Goal: Transaction & Acquisition: Purchase product/service

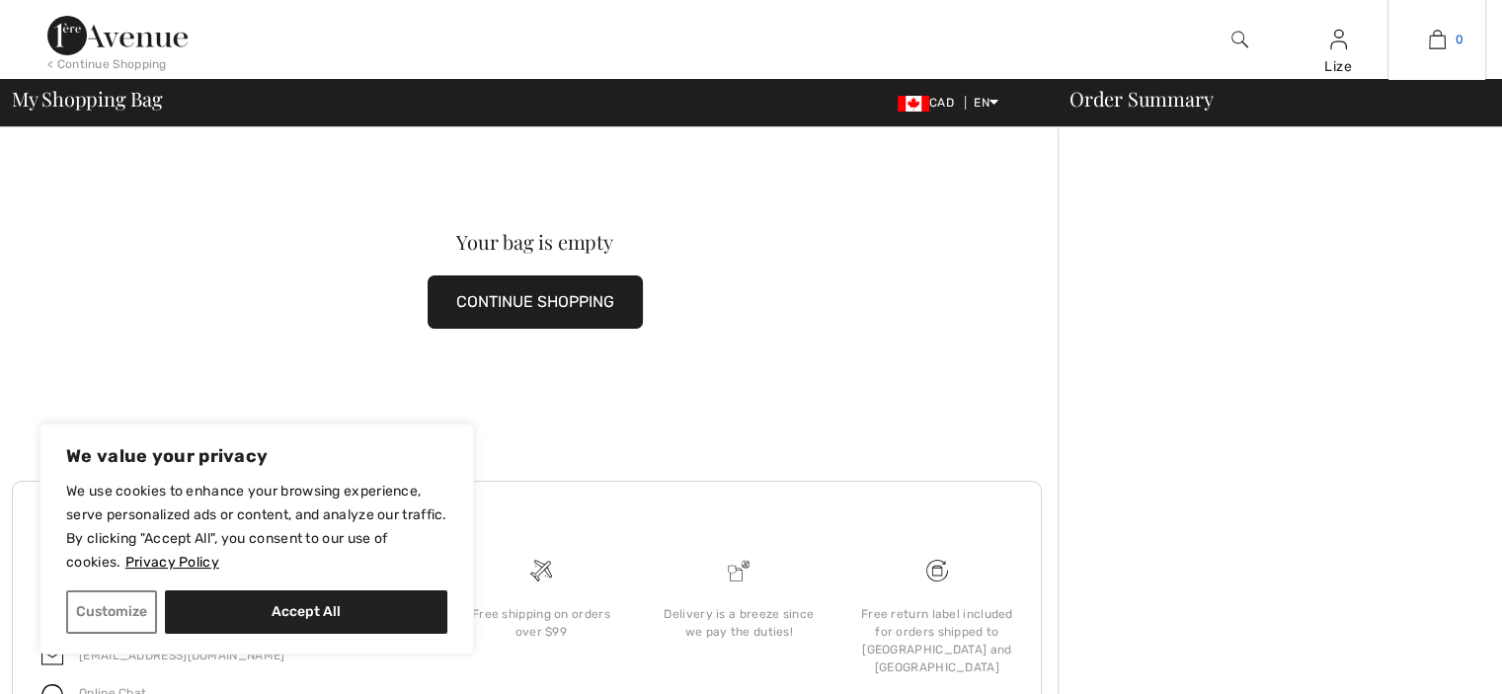
click at [1443, 41] on img at bounding box center [1437, 40] width 17 height 24
click at [99, 607] on button "Customize" at bounding box center [111, 612] width 91 height 43
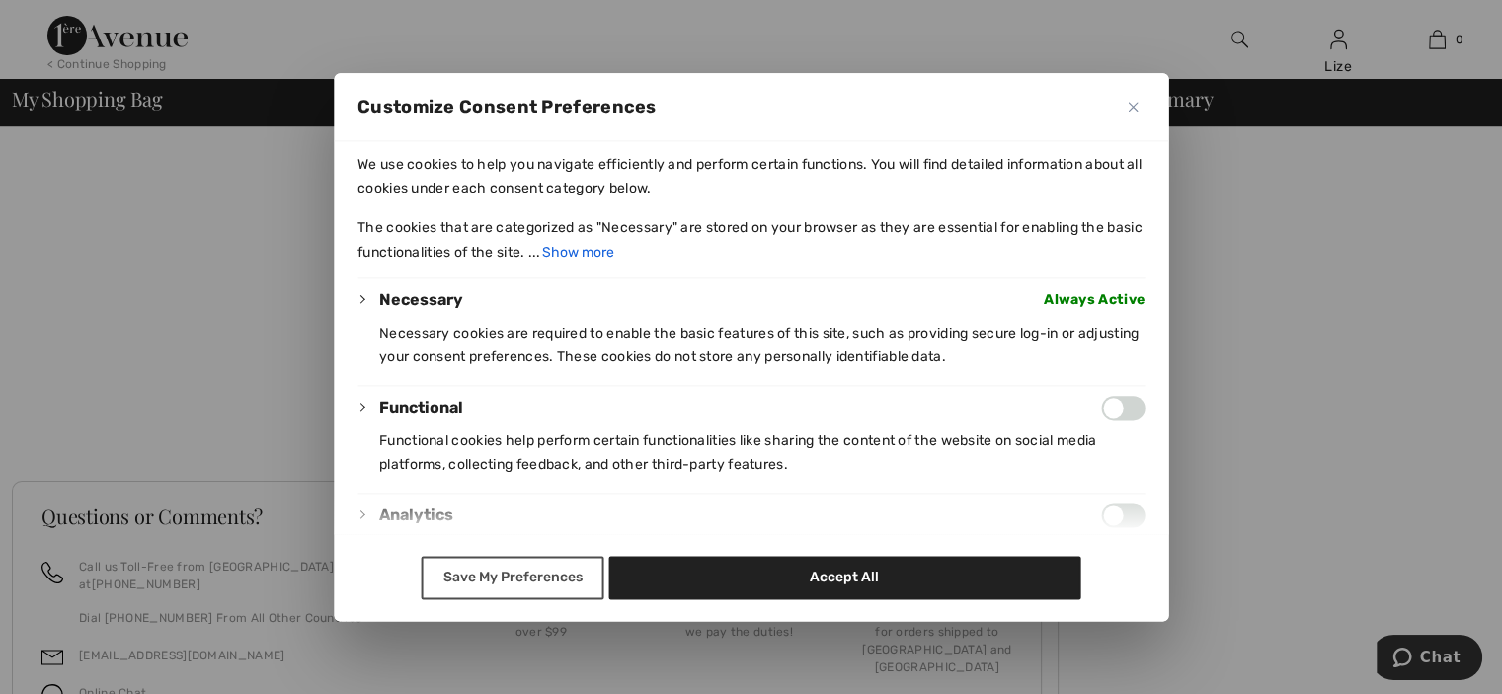
click at [517, 582] on button "Save My Preferences" at bounding box center [513, 577] width 183 height 43
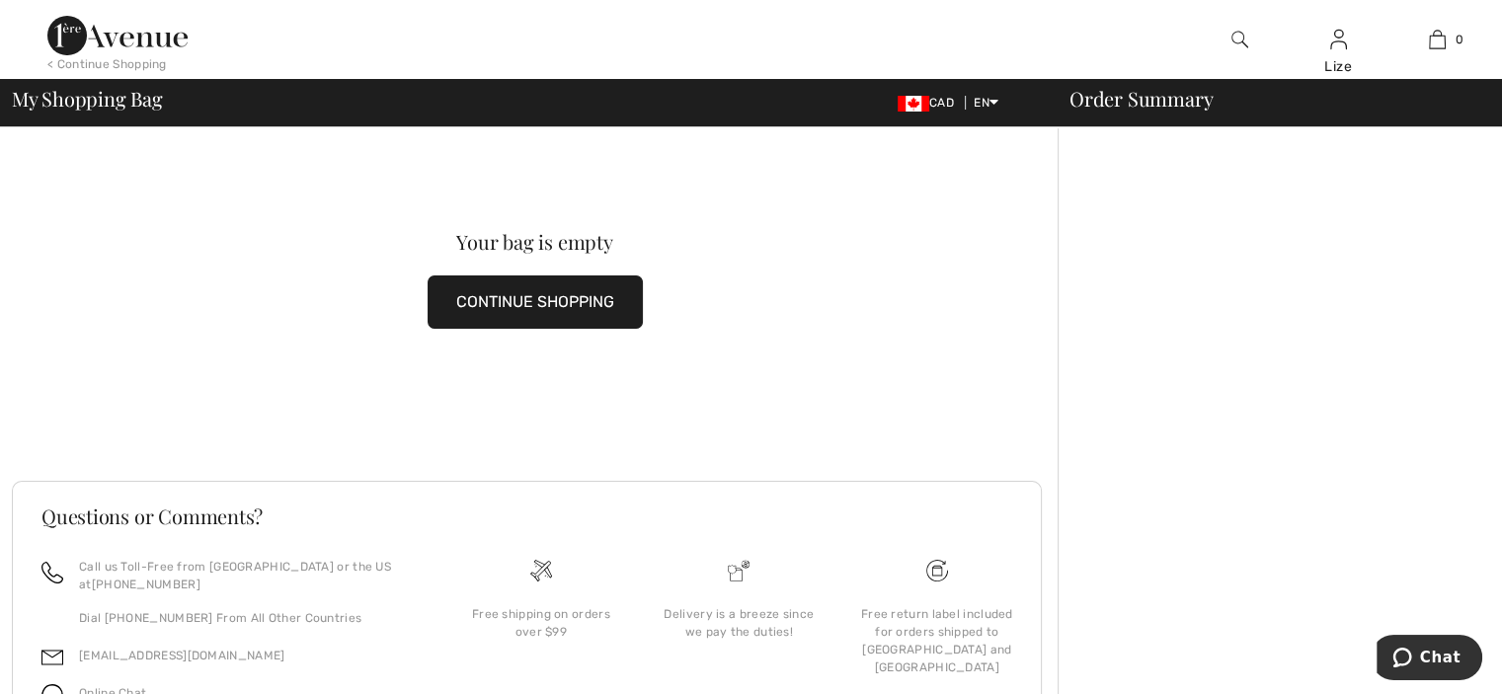
click at [146, 34] on img at bounding box center [117, 36] width 140 height 40
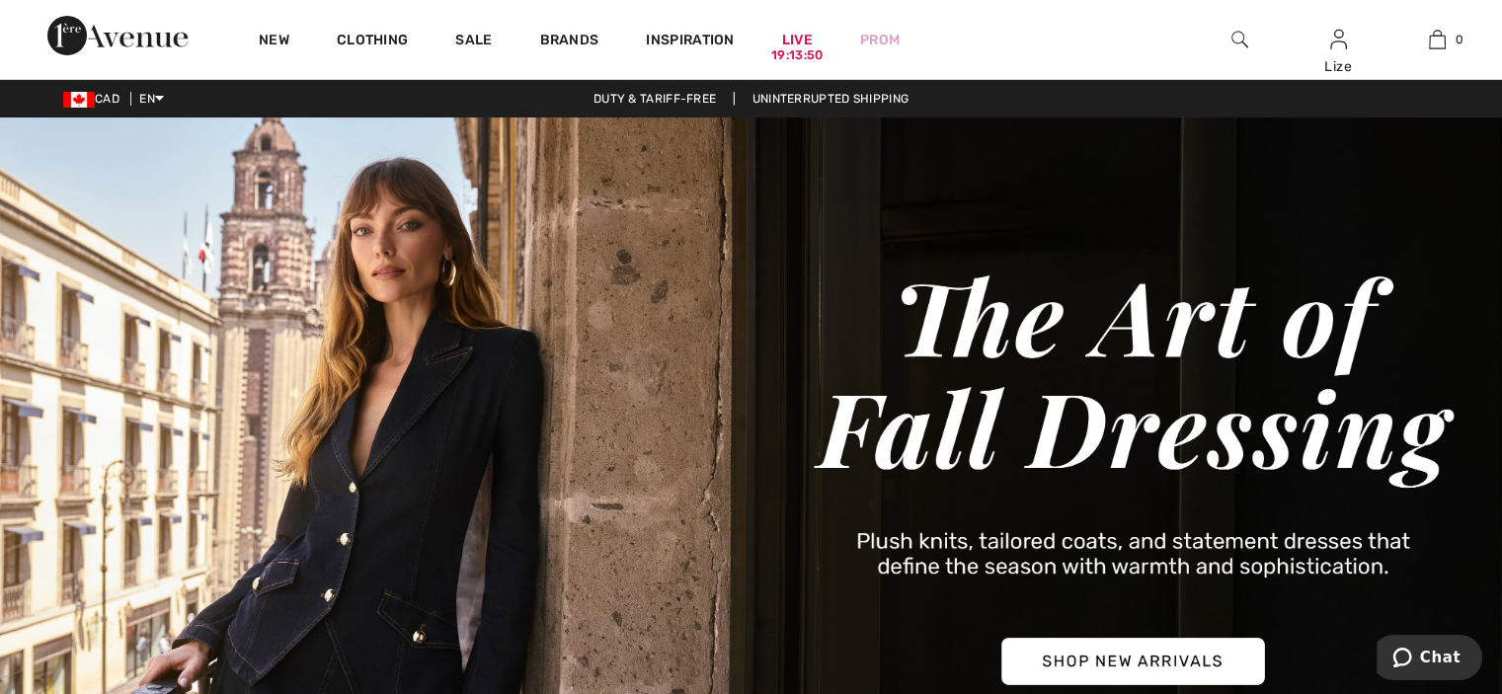
click at [1243, 39] on img at bounding box center [1240, 40] width 17 height 24
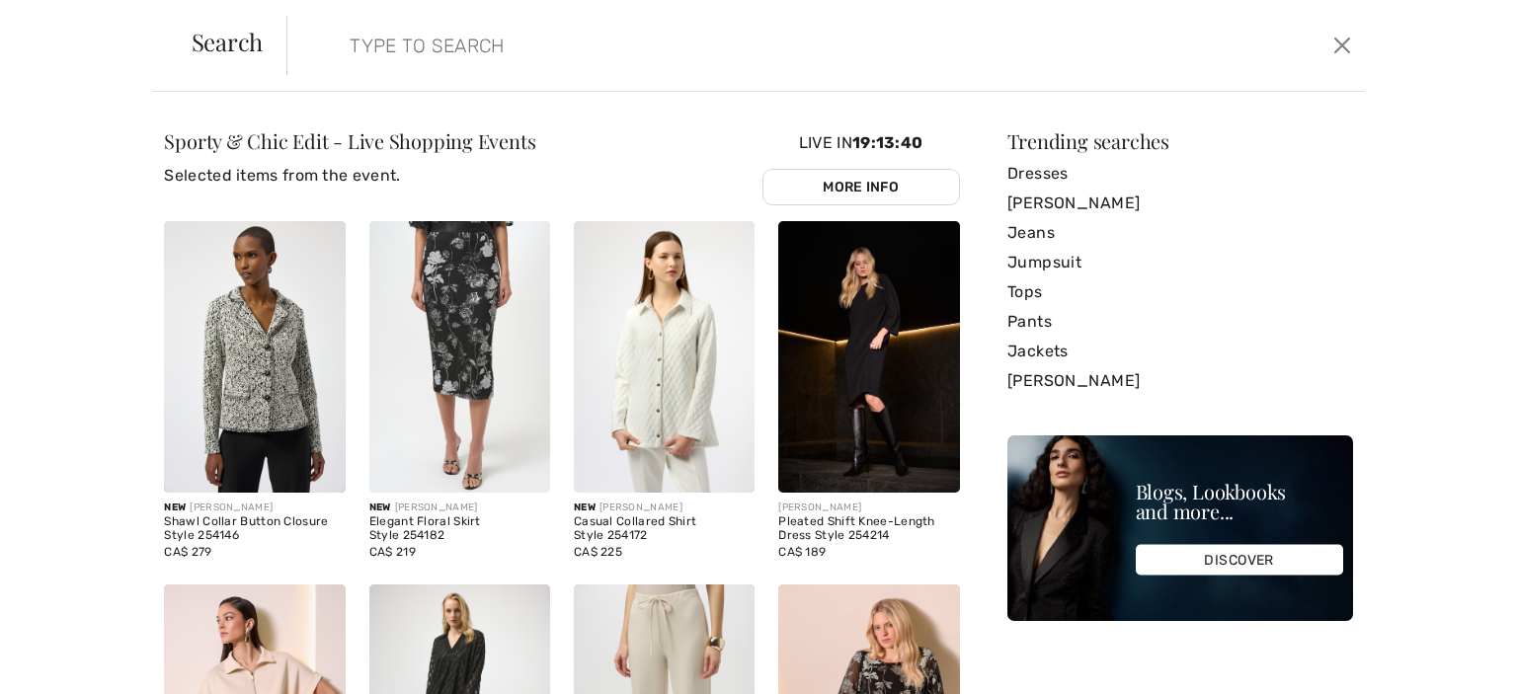
click at [378, 40] on input "search" at bounding box center [707, 45] width 745 height 59
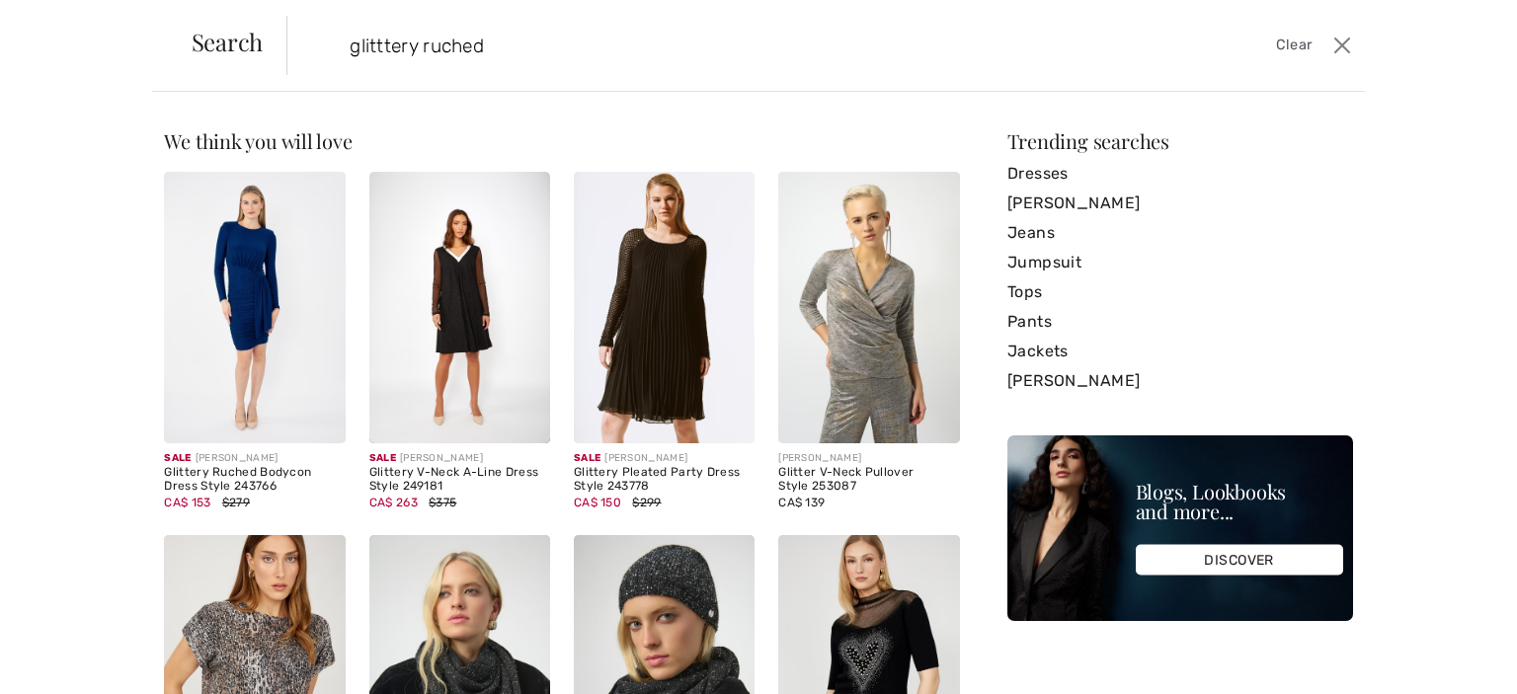
type input "glitttery ruched"
click at [243, 298] on img at bounding box center [254, 308] width 181 height 272
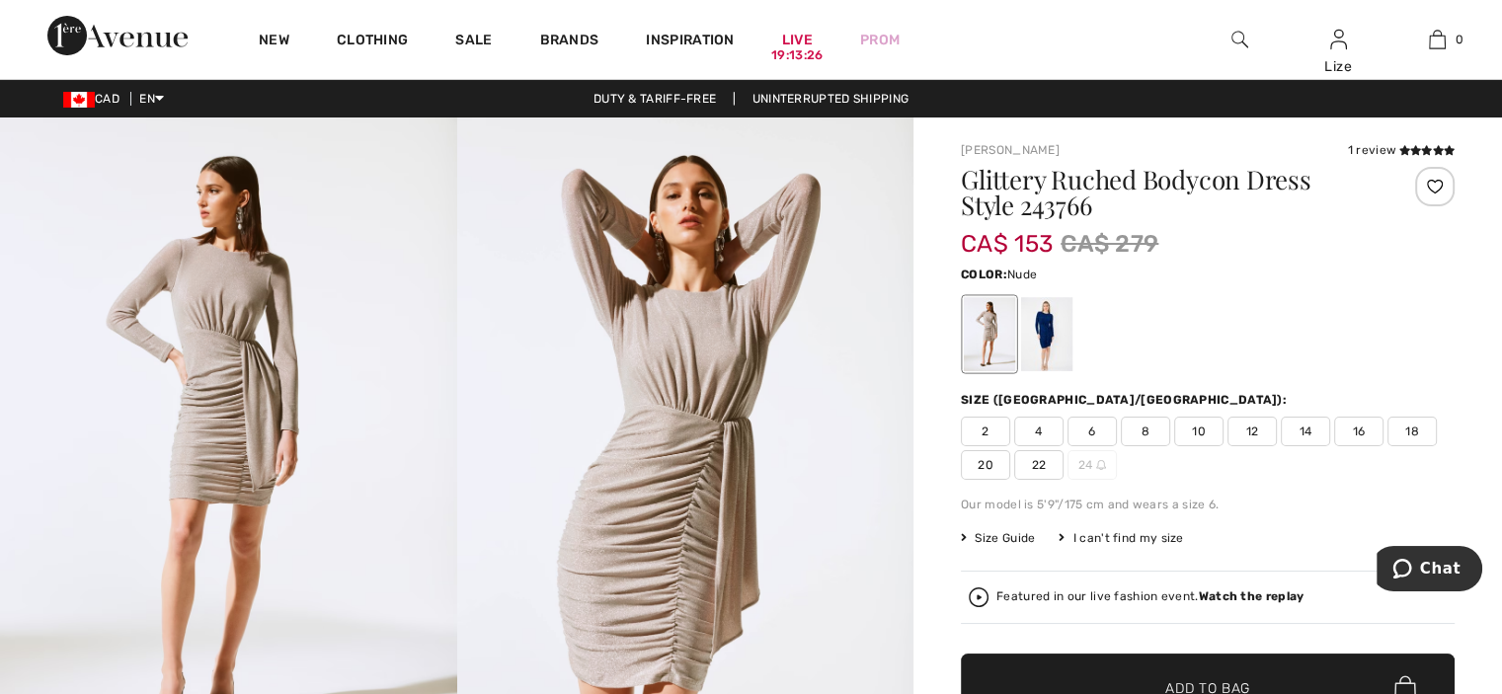
click at [1263, 430] on span "12" at bounding box center [1252, 432] width 49 height 30
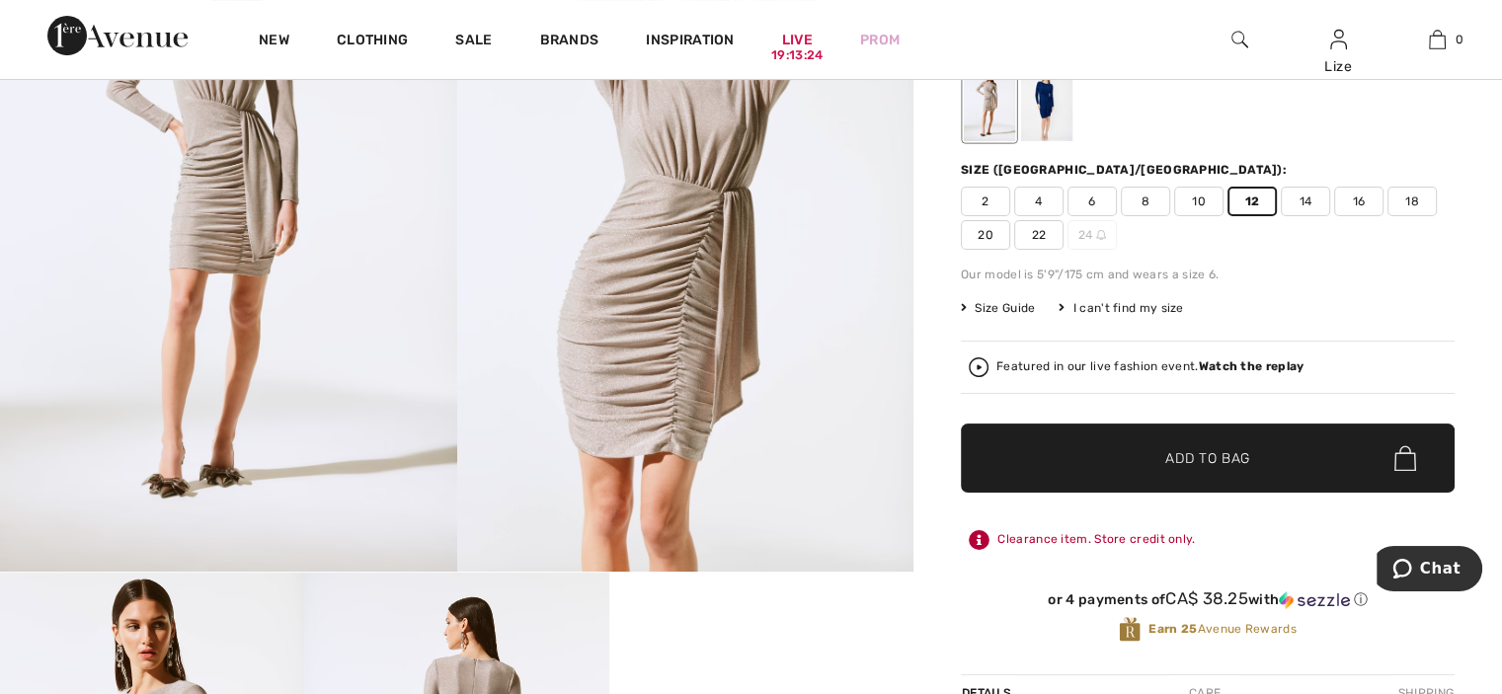
click at [1225, 452] on span "Add to Bag" at bounding box center [1207, 458] width 85 height 21
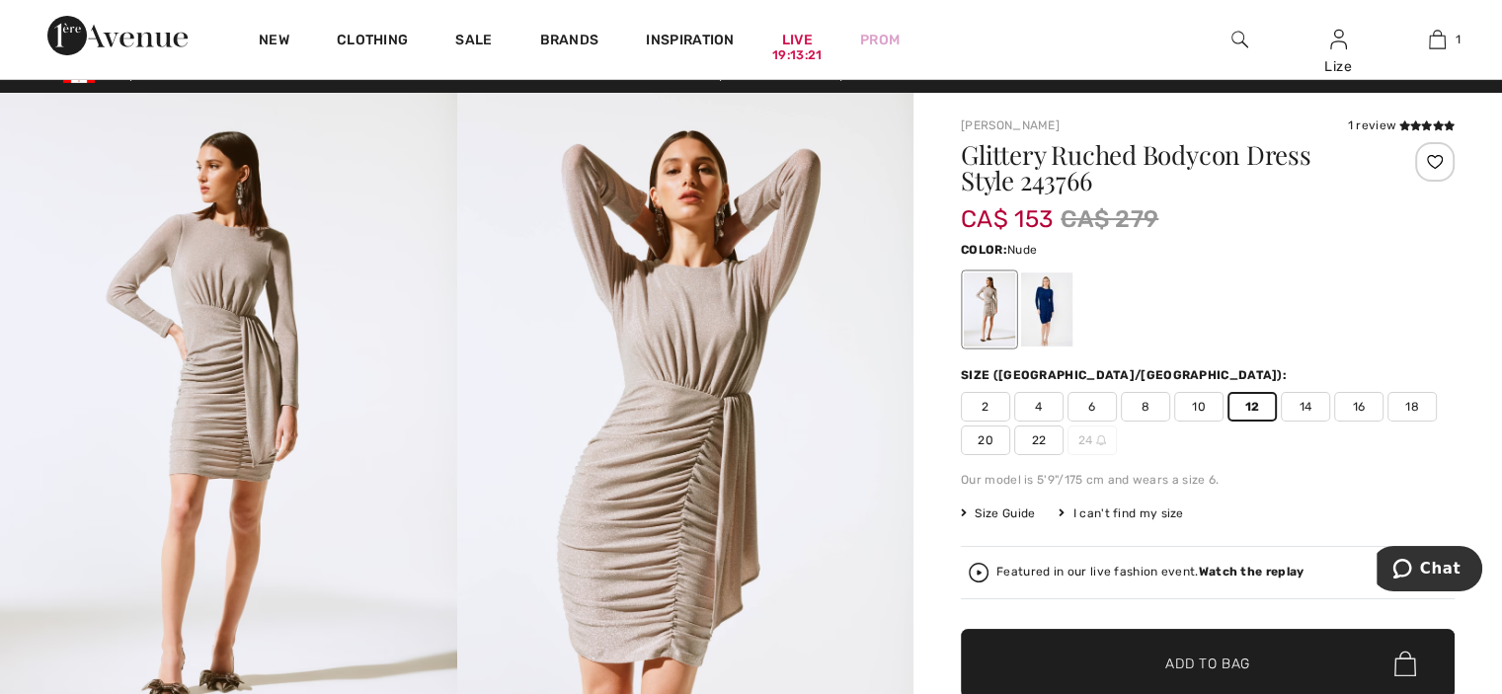
scroll to position [0, 0]
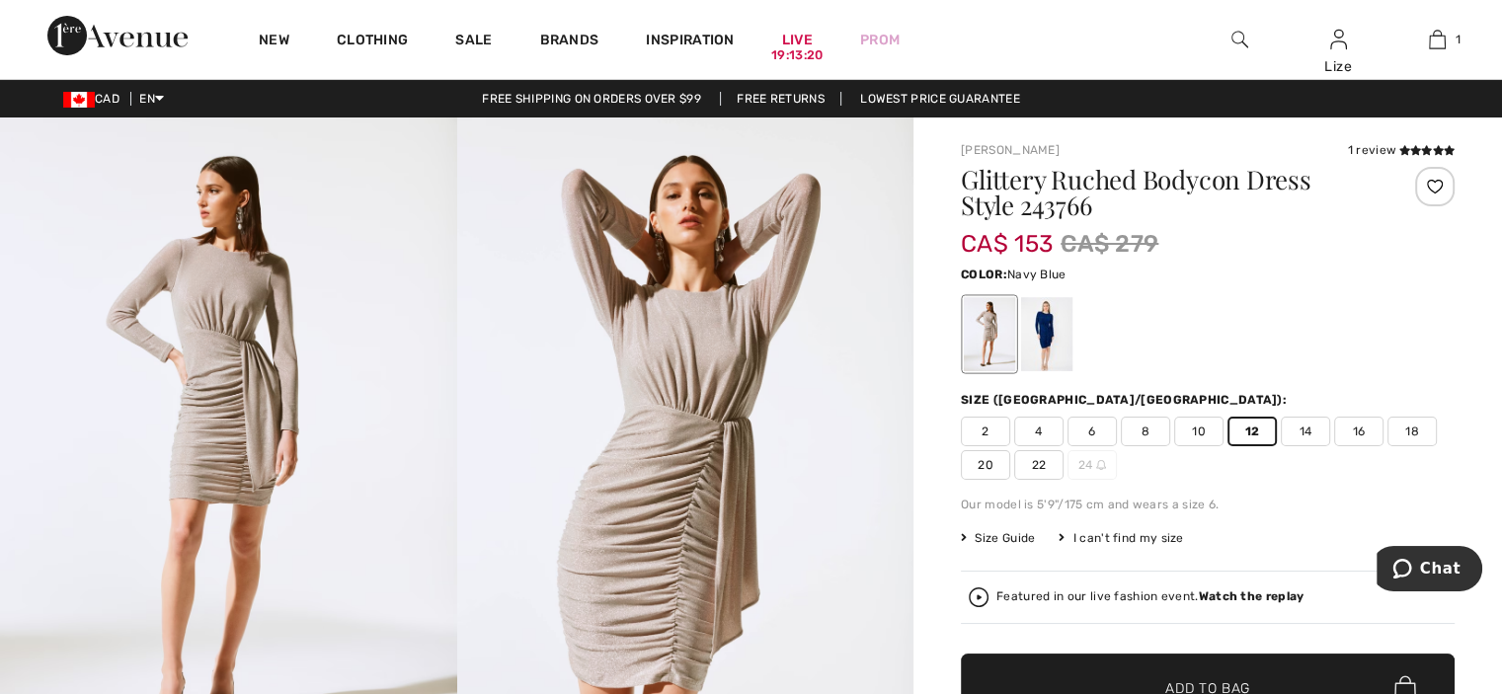
click at [1059, 318] on div at bounding box center [1046, 334] width 51 height 74
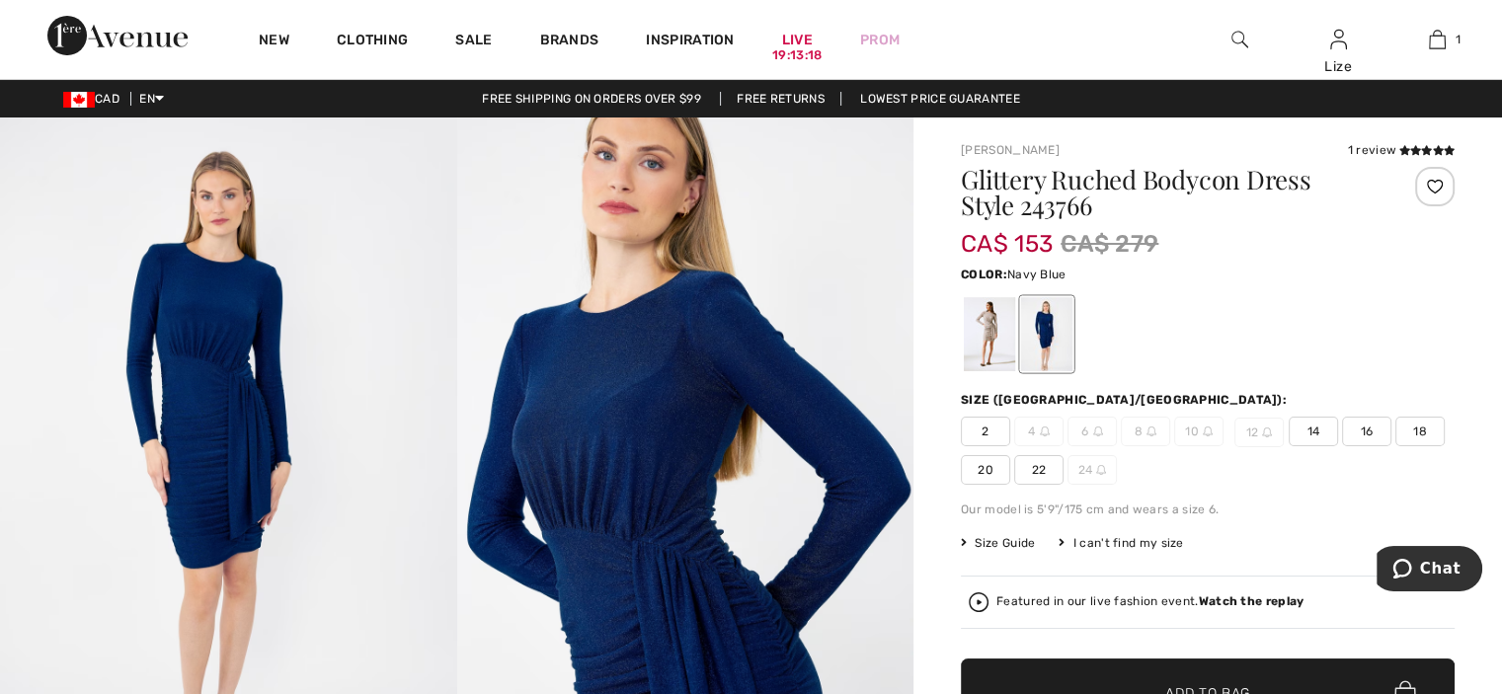
click at [1314, 426] on span "14" at bounding box center [1313, 432] width 49 height 30
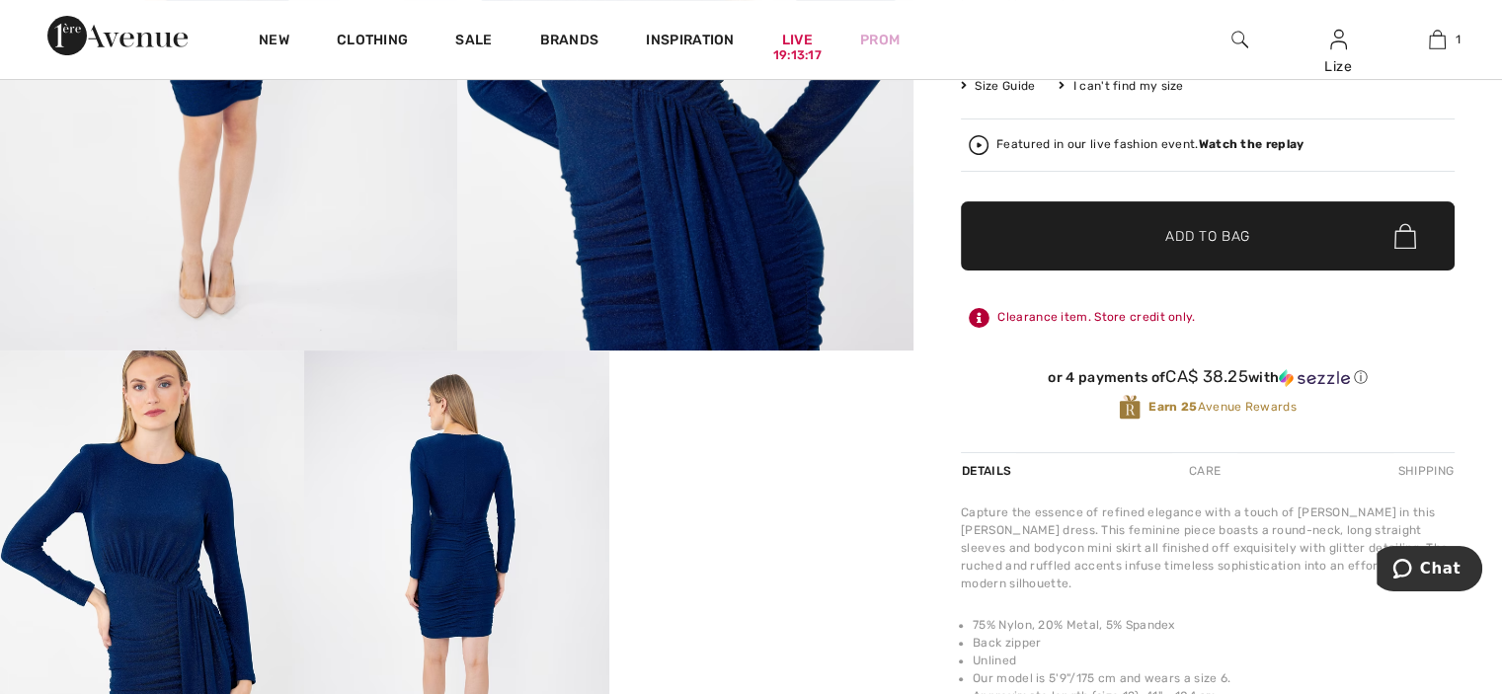
scroll to position [460, 0]
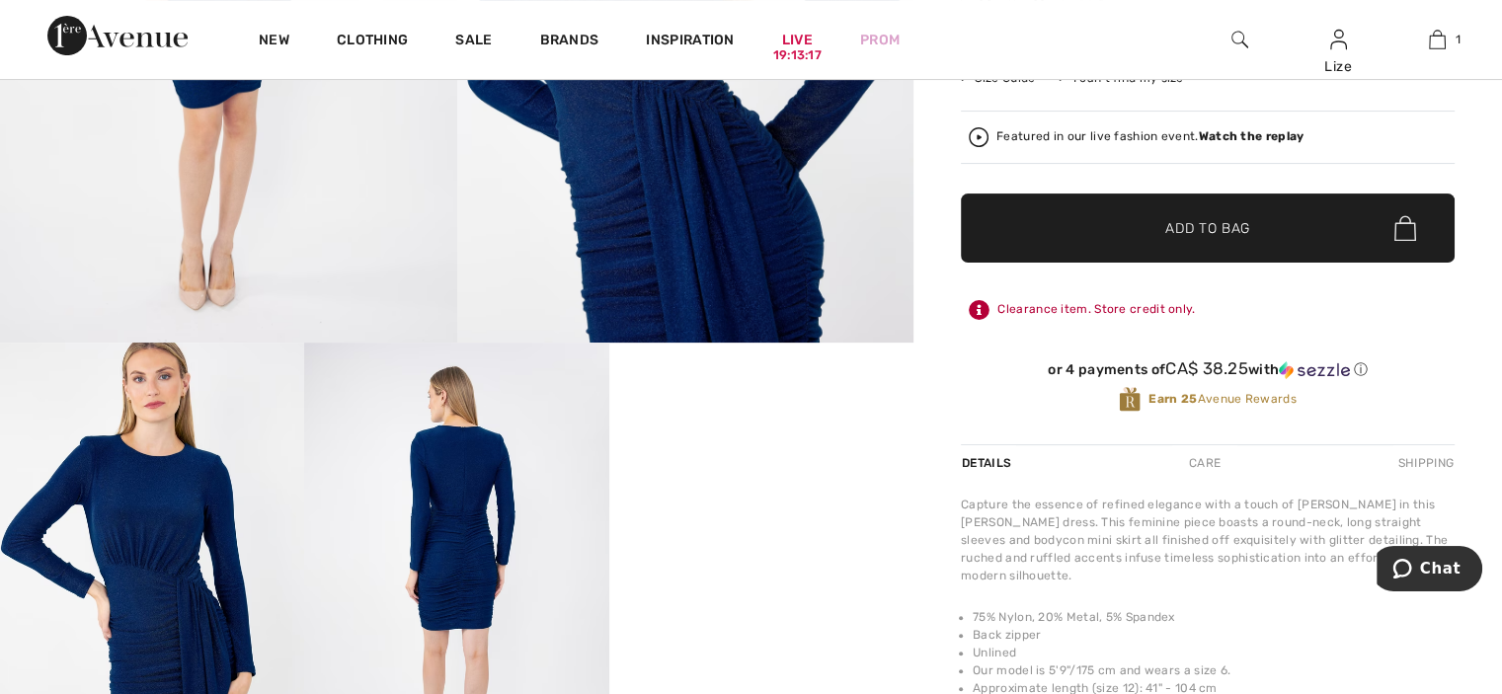
click at [1243, 231] on span "Add to Bag" at bounding box center [1207, 228] width 85 height 21
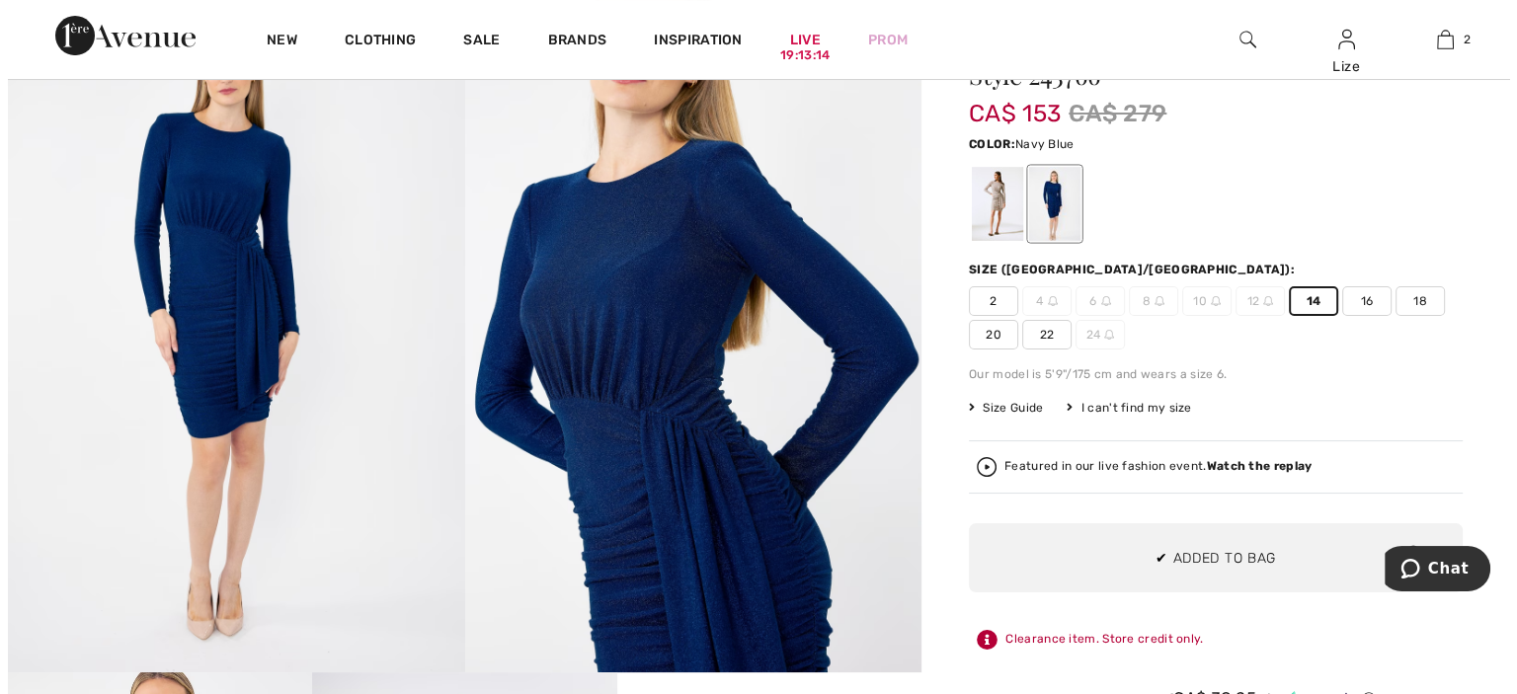
scroll to position [0, 0]
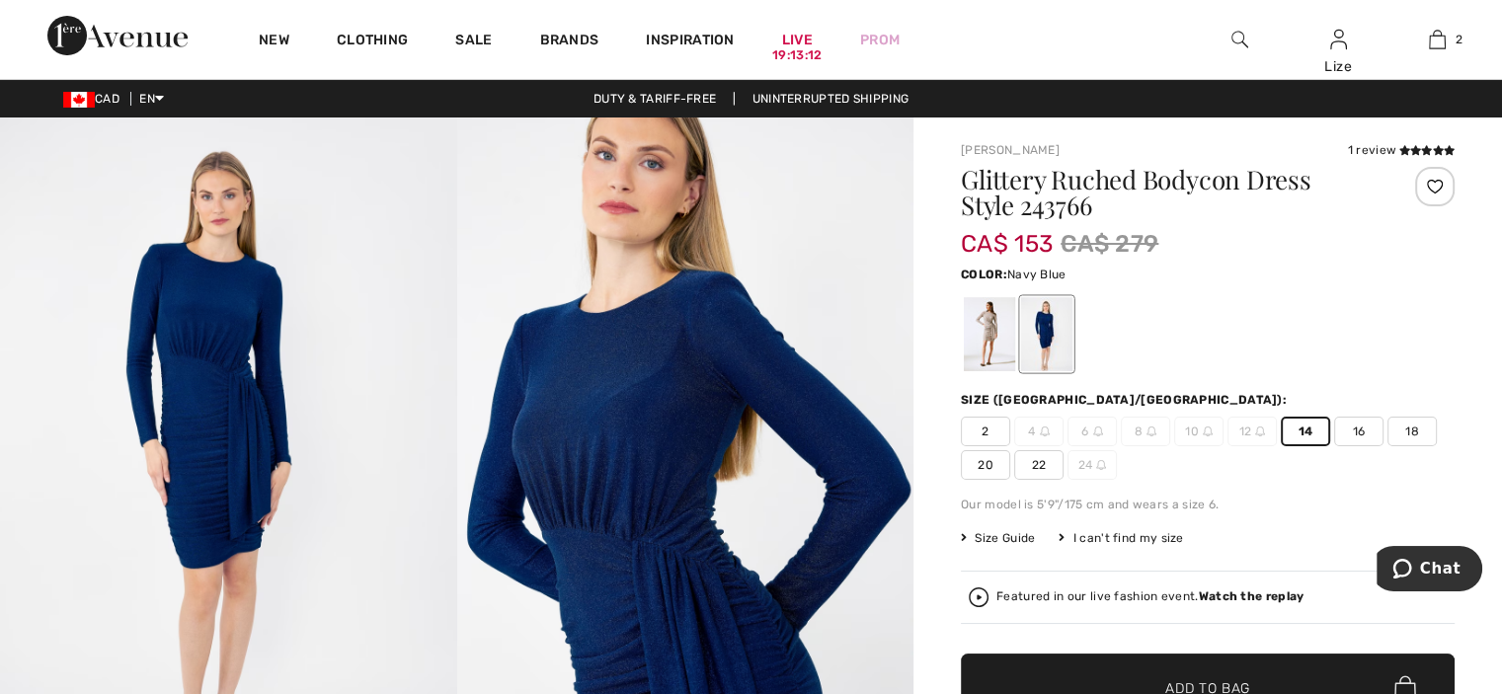
click at [1239, 39] on img at bounding box center [1240, 40] width 17 height 24
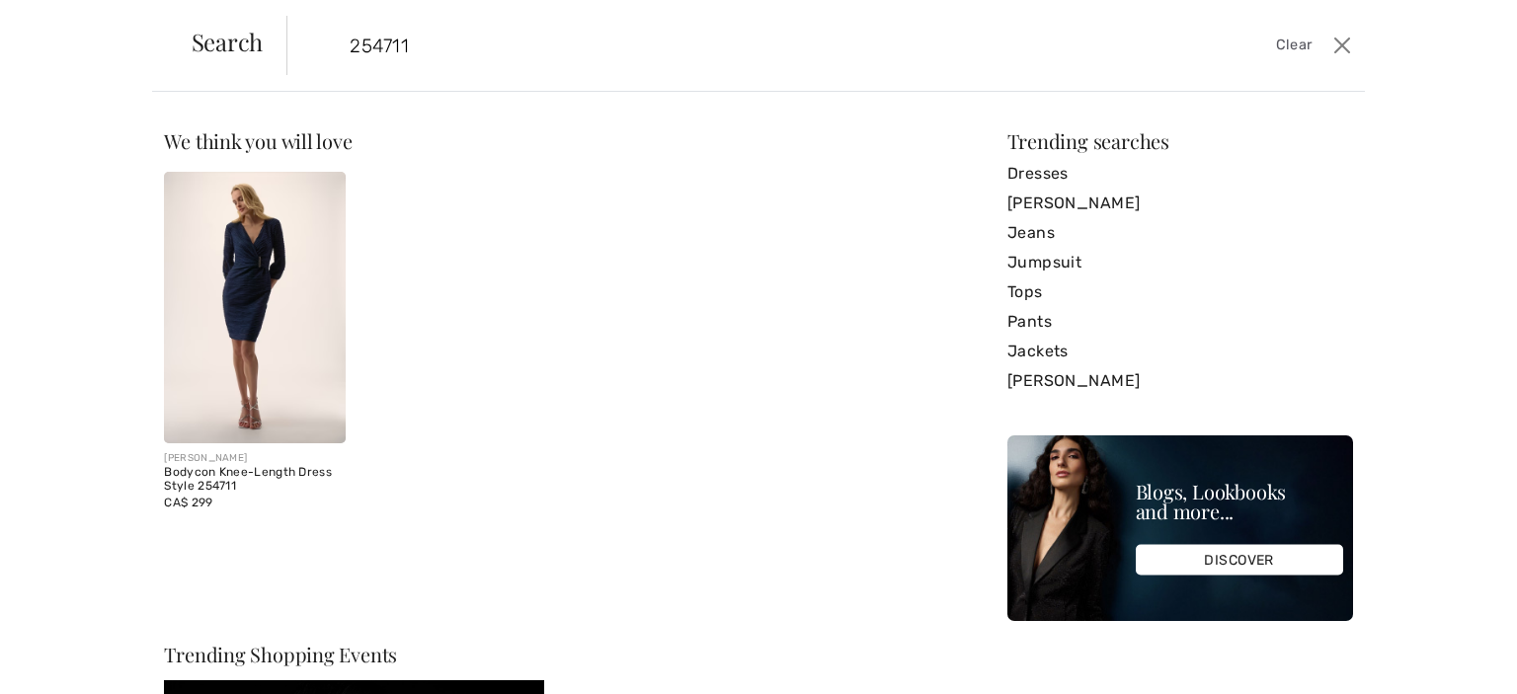
type input "254711"
click at [245, 341] on img at bounding box center [254, 308] width 181 height 272
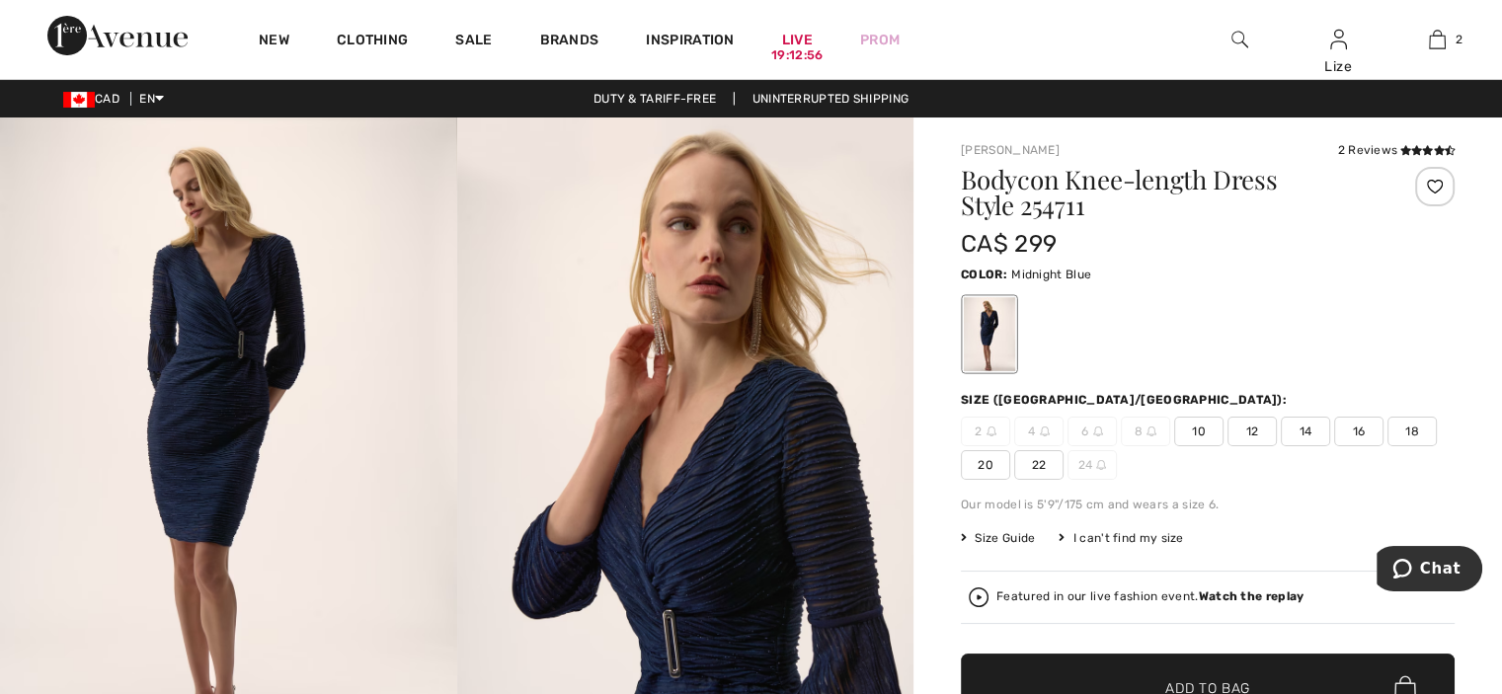
click at [1258, 431] on span "12" at bounding box center [1252, 432] width 49 height 30
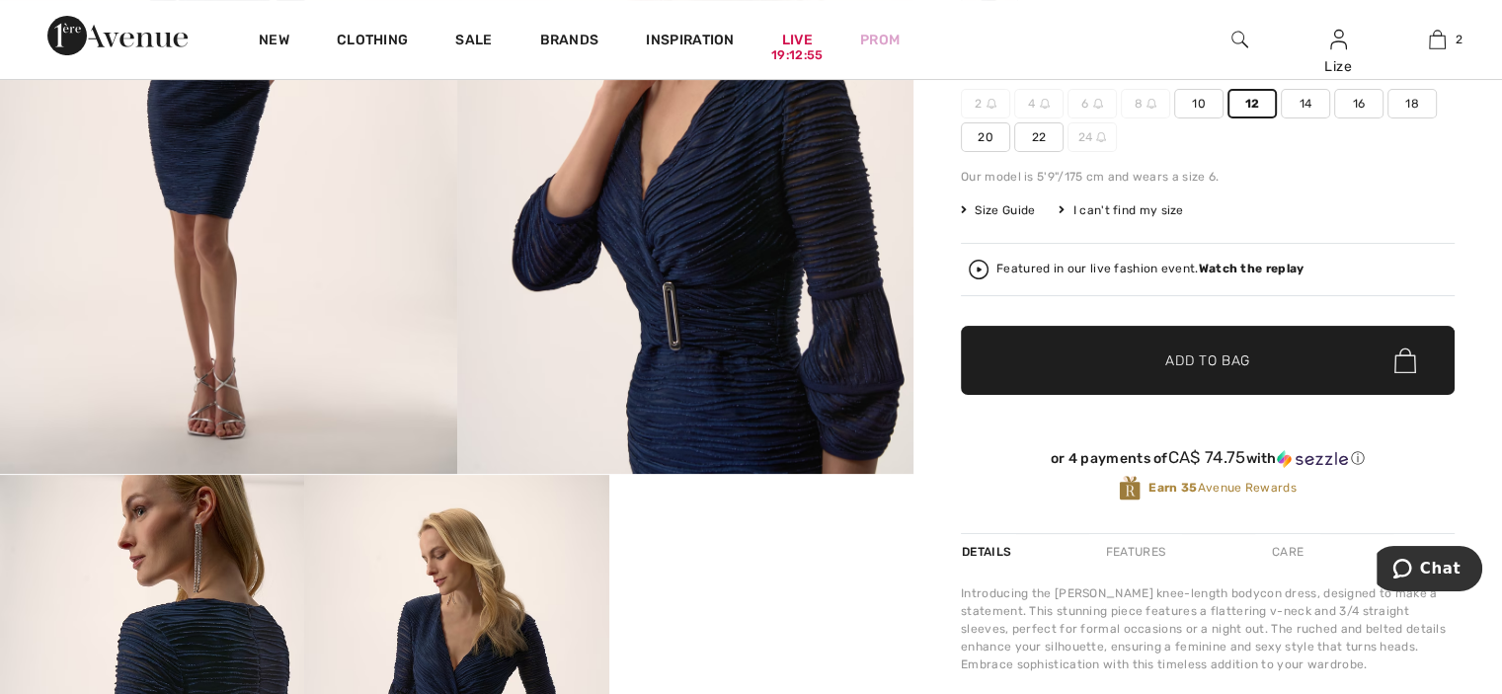
scroll to position [460, 0]
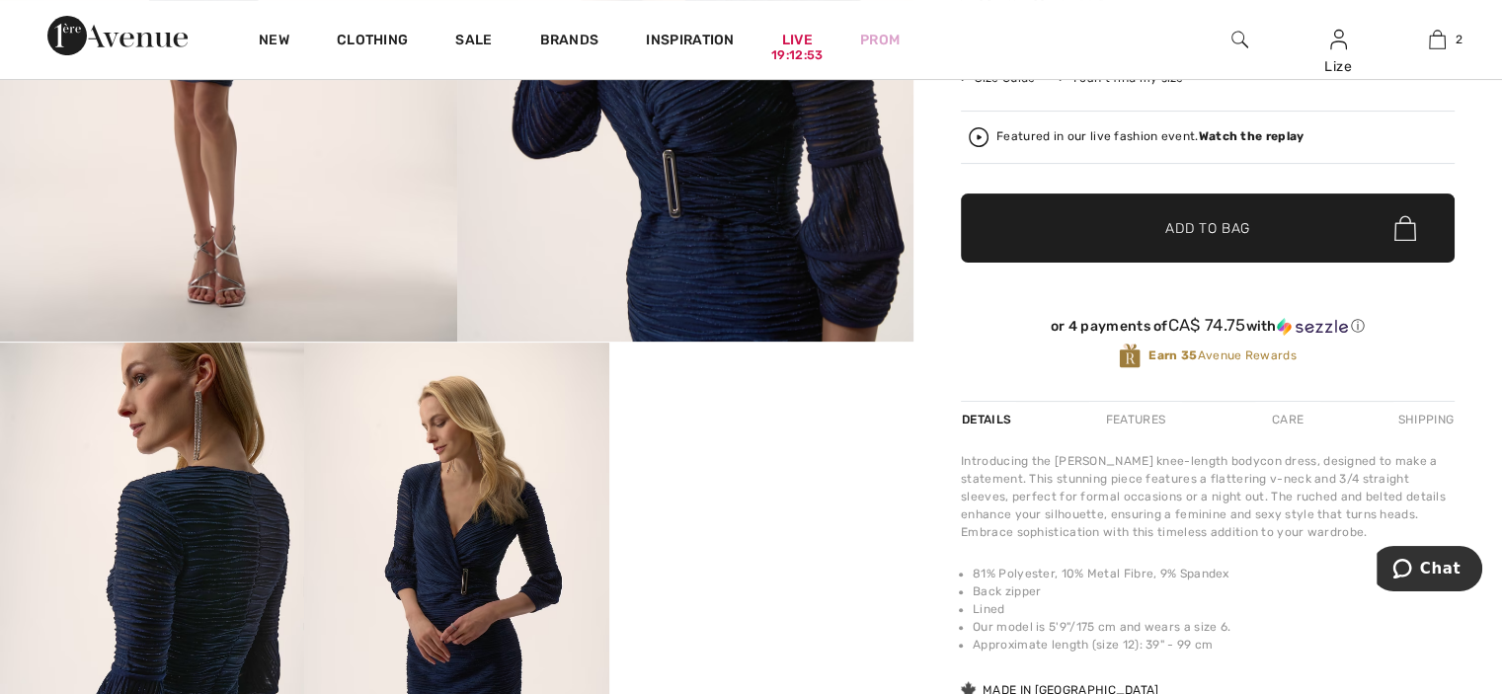
click at [1220, 231] on span "Add to Bag" at bounding box center [1207, 228] width 85 height 21
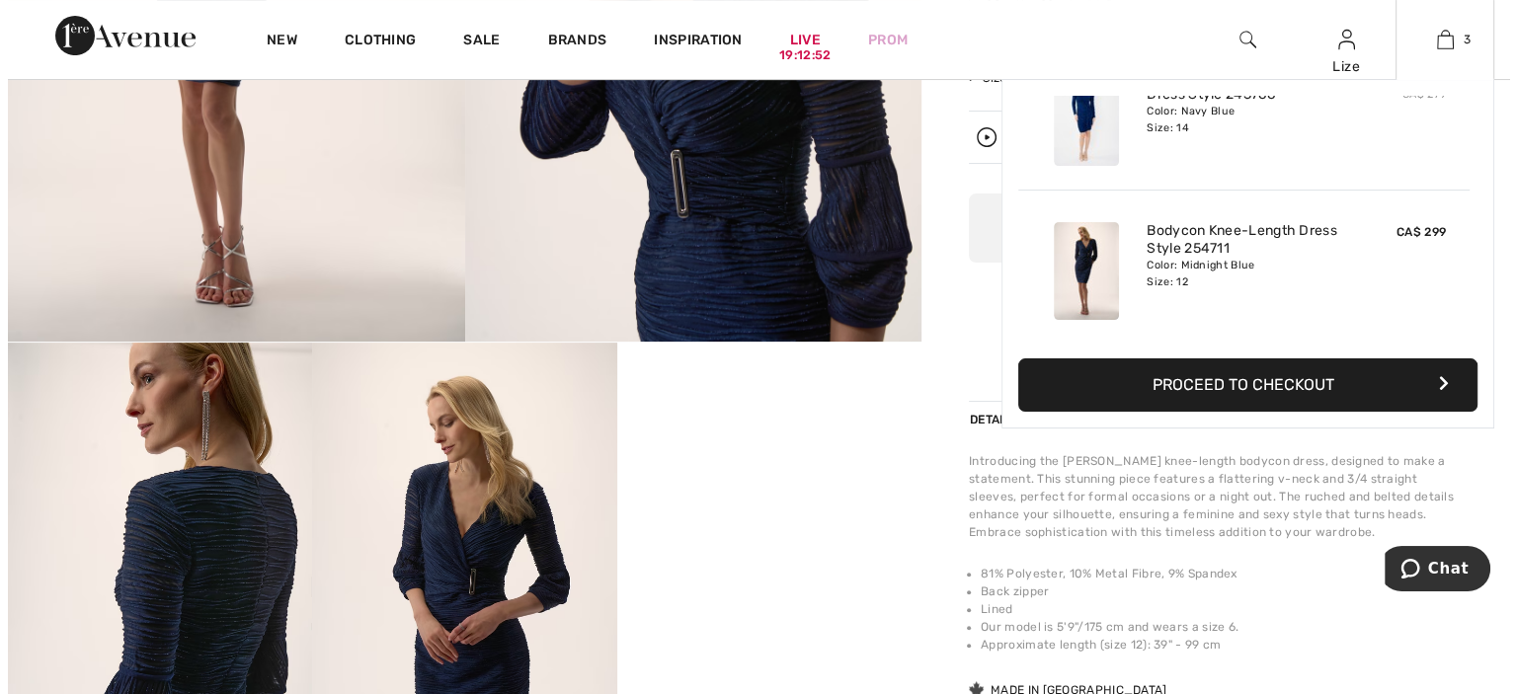
scroll to position [213, 0]
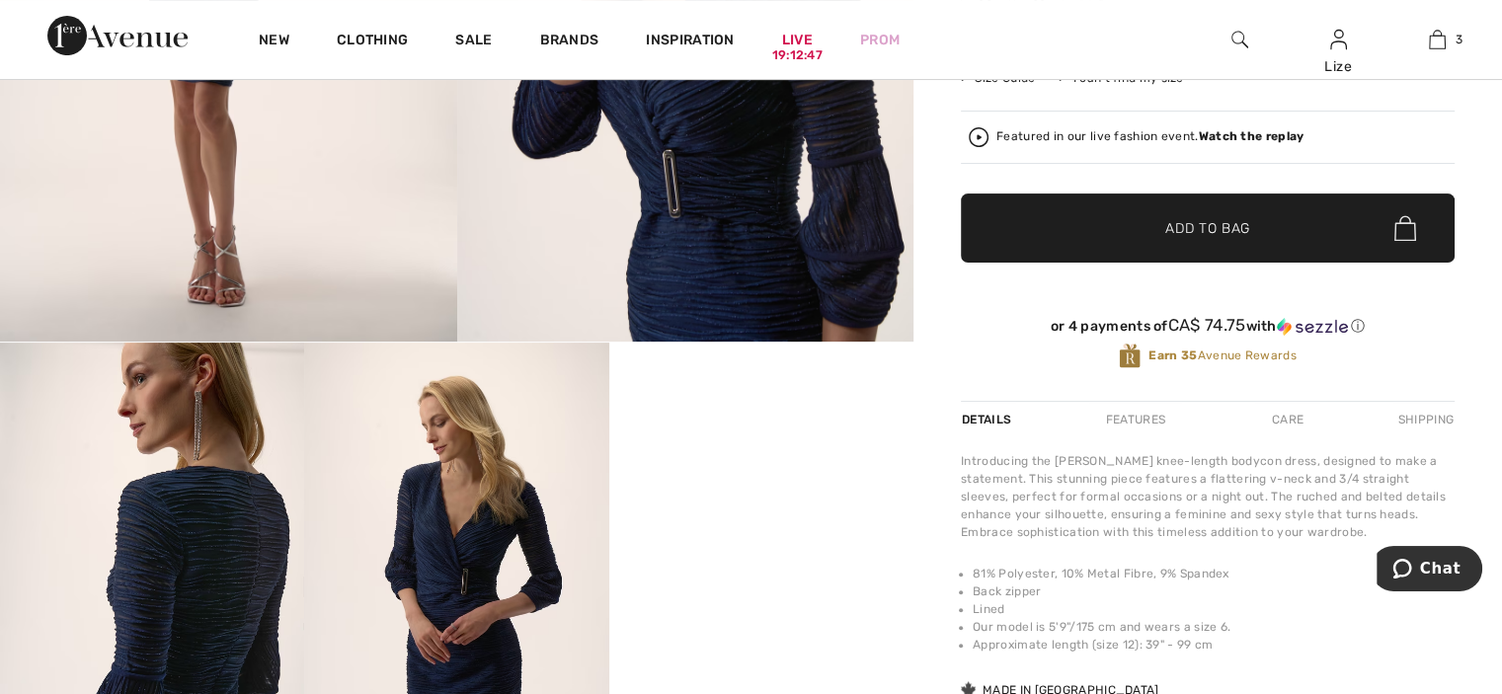
click at [1244, 31] on img at bounding box center [1240, 40] width 17 height 24
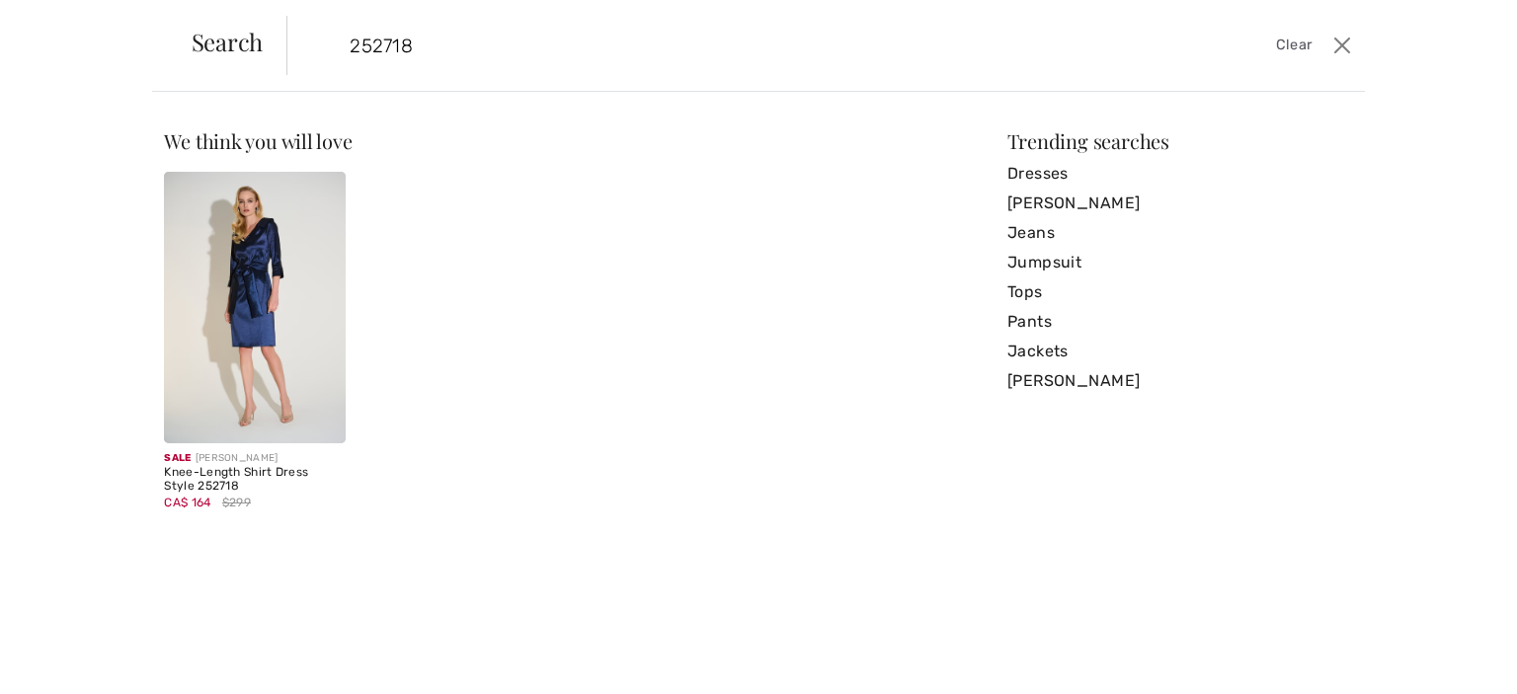
type input "252718"
click at [244, 315] on img at bounding box center [254, 308] width 181 height 272
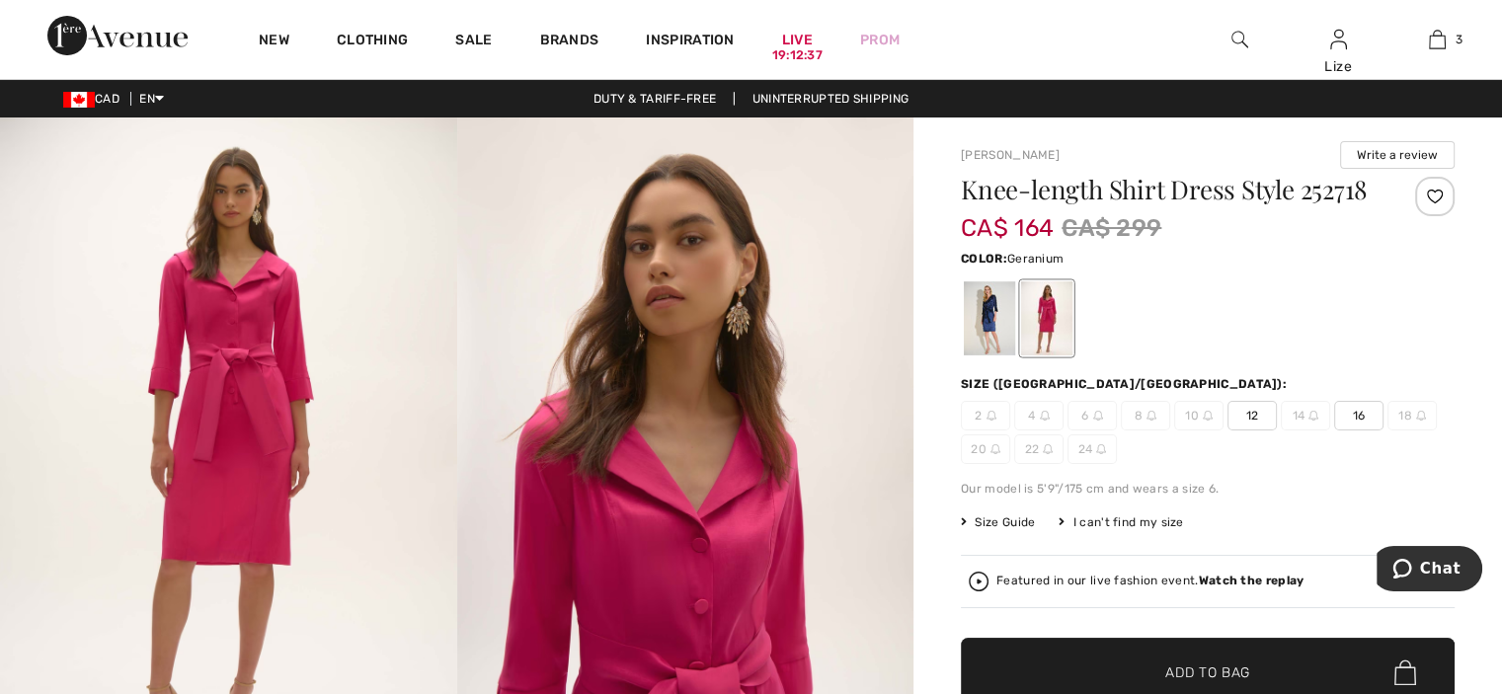
click at [1261, 411] on span "12" at bounding box center [1252, 416] width 49 height 30
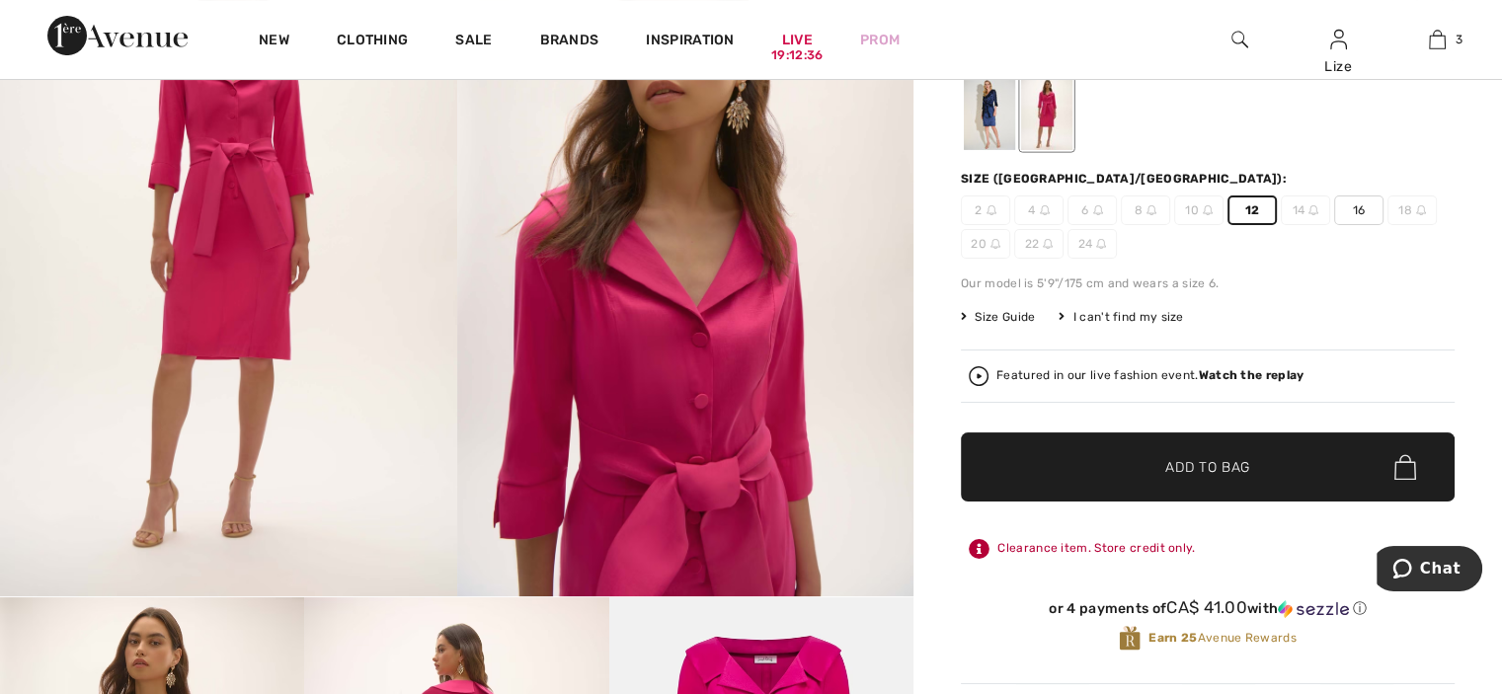
scroll to position [230, 0]
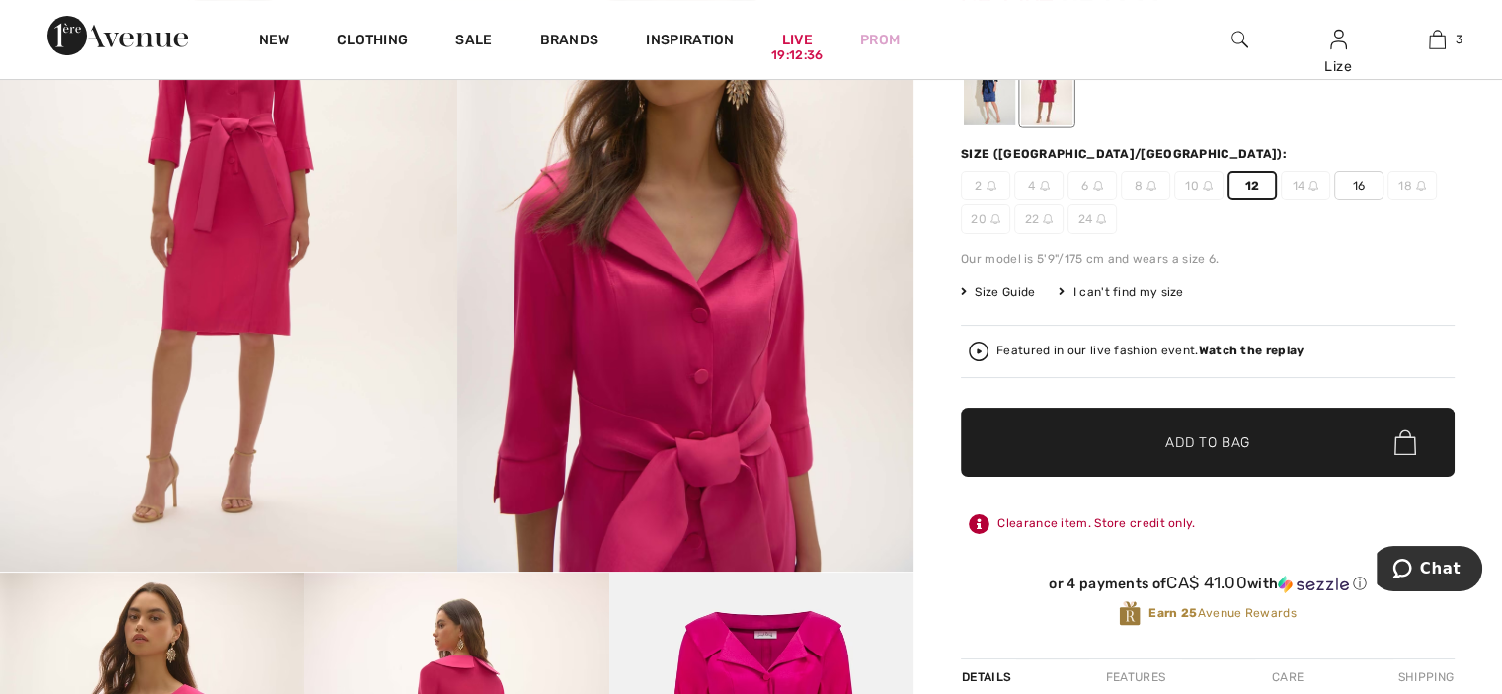
click at [1264, 439] on span "✔ Added to Bag Add to Bag" at bounding box center [1208, 442] width 494 height 69
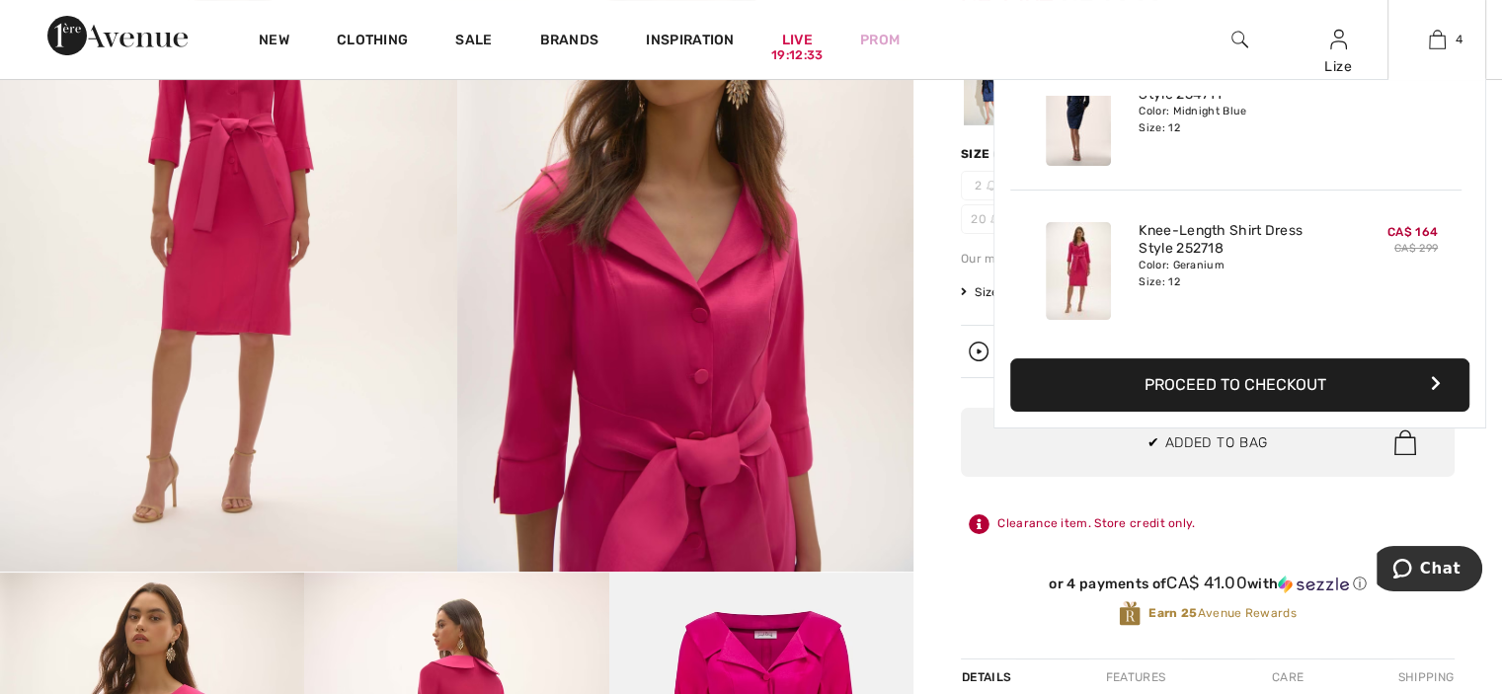
scroll to position [137, 0]
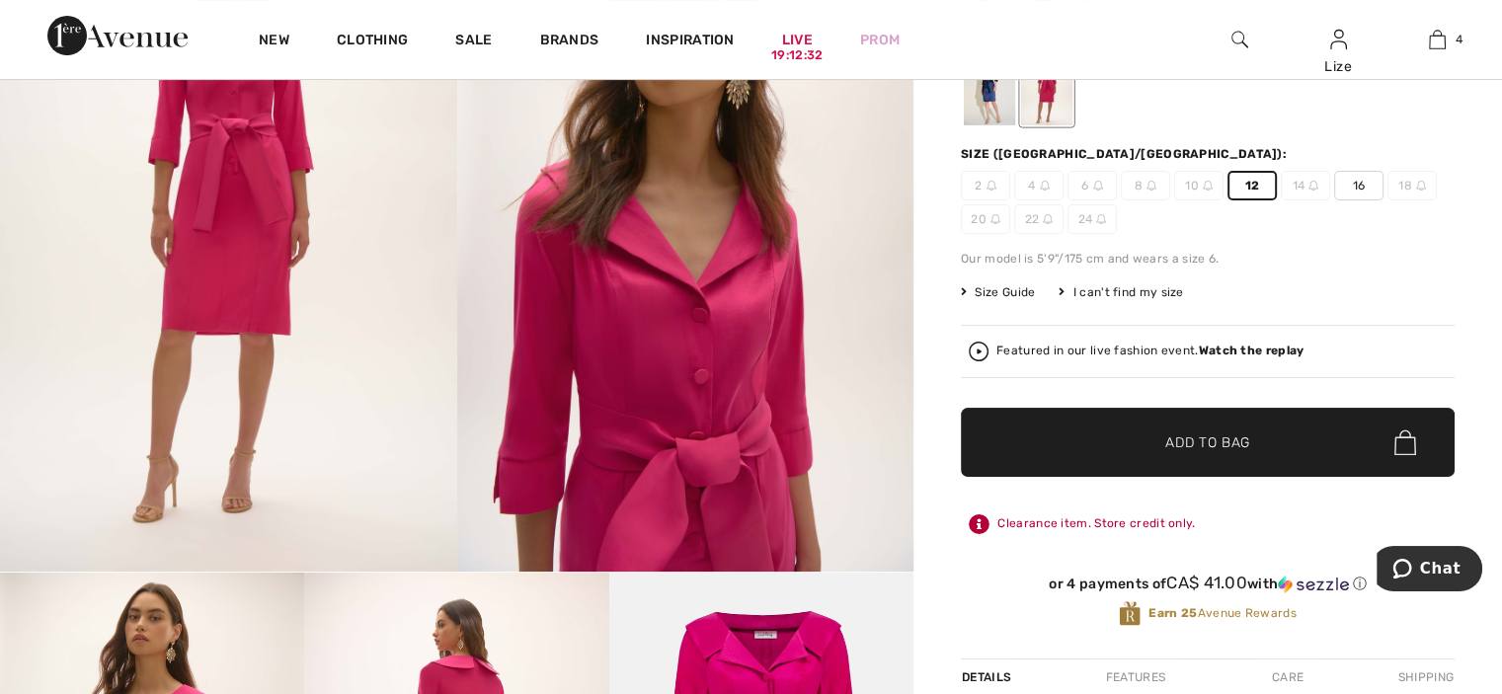
click at [920, 253] on div "[PERSON_NAME] Write a review Knee-length Shirt Dress Style 252718 CA$ 164 CA$ 2…" at bounding box center [1208, 537] width 589 height 1300
click at [986, 94] on div at bounding box center [989, 88] width 51 height 74
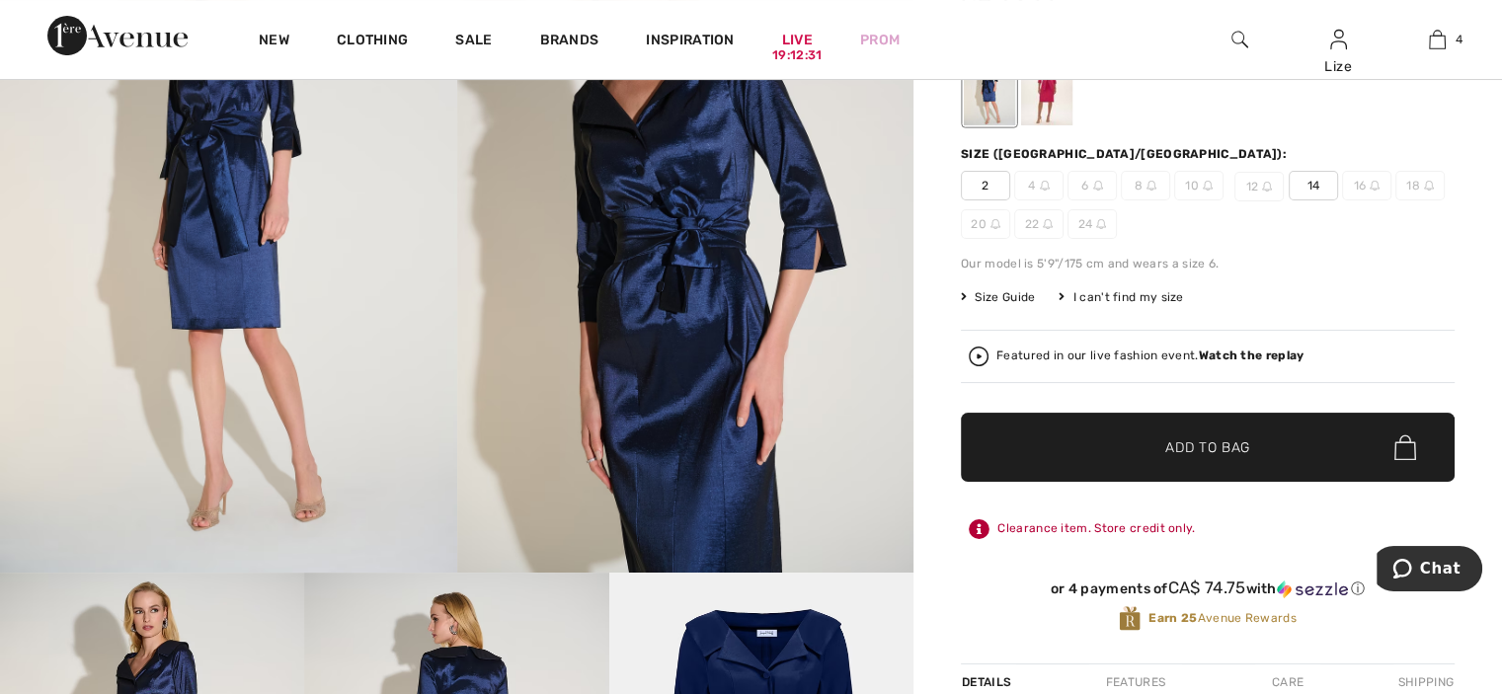
click at [1310, 185] on span "14" at bounding box center [1313, 186] width 49 height 30
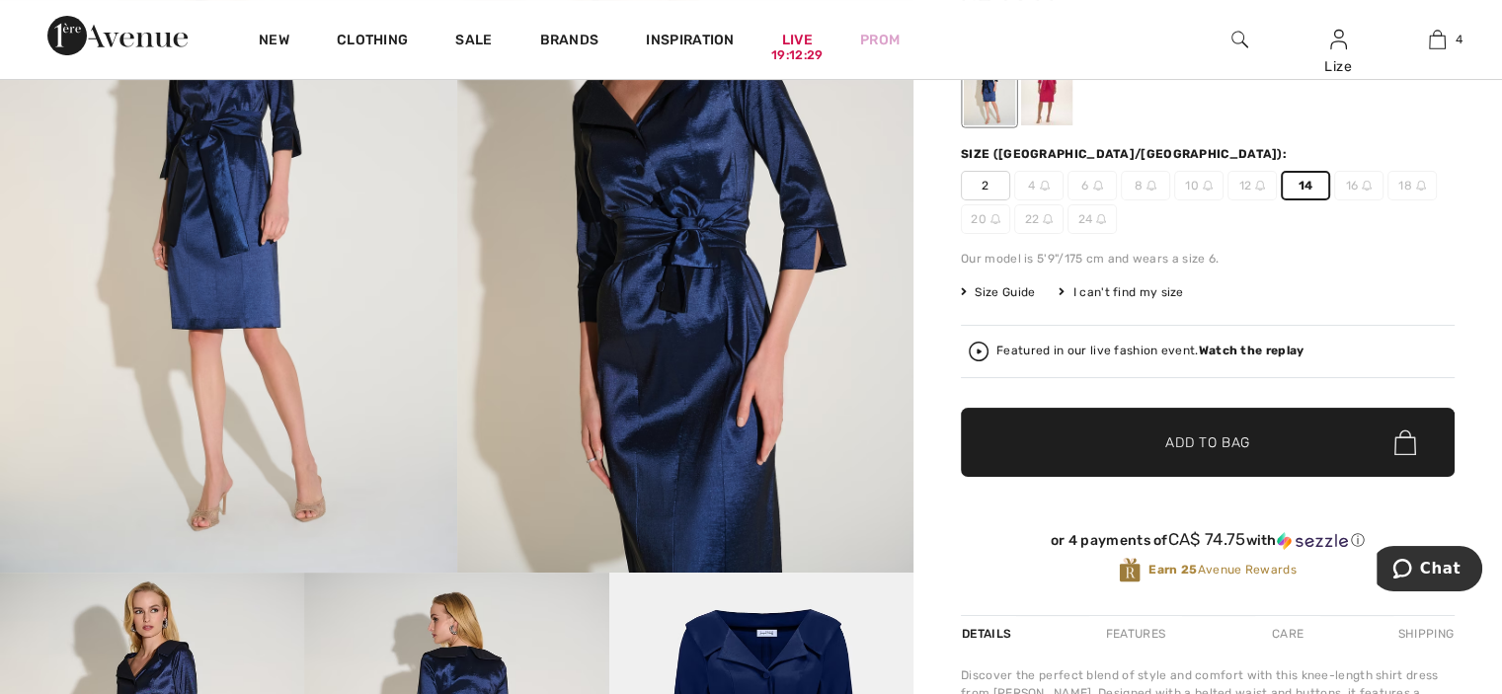
click at [1221, 443] on span "Add to Bag" at bounding box center [1207, 443] width 85 height 21
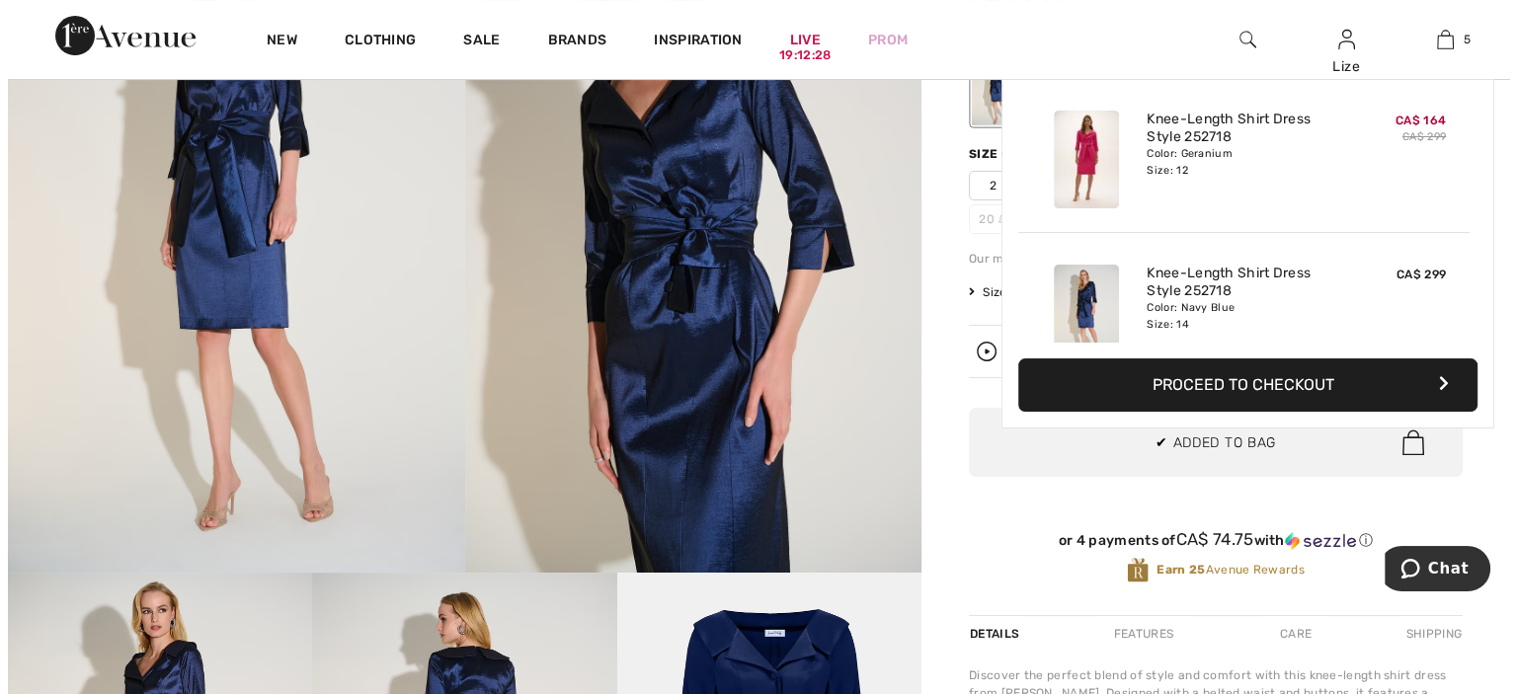
scroll to position [522, 0]
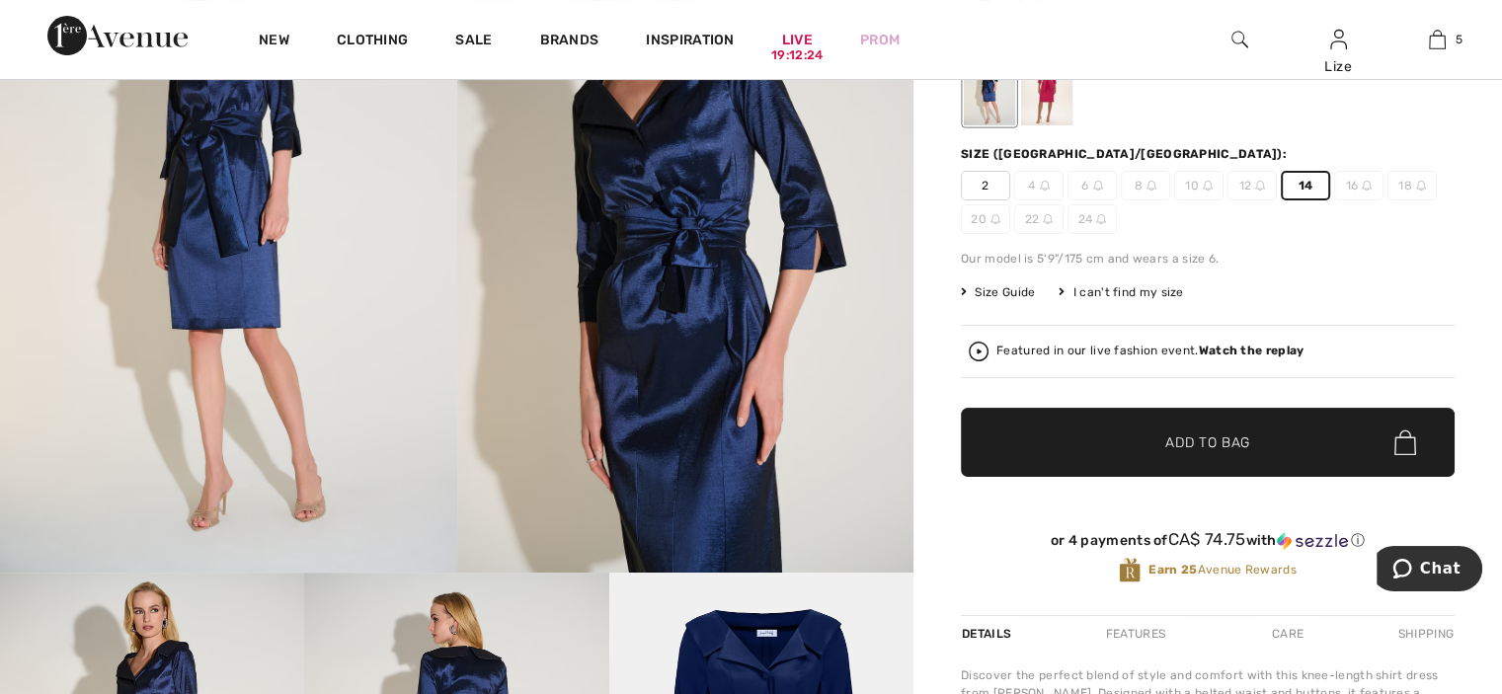
click at [1238, 36] on img at bounding box center [1240, 40] width 17 height 24
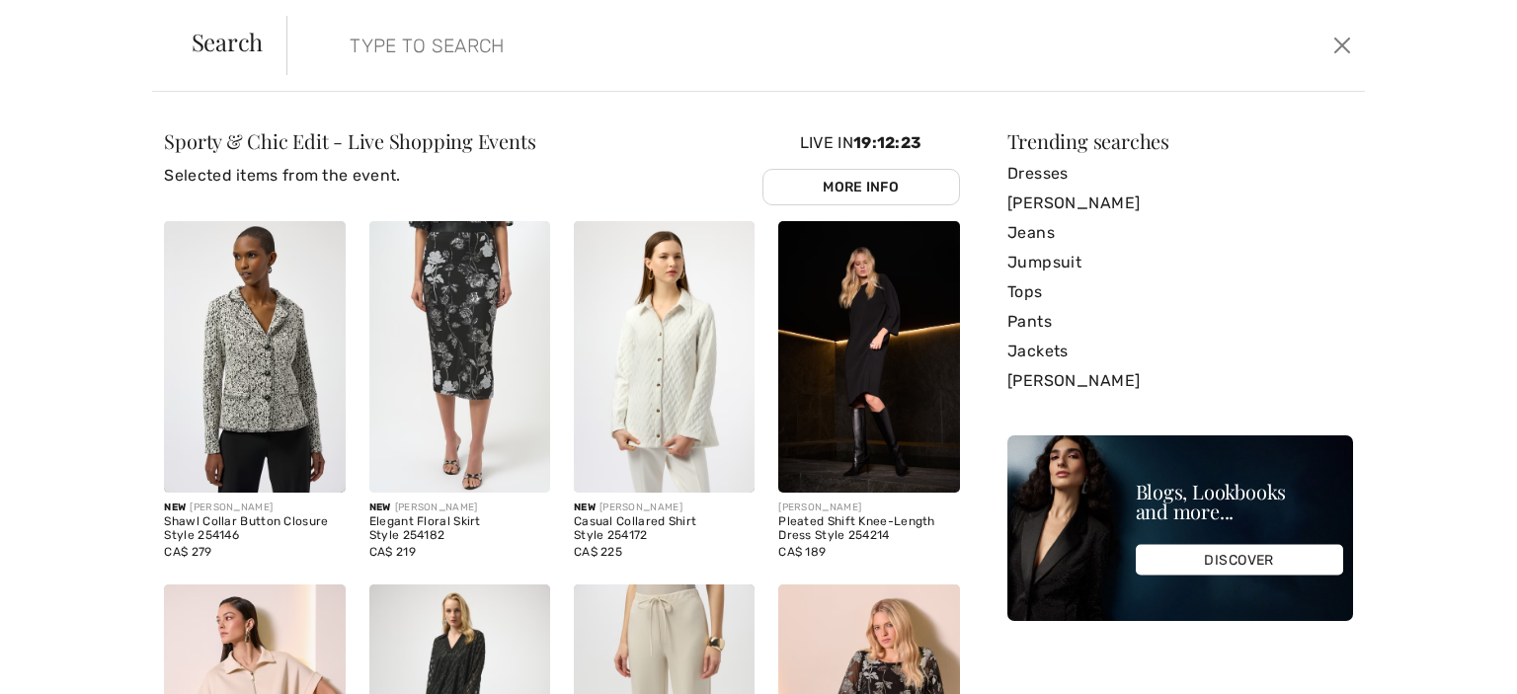
click at [394, 51] on input "search" at bounding box center [707, 45] width 745 height 59
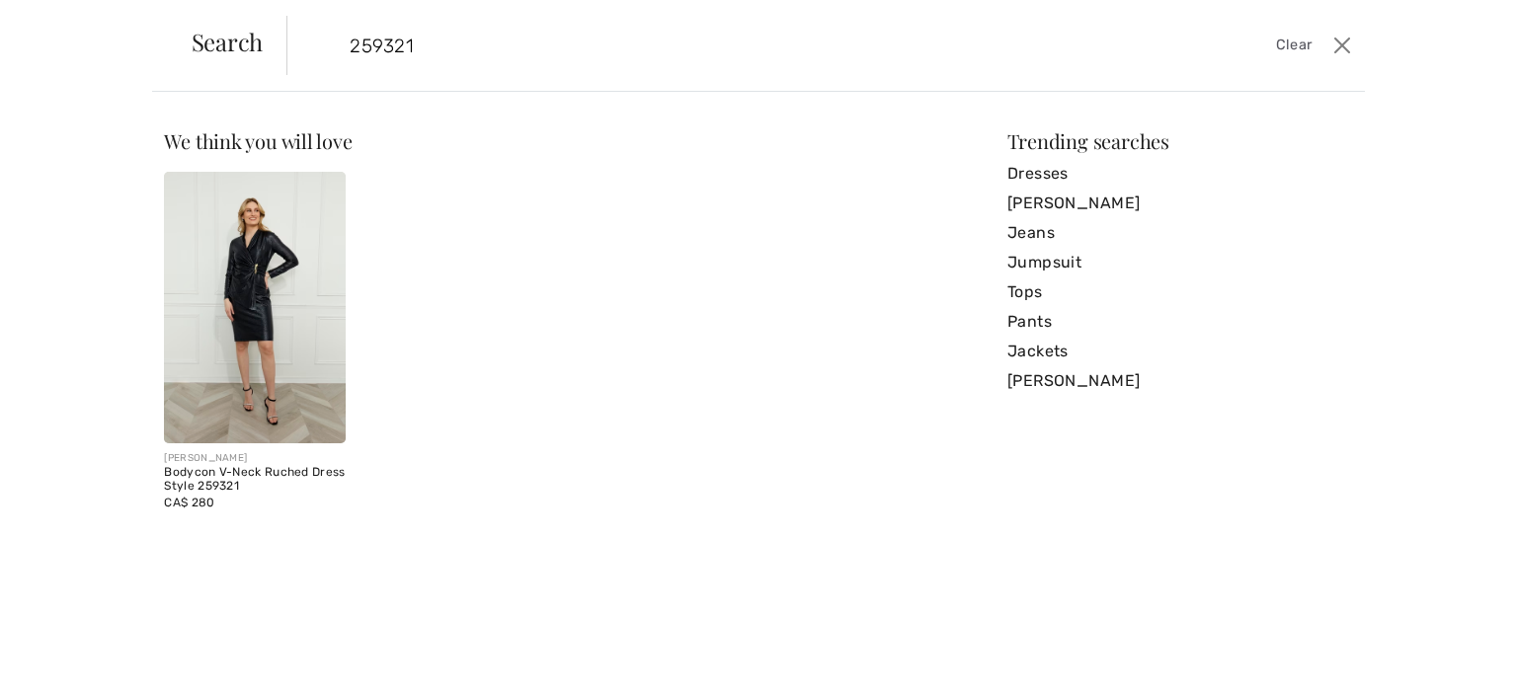
type input "259321"
click at [275, 285] on img at bounding box center [254, 308] width 181 height 272
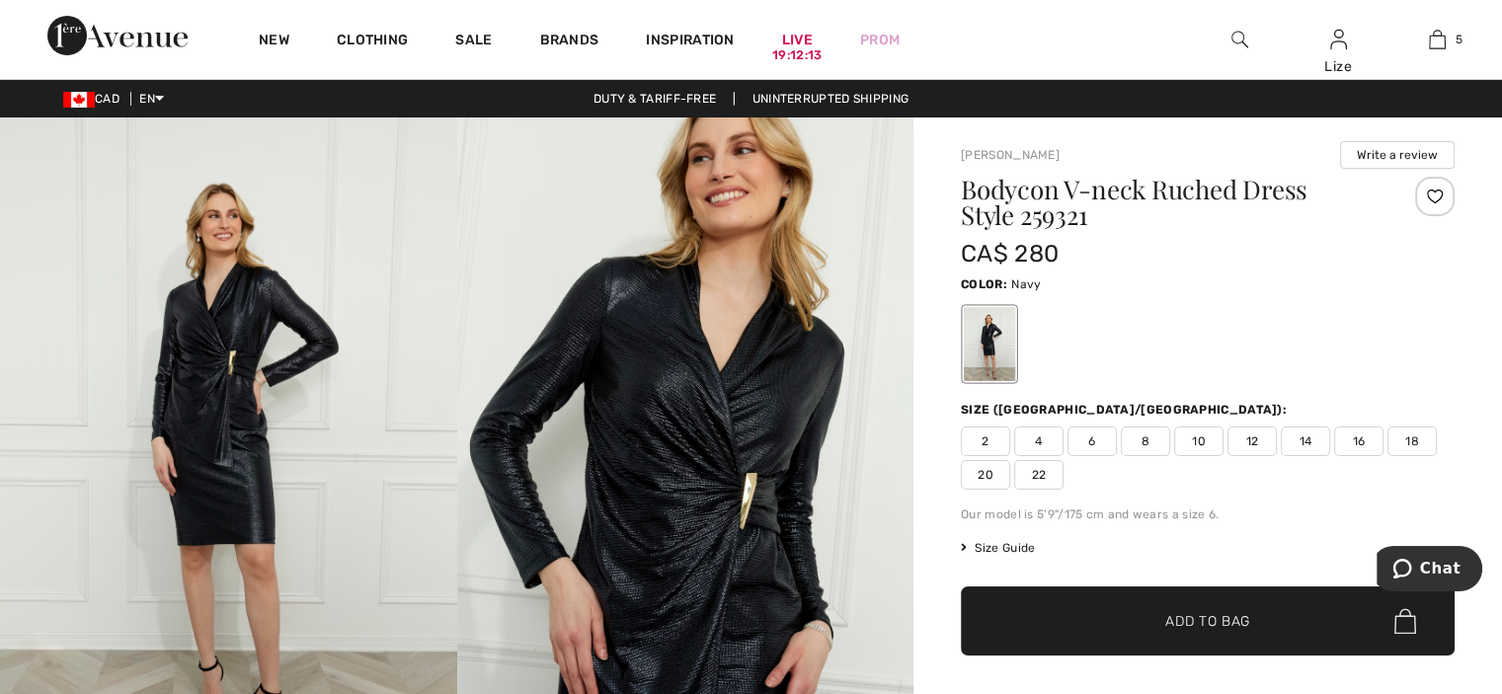
click at [1264, 441] on span "12" at bounding box center [1252, 442] width 49 height 30
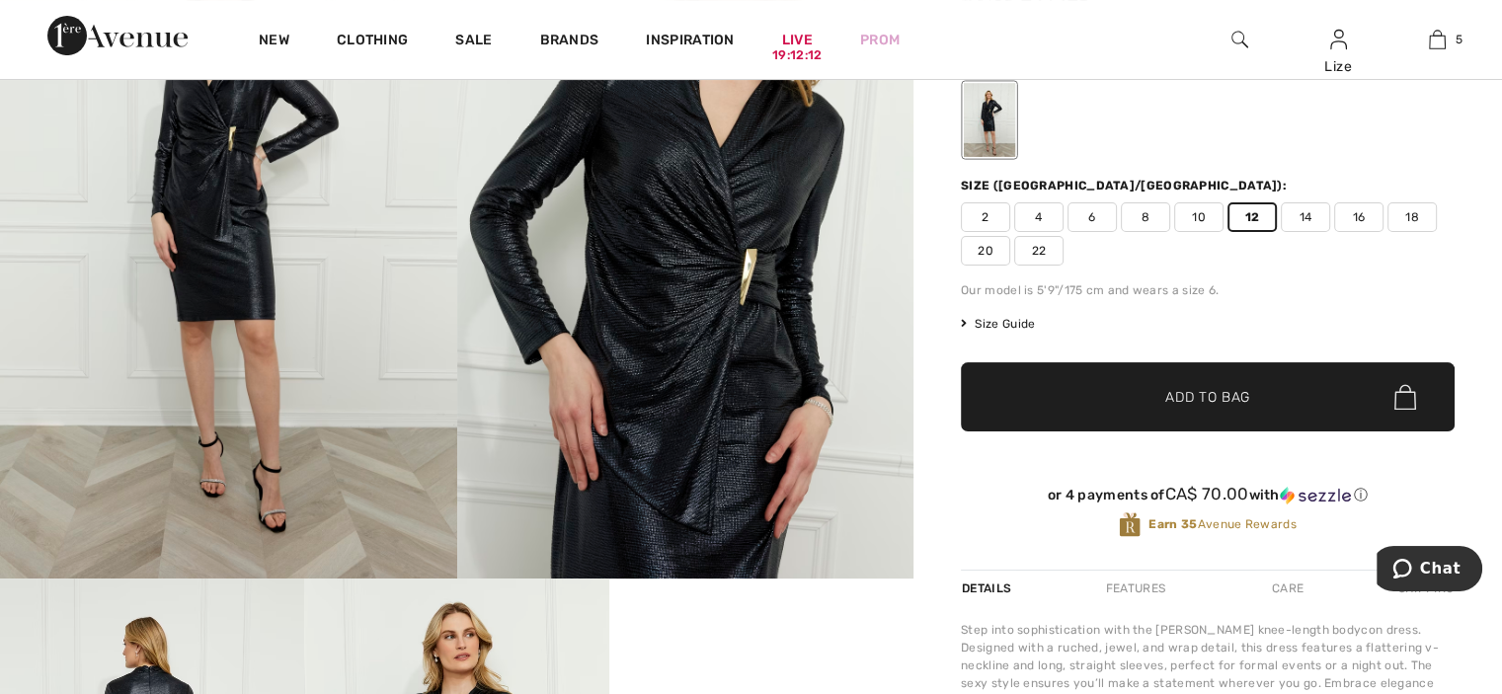
scroll to position [230, 0]
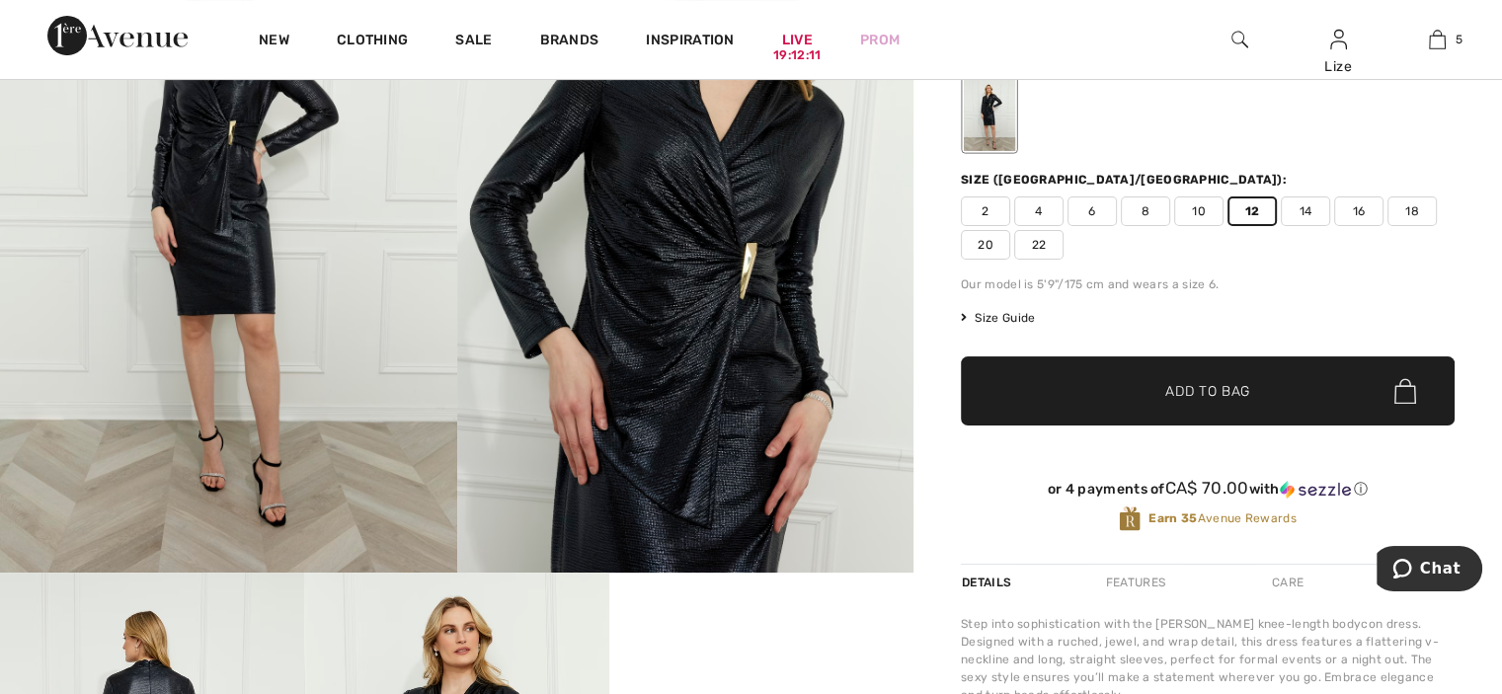
click at [1221, 394] on span "Add to Bag" at bounding box center [1207, 391] width 85 height 21
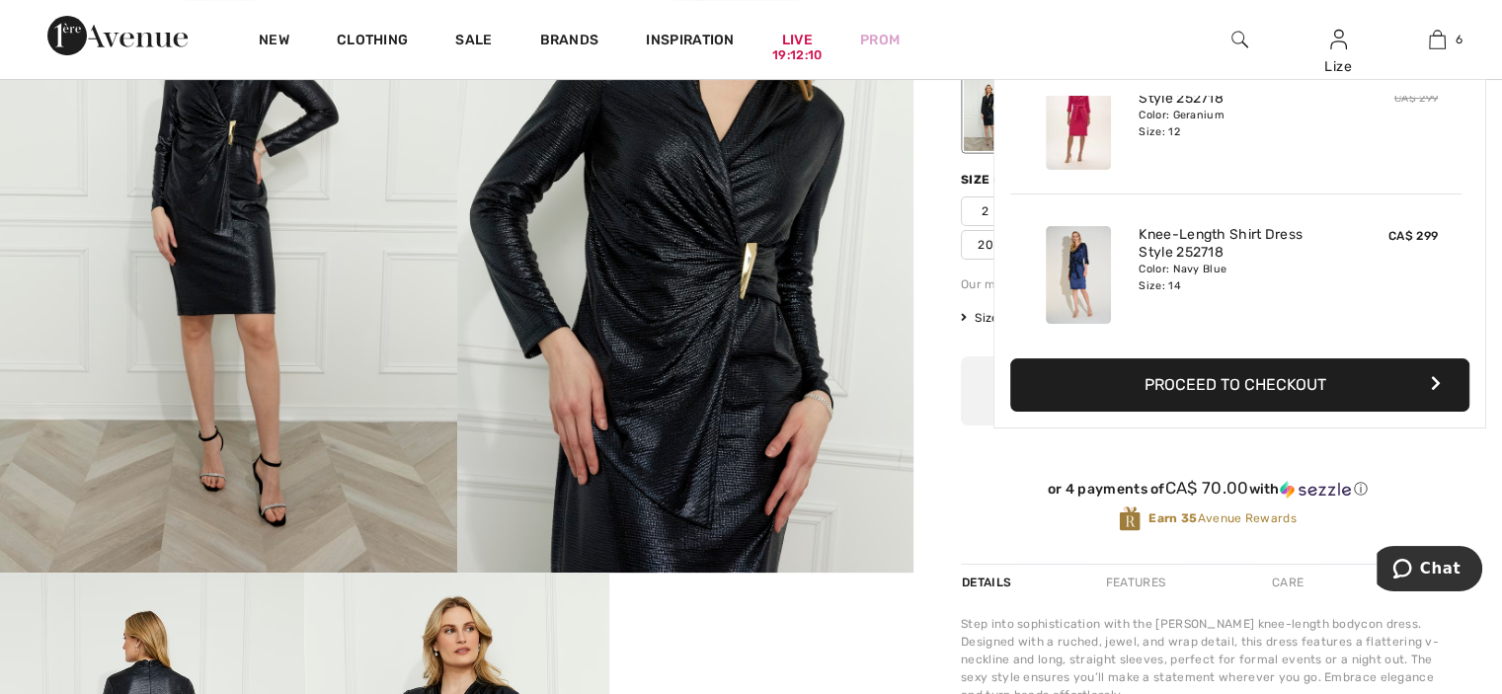
scroll to position [676, 0]
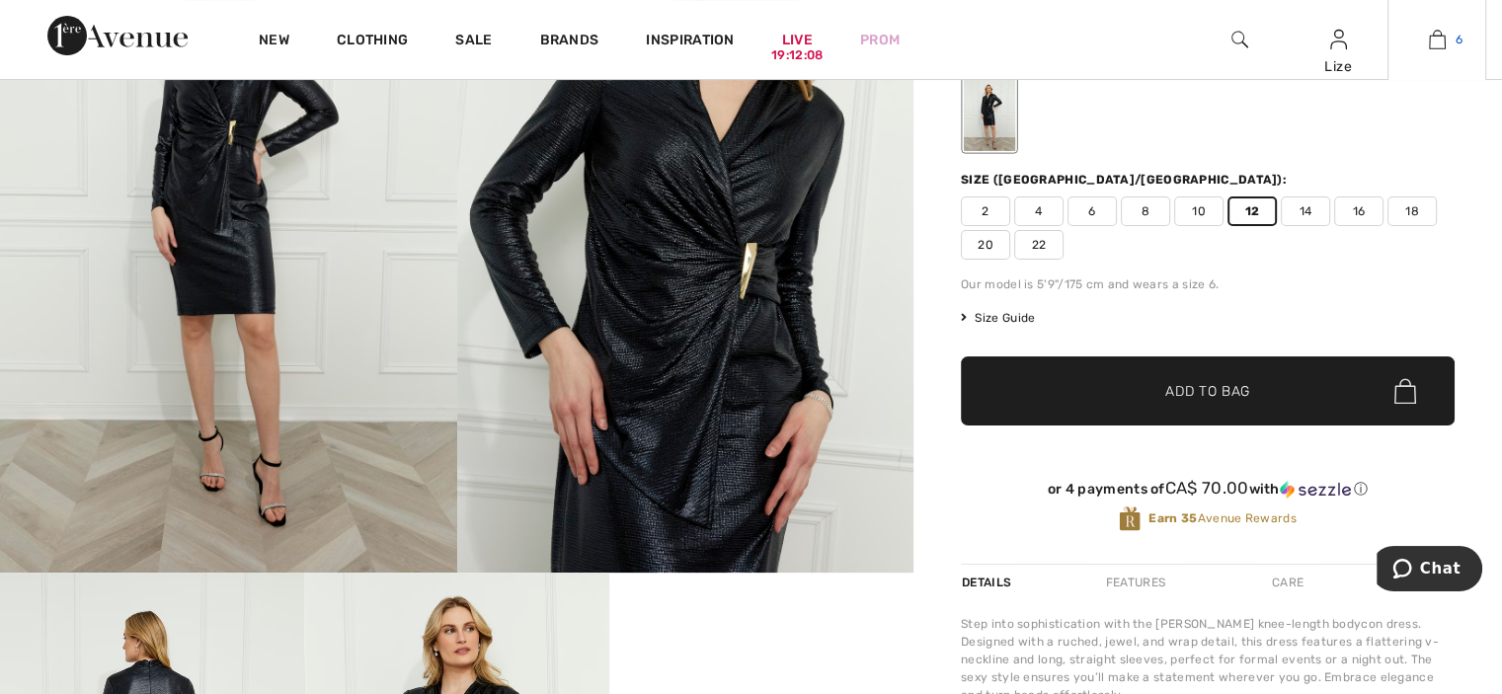
click at [1442, 42] on img at bounding box center [1437, 40] width 17 height 24
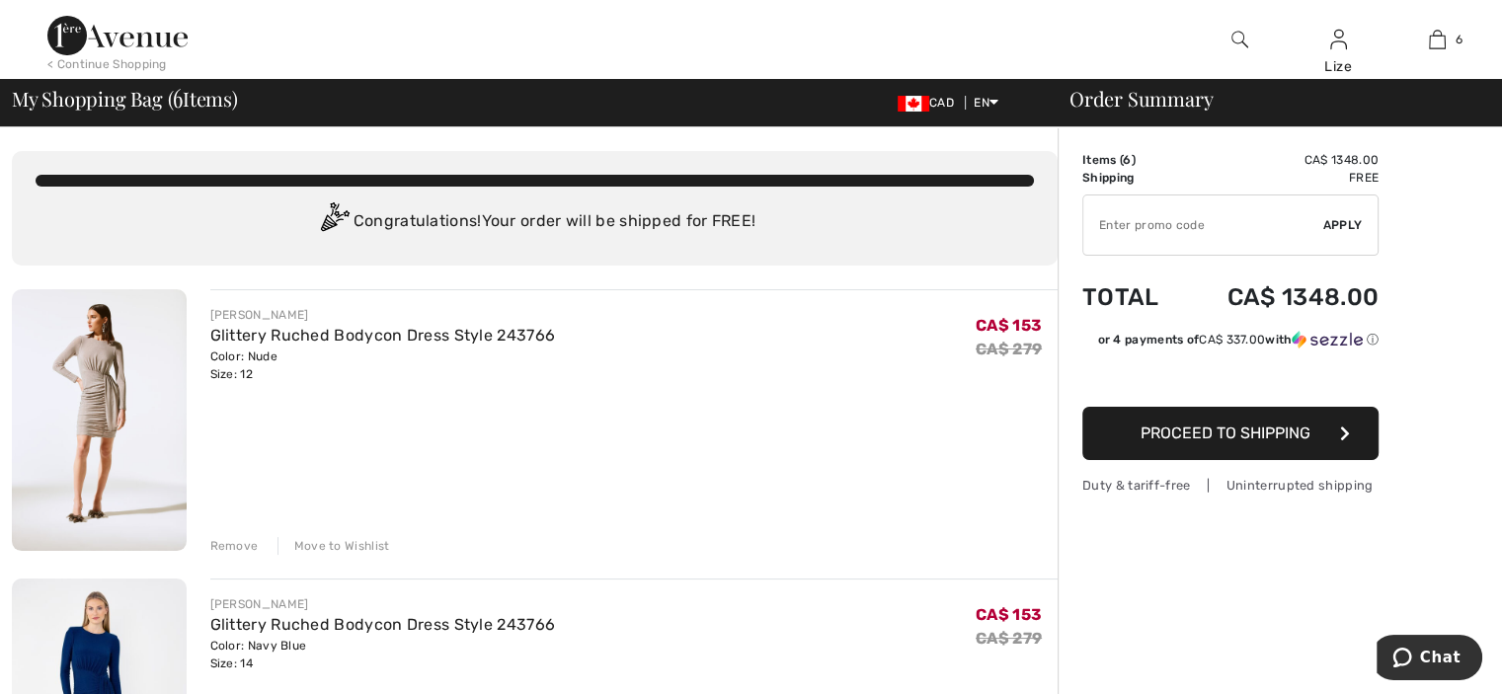
click at [221, 542] on div "Remove" at bounding box center [234, 546] width 48 height 18
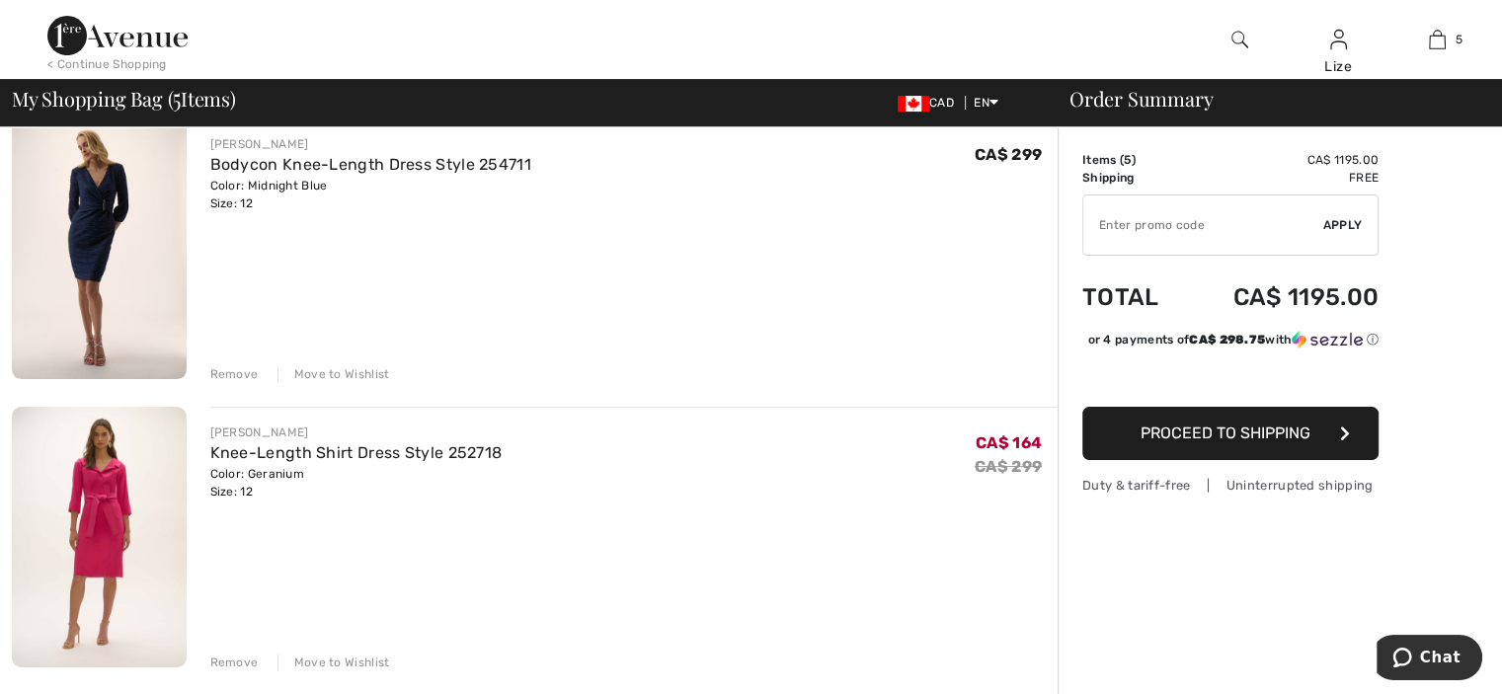
scroll to position [691, 0]
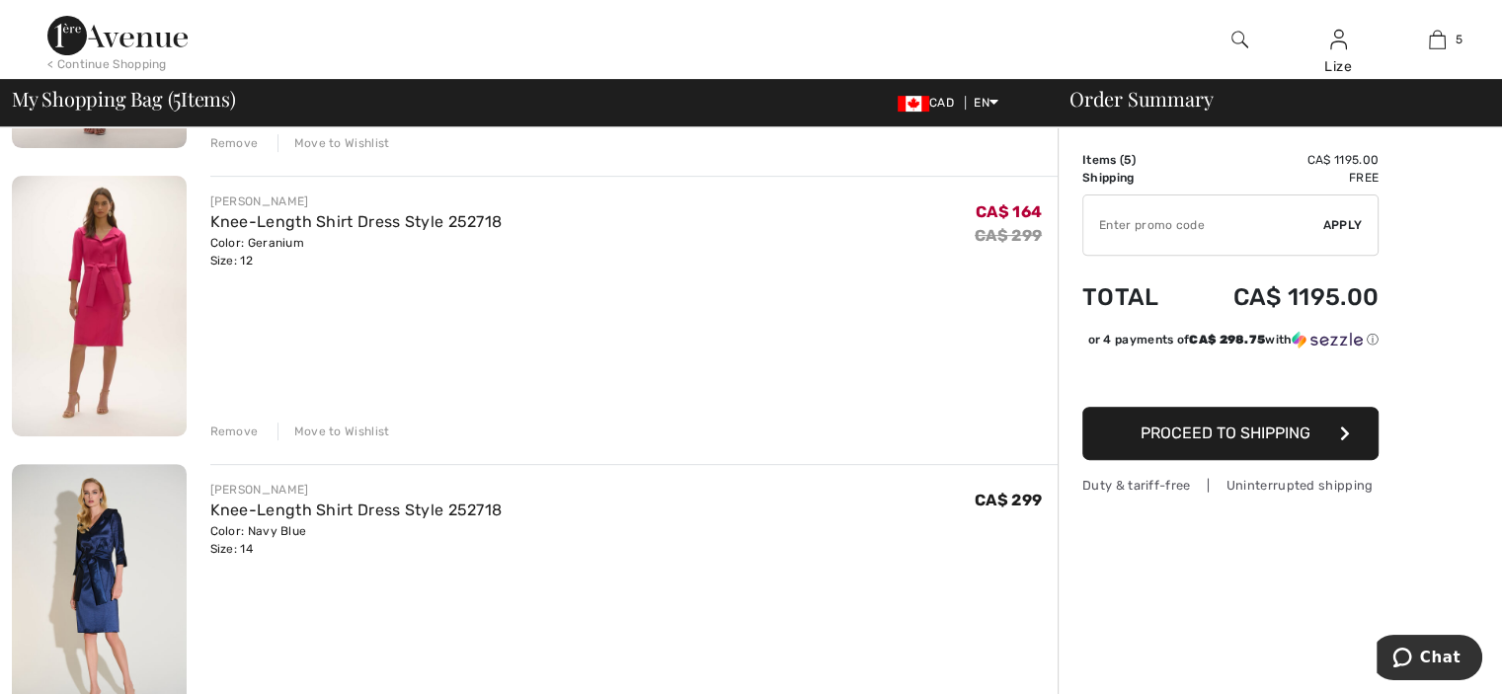
click at [238, 428] on div "Remove" at bounding box center [234, 432] width 48 height 18
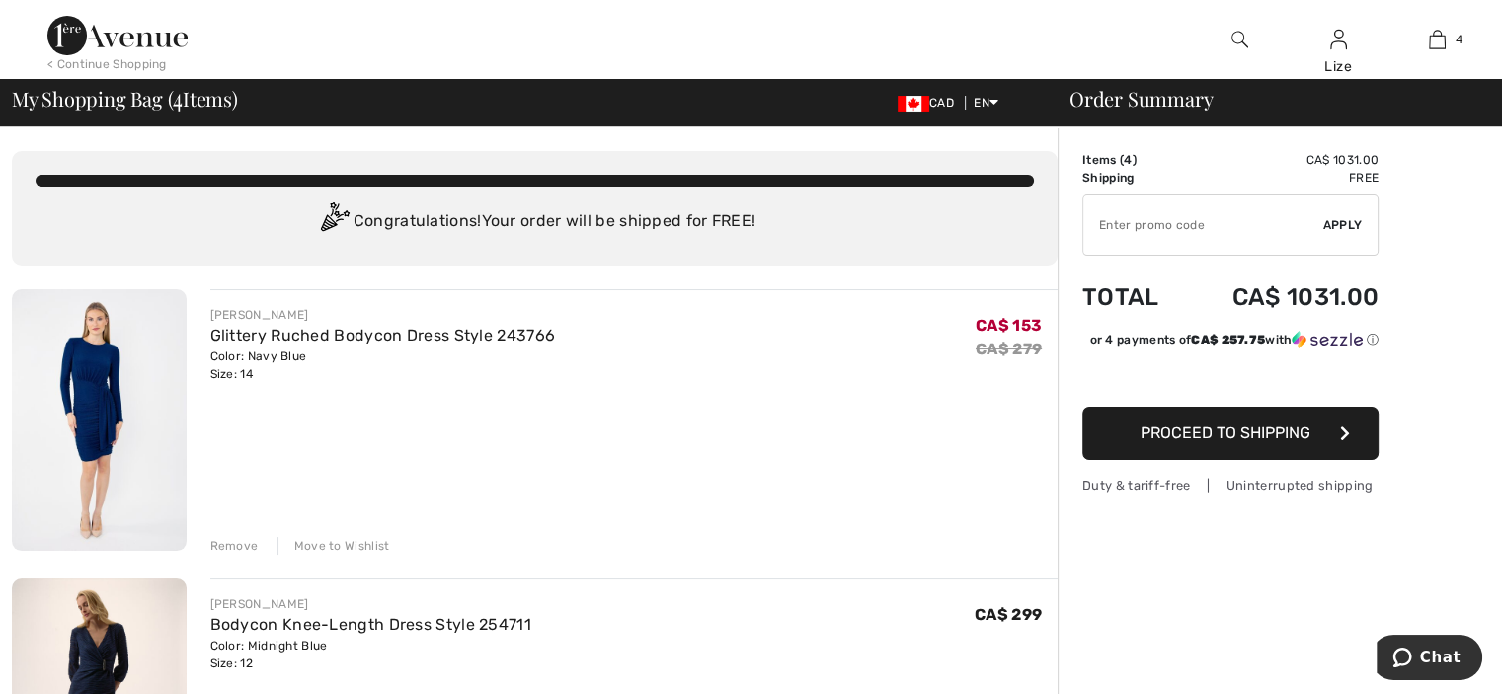
scroll to position [0, 0]
click at [300, 335] on link "Glittery Ruched Bodycon Dress Style 243766" at bounding box center [383, 335] width 346 height 19
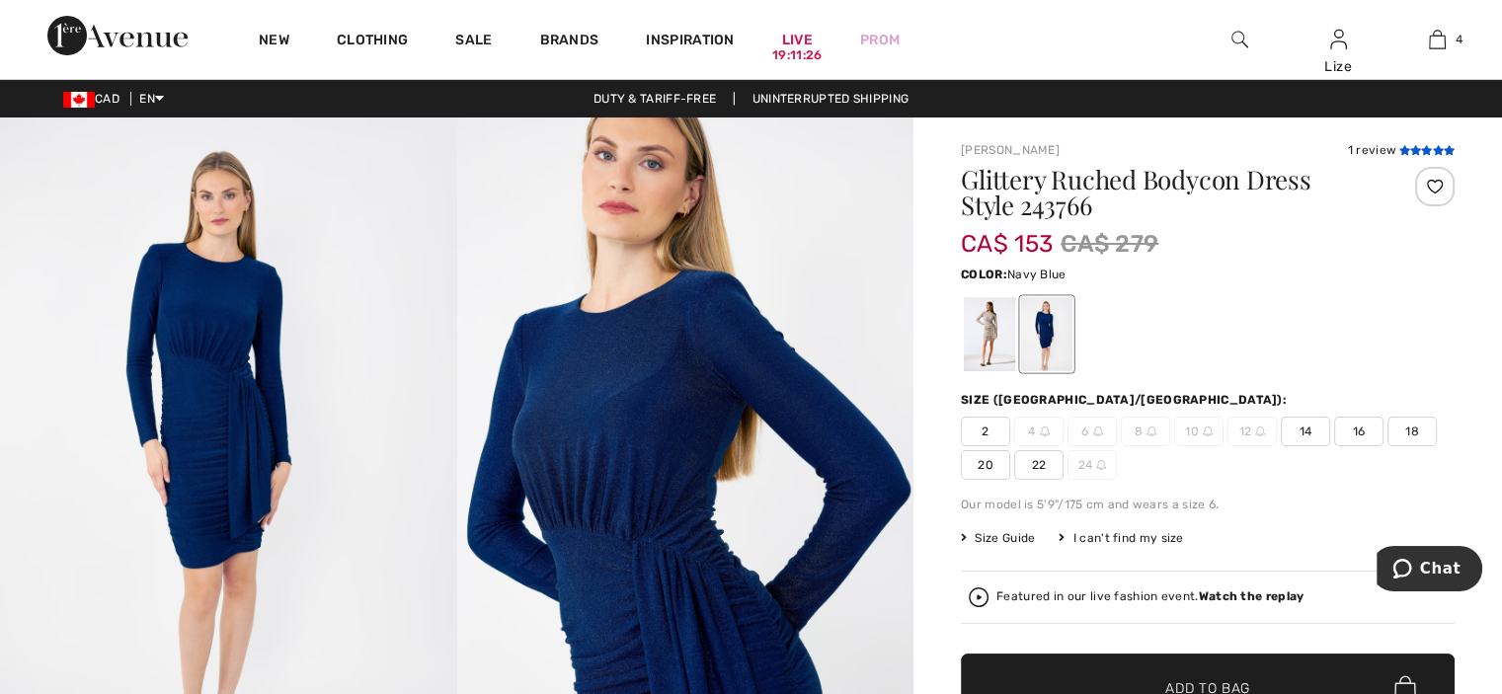
click at [1429, 148] on icon at bounding box center [1426, 150] width 11 height 10
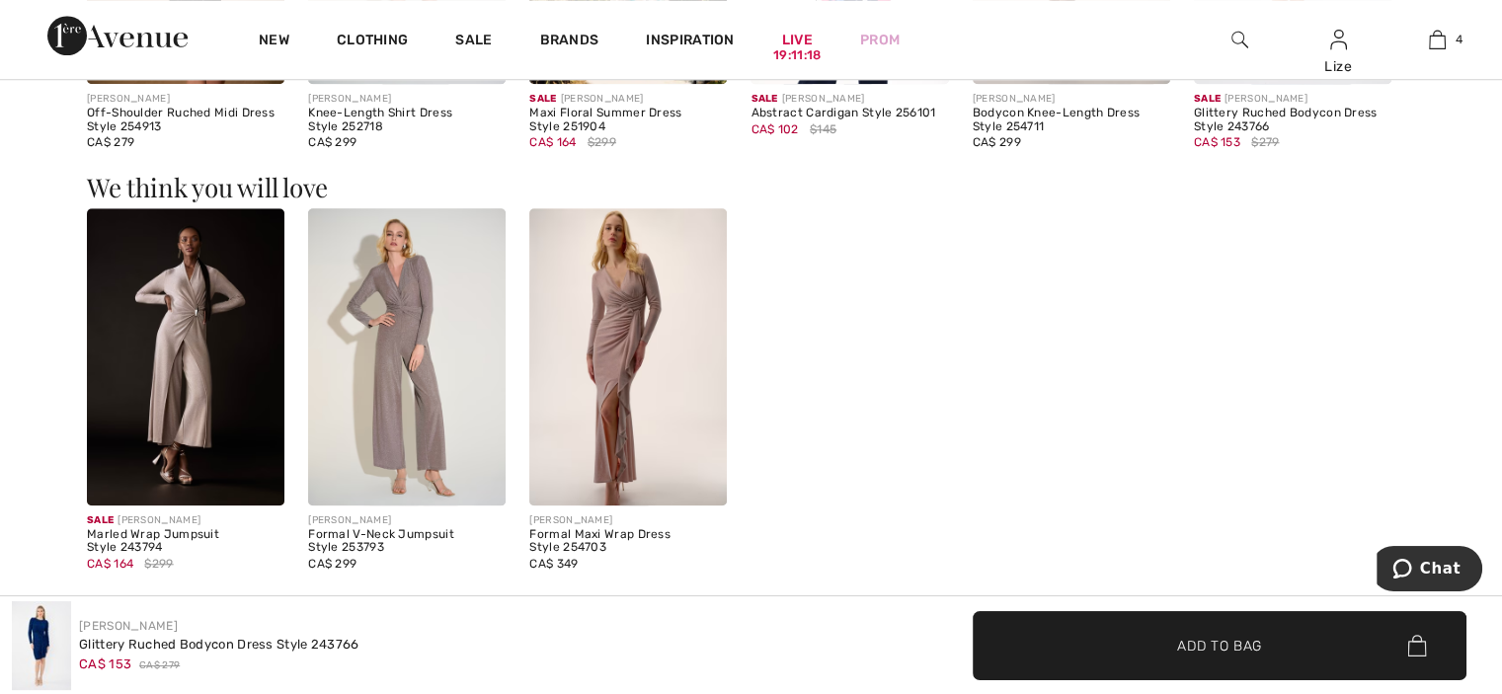
scroll to position [1614, 0]
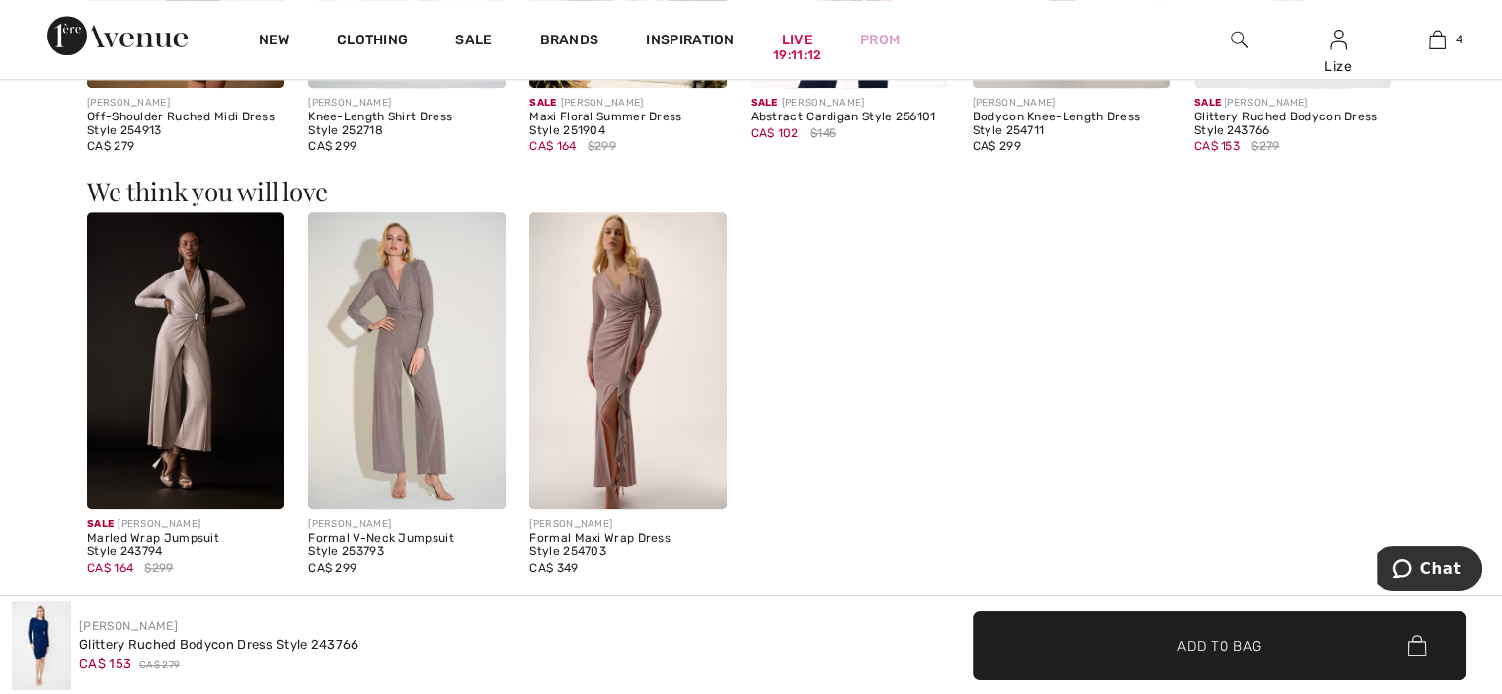
click at [641, 317] on img at bounding box center [628, 360] width 198 height 296
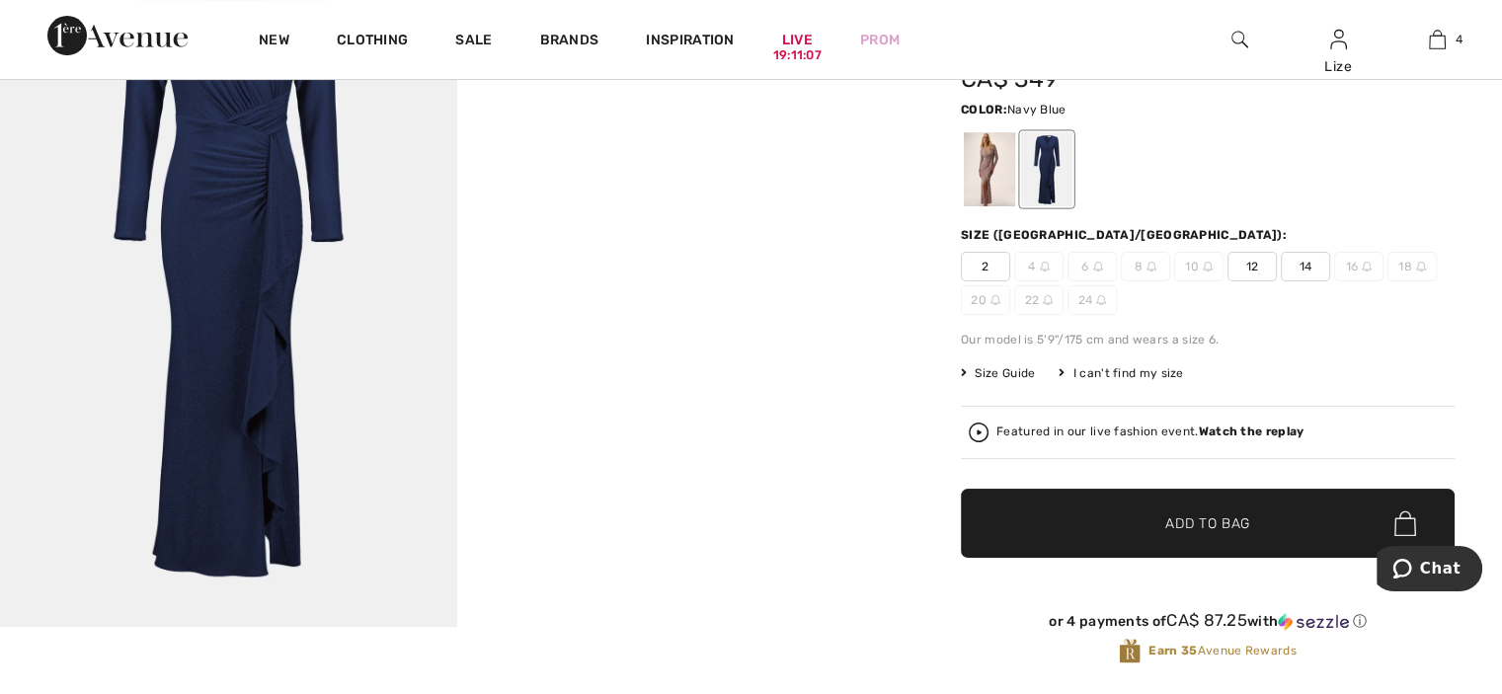
scroll to position [230, 0]
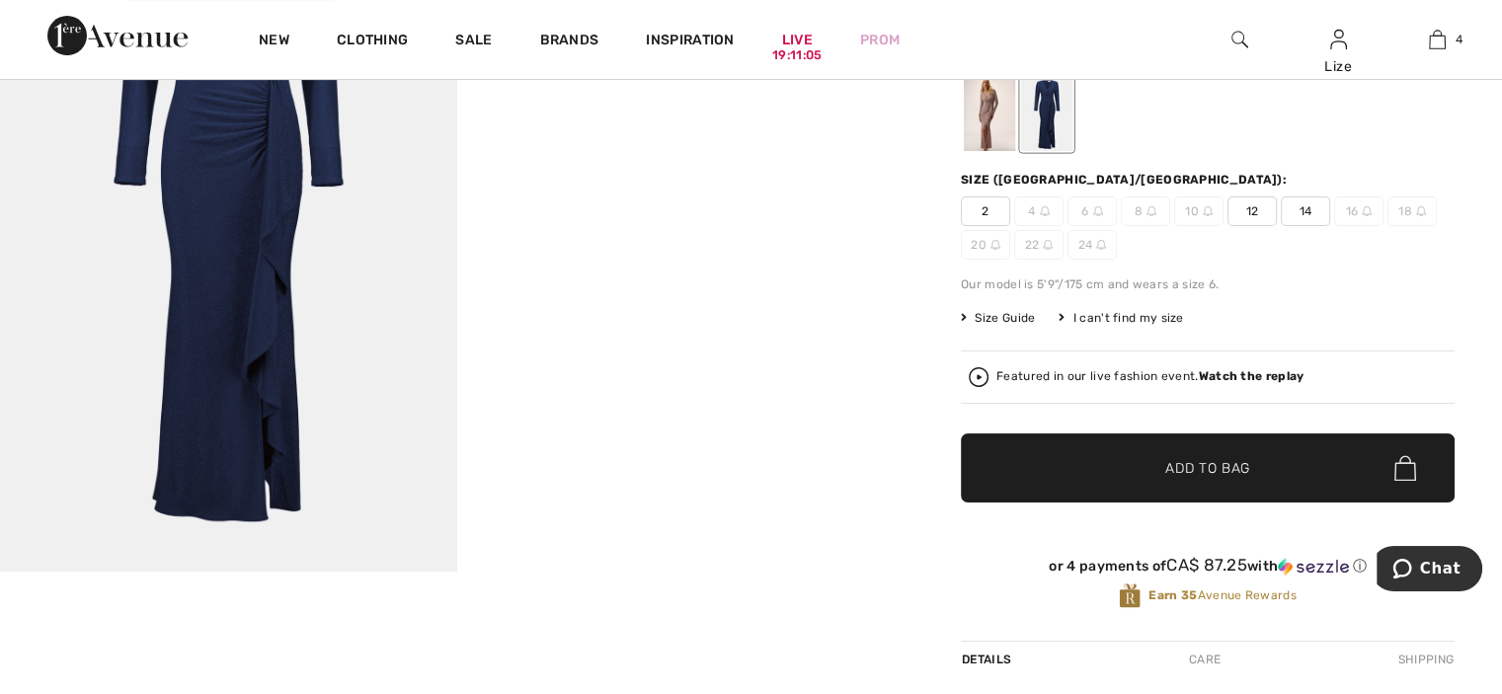
click at [1258, 212] on span "12" at bounding box center [1252, 212] width 49 height 30
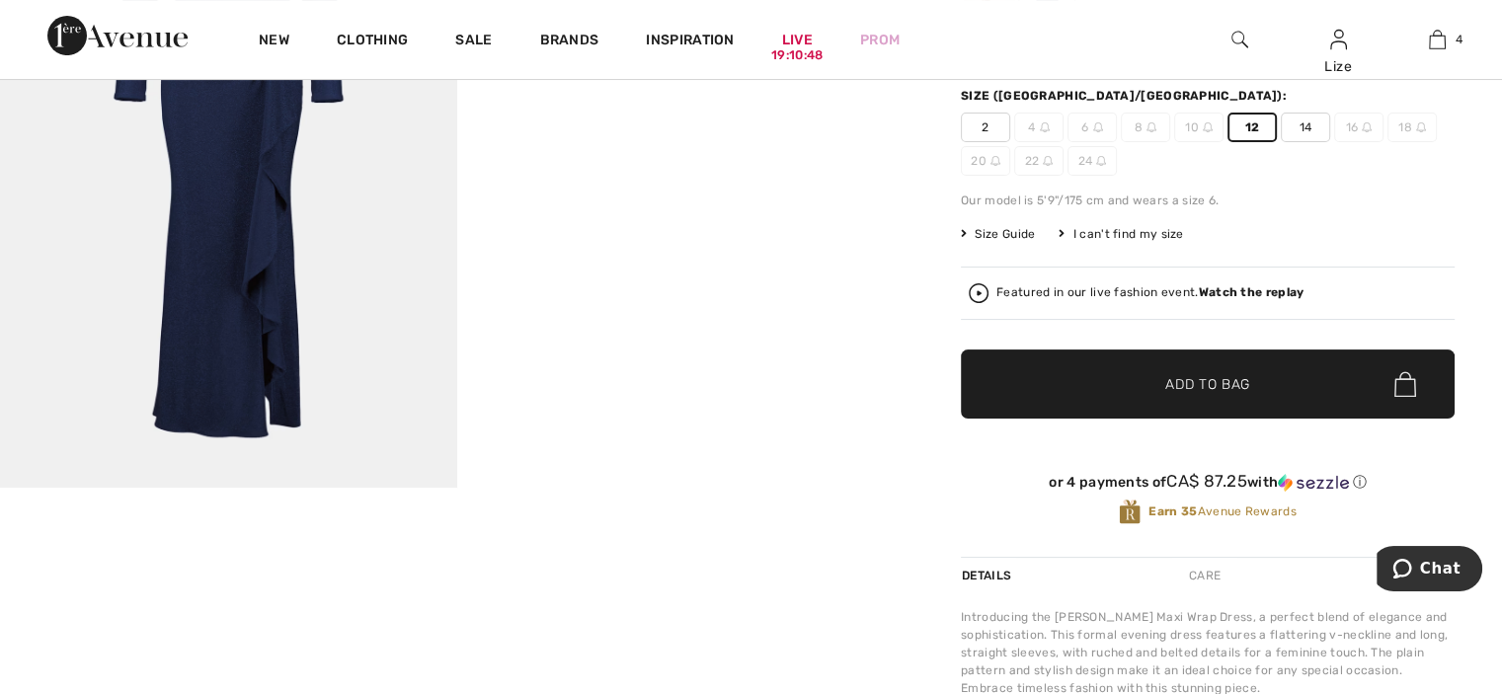
scroll to position [0, 0]
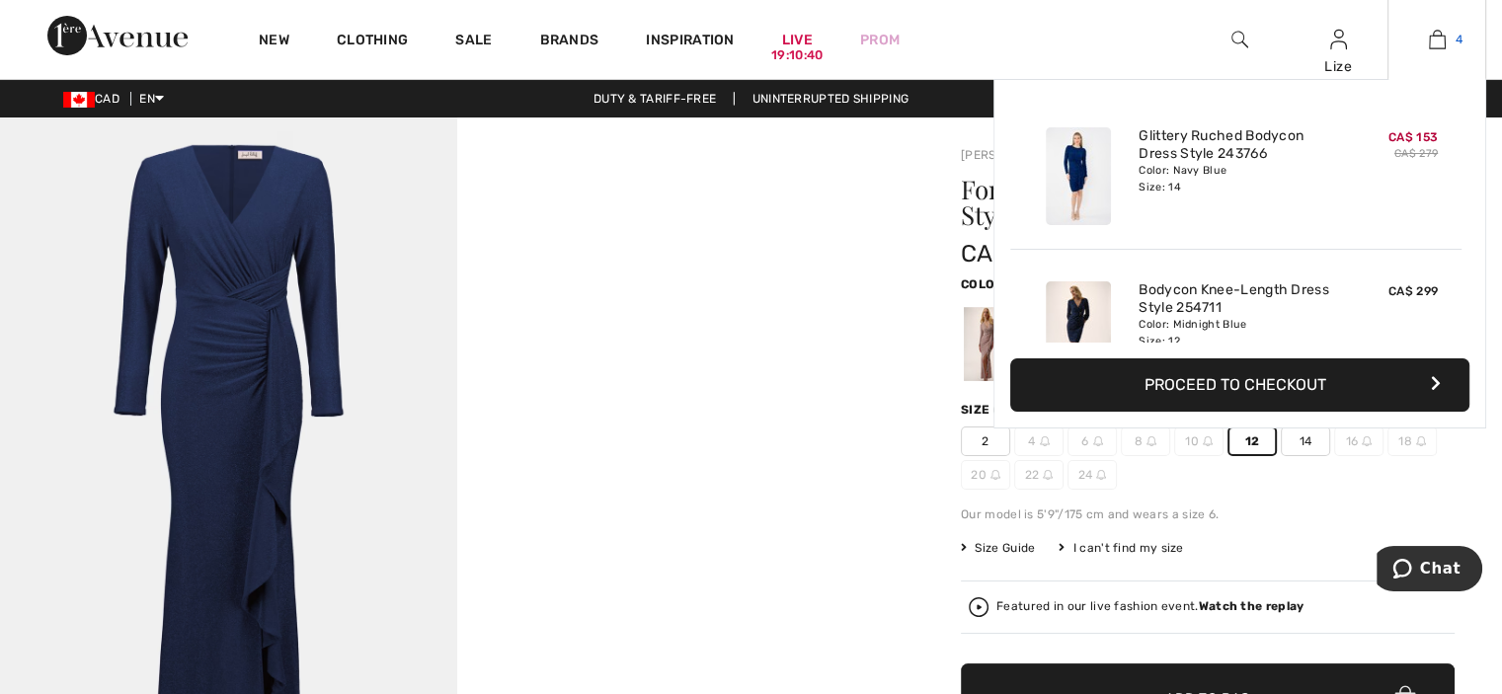
click at [1444, 34] on img at bounding box center [1437, 40] width 17 height 24
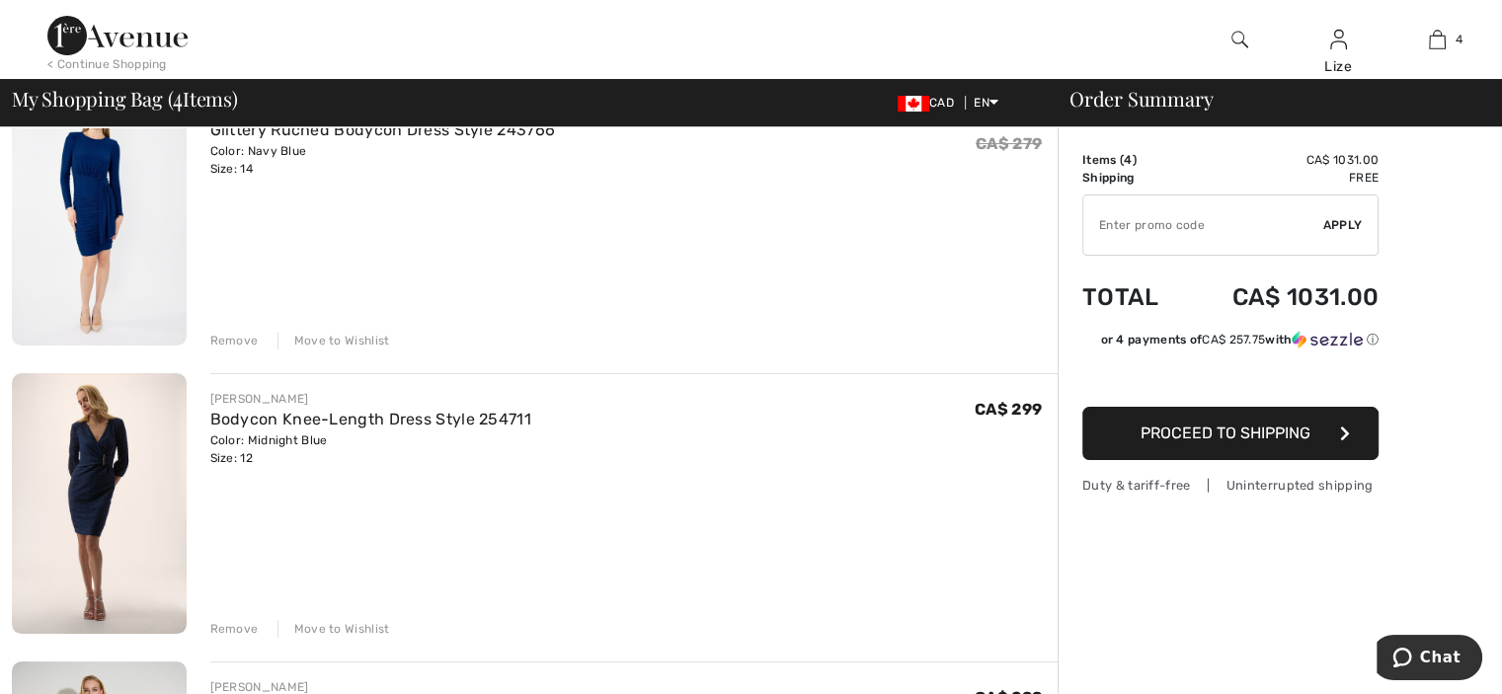
scroll to position [230, 0]
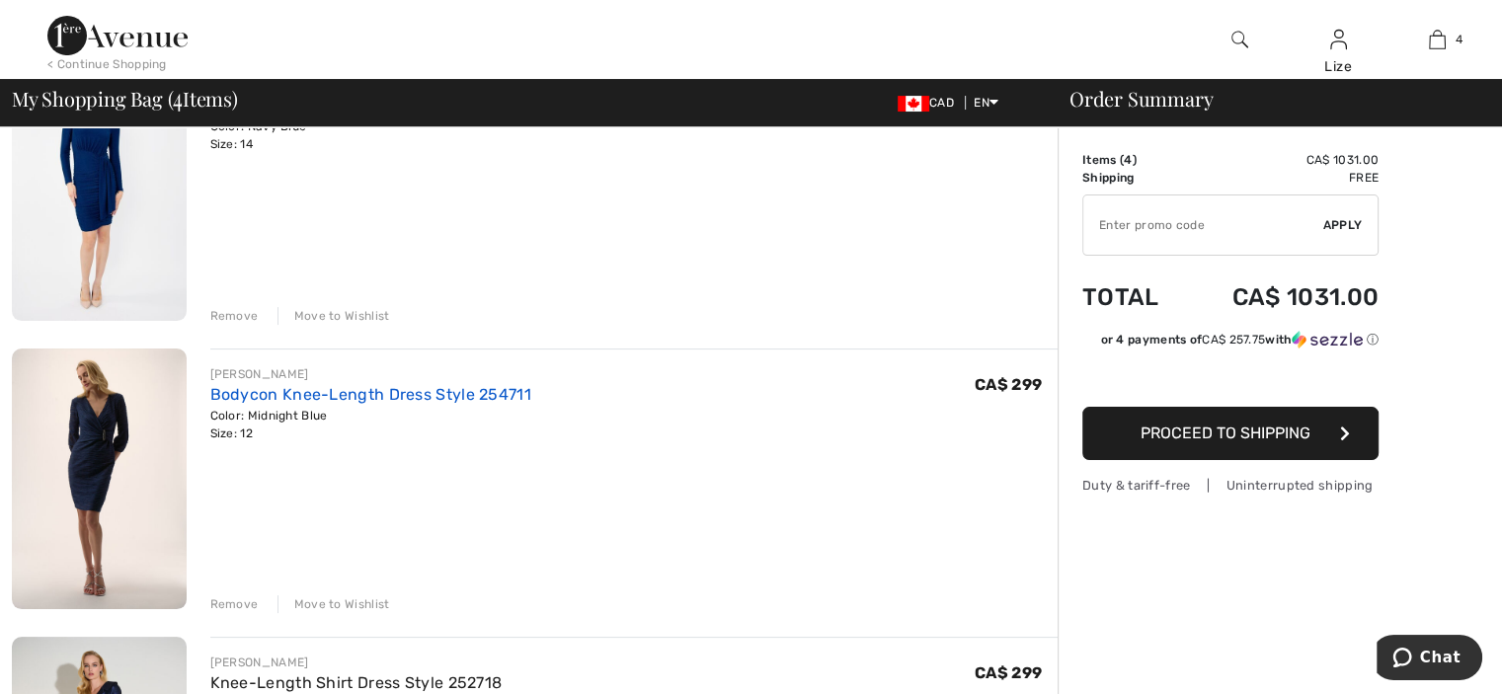
click at [365, 388] on link "Bodycon Knee-Length Dress Style 254711" at bounding box center [370, 394] width 321 height 19
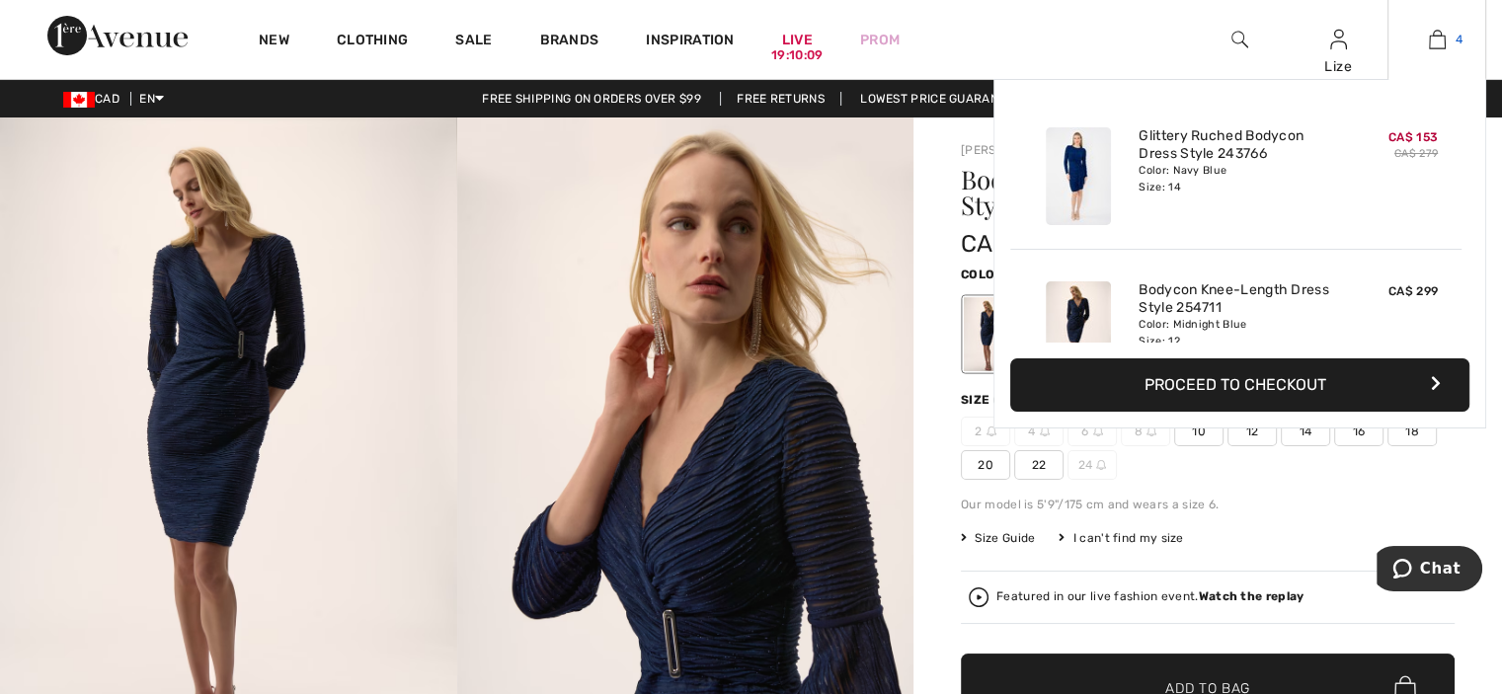
click at [1440, 39] on img at bounding box center [1437, 40] width 17 height 24
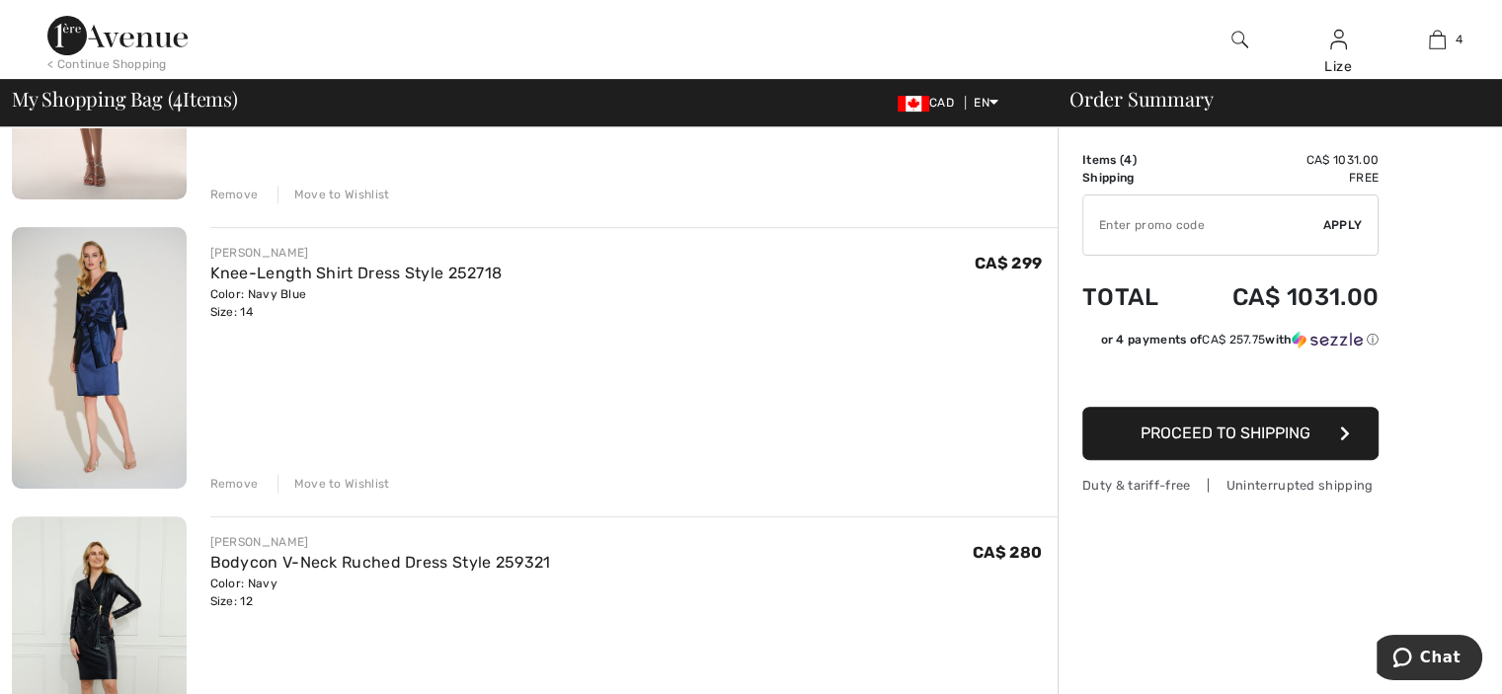
scroll to position [691, 0]
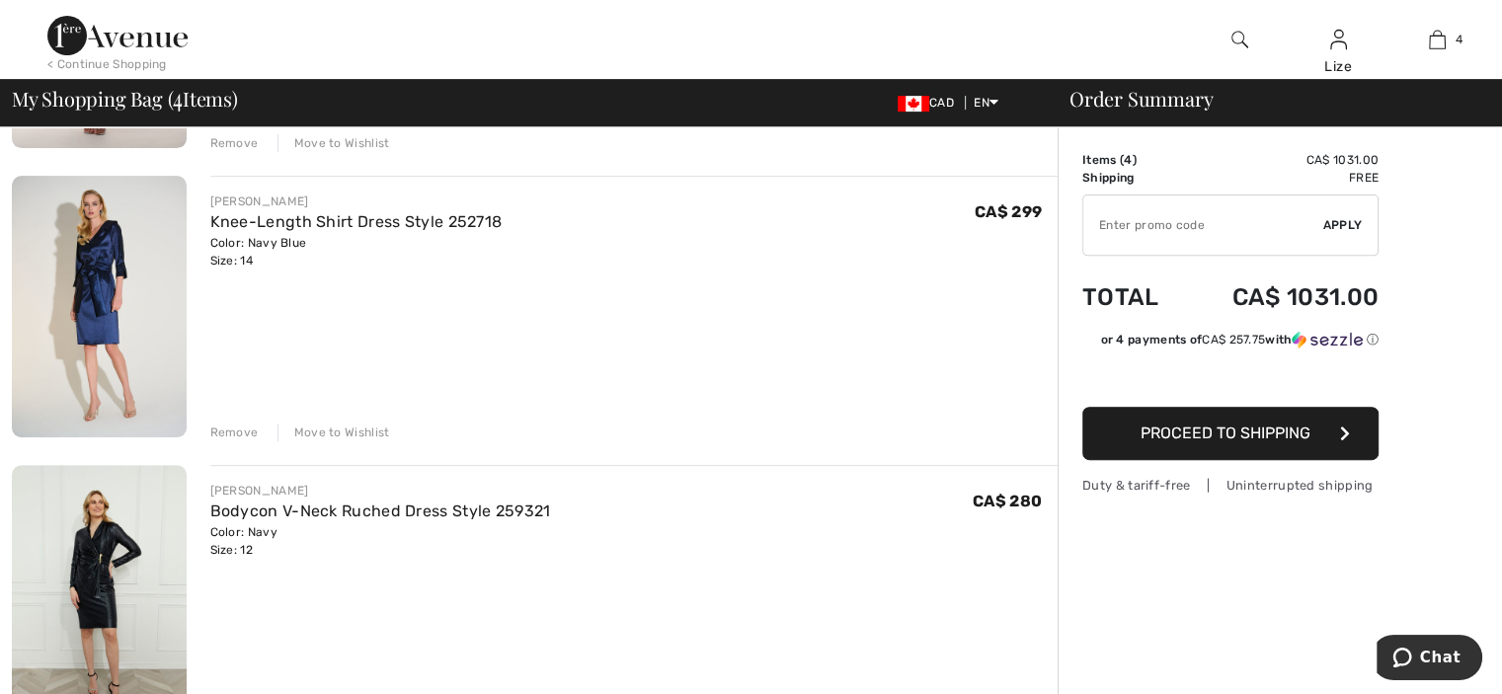
drag, startPoint x: 292, startPoint y: 222, endPoint x: 403, endPoint y: 248, distance: 113.6
click at [292, 224] on link "Knee-Length Shirt Dress Style 252718" at bounding box center [356, 221] width 292 height 19
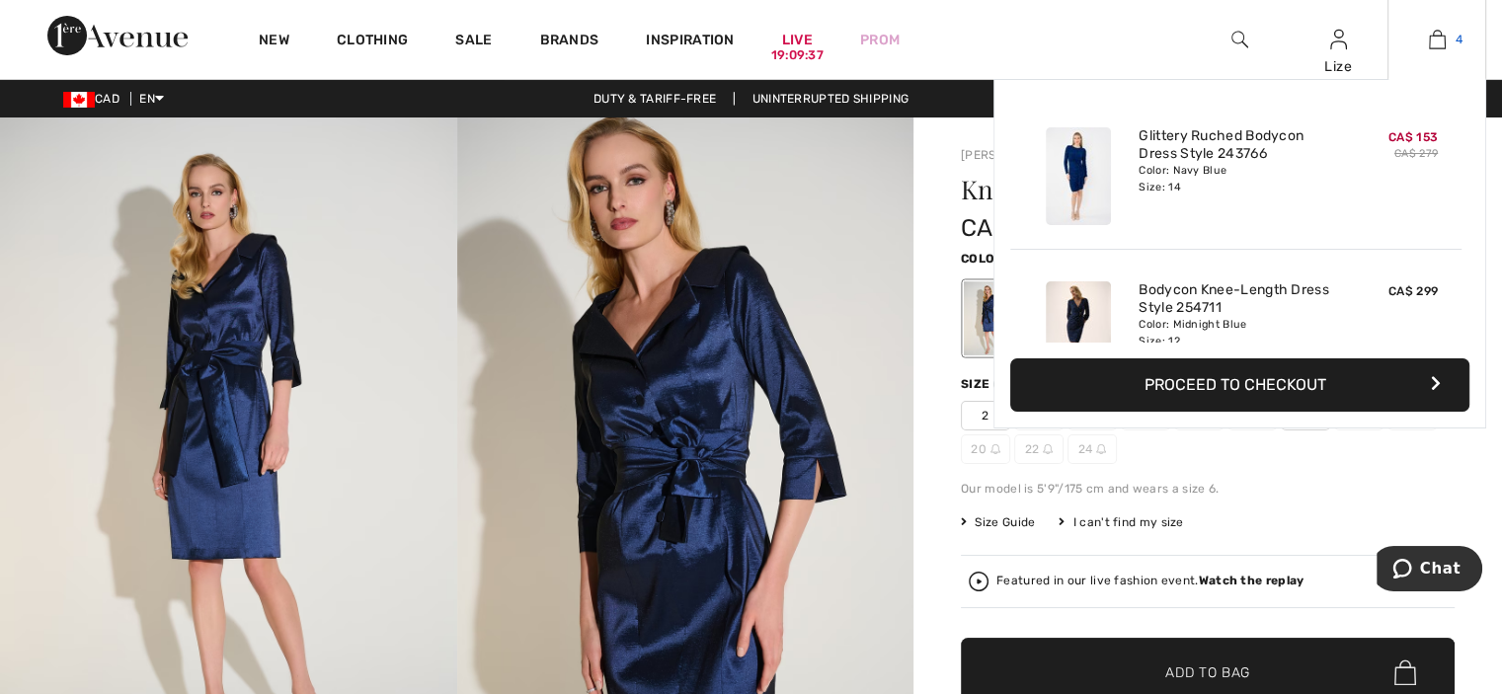
click at [1443, 36] on img at bounding box center [1437, 40] width 17 height 24
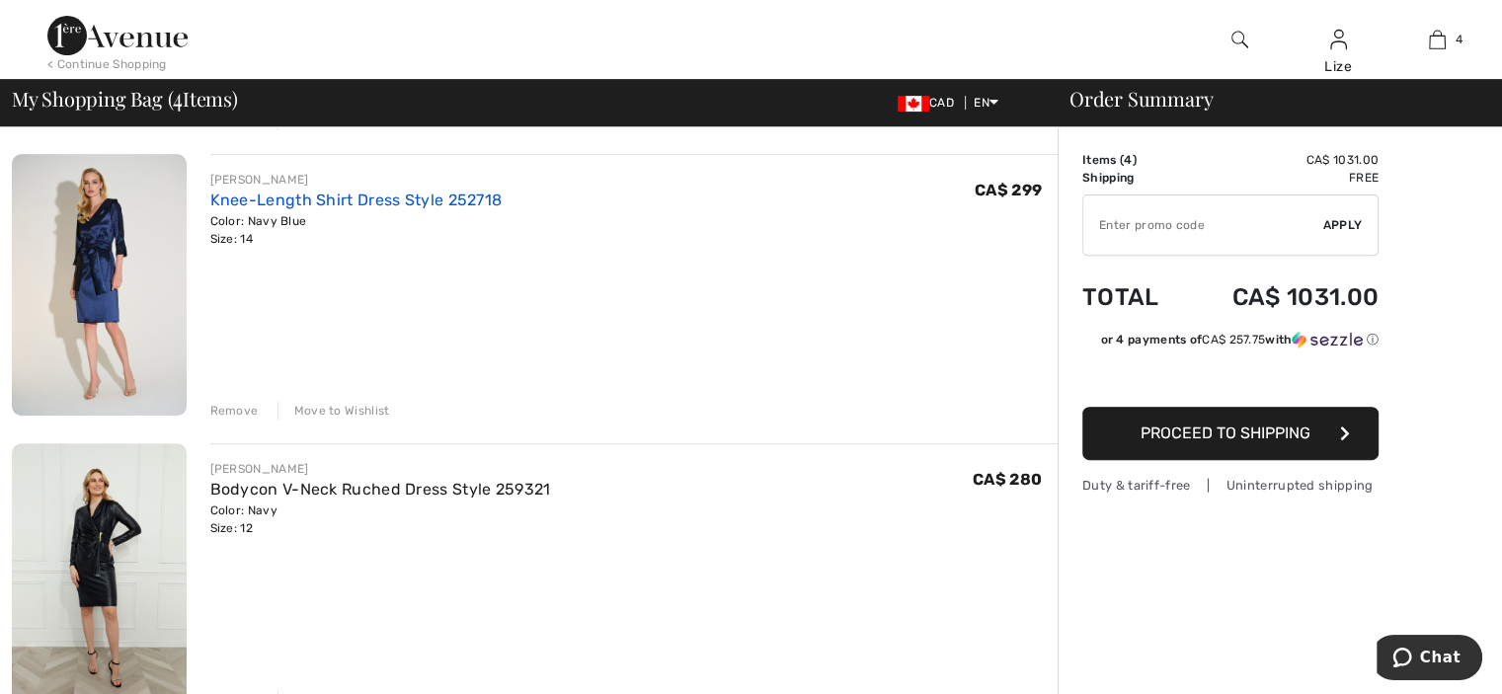
scroll to position [922, 0]
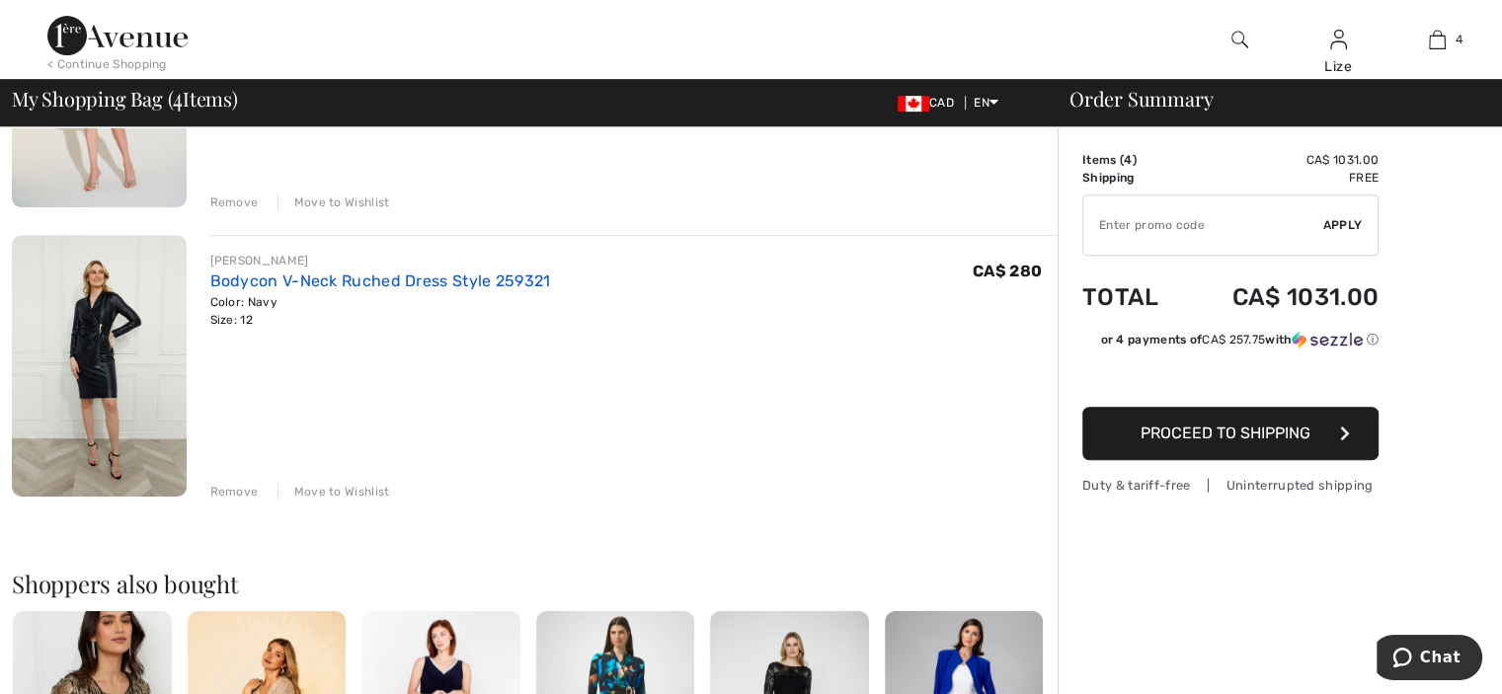
click at [342, 281] on link "Bodycon V-Neck Ruched Dress Style 259321" at bounding box center [380, 281] width 341 height 19
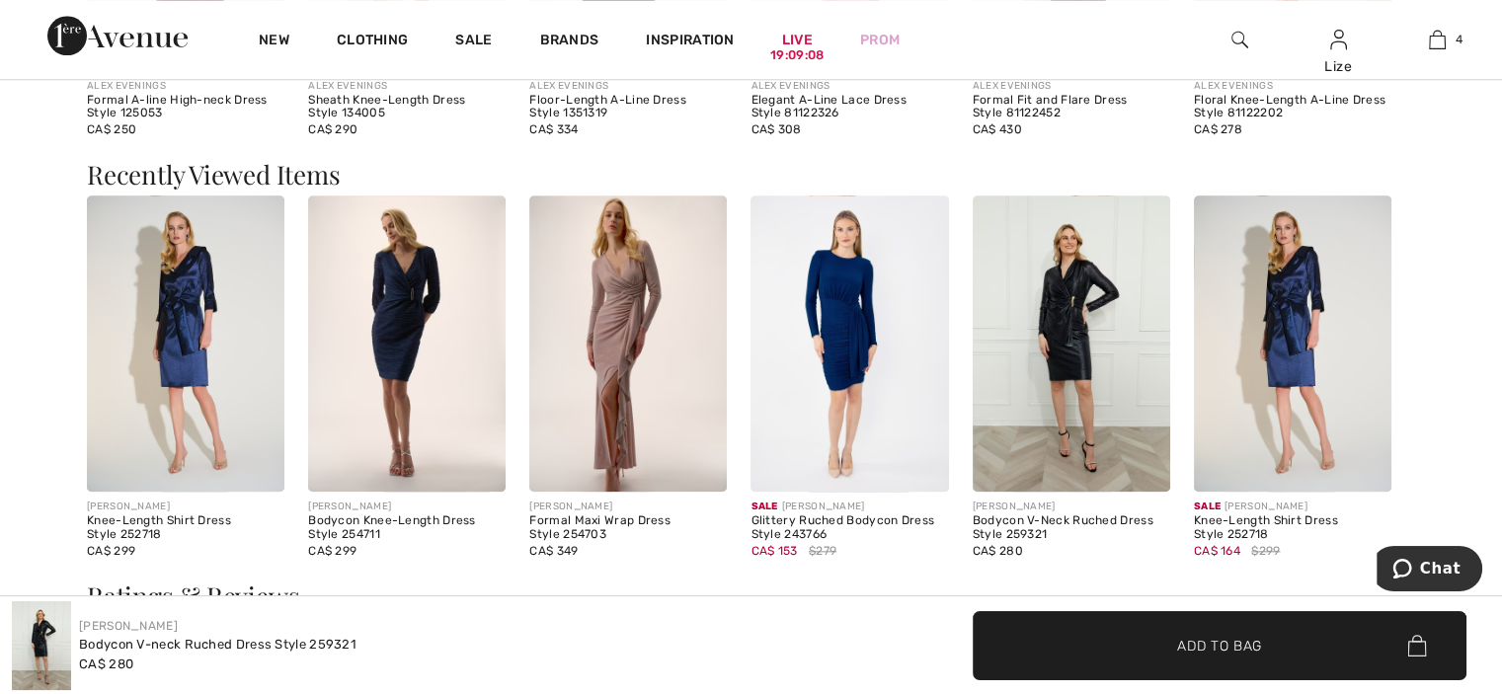
scroll to position [2074, 0]
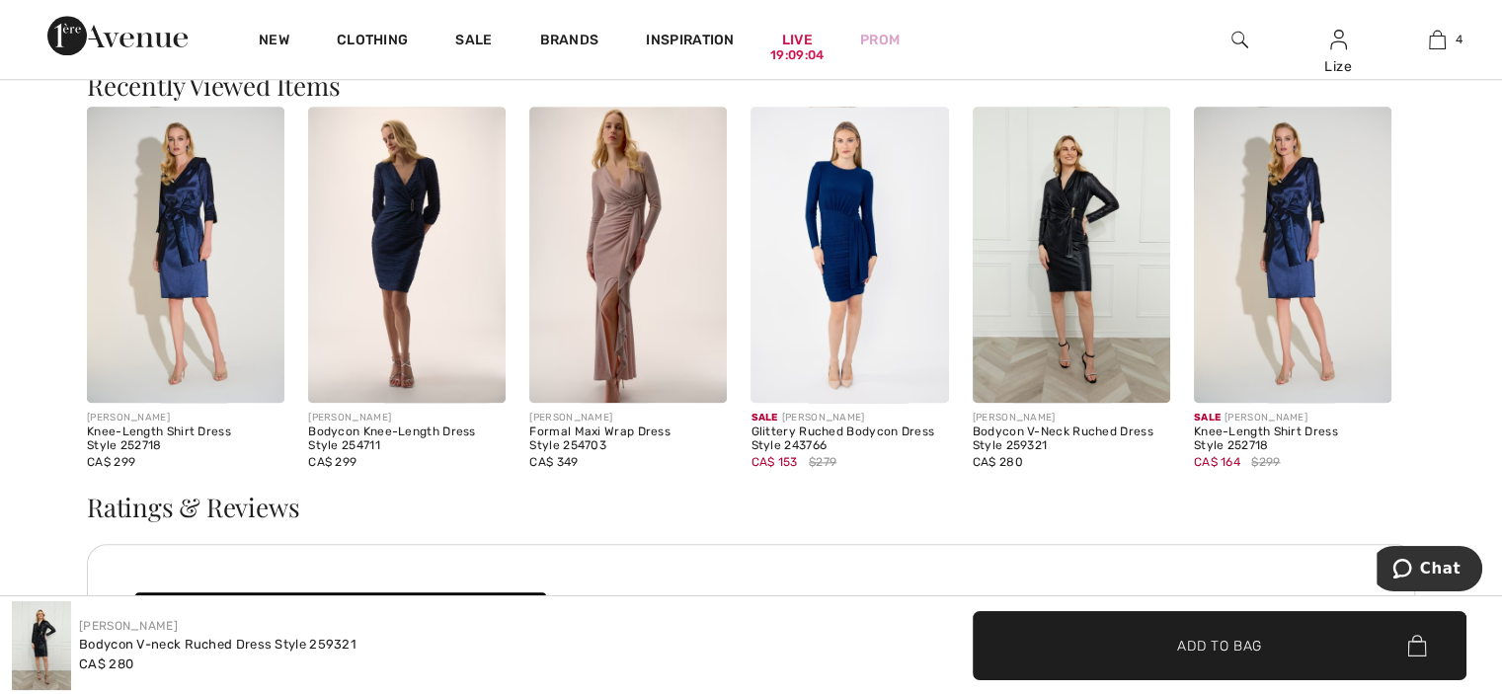
click at [849, 238] on img at bounding box center [850, 255] width 198 height 296
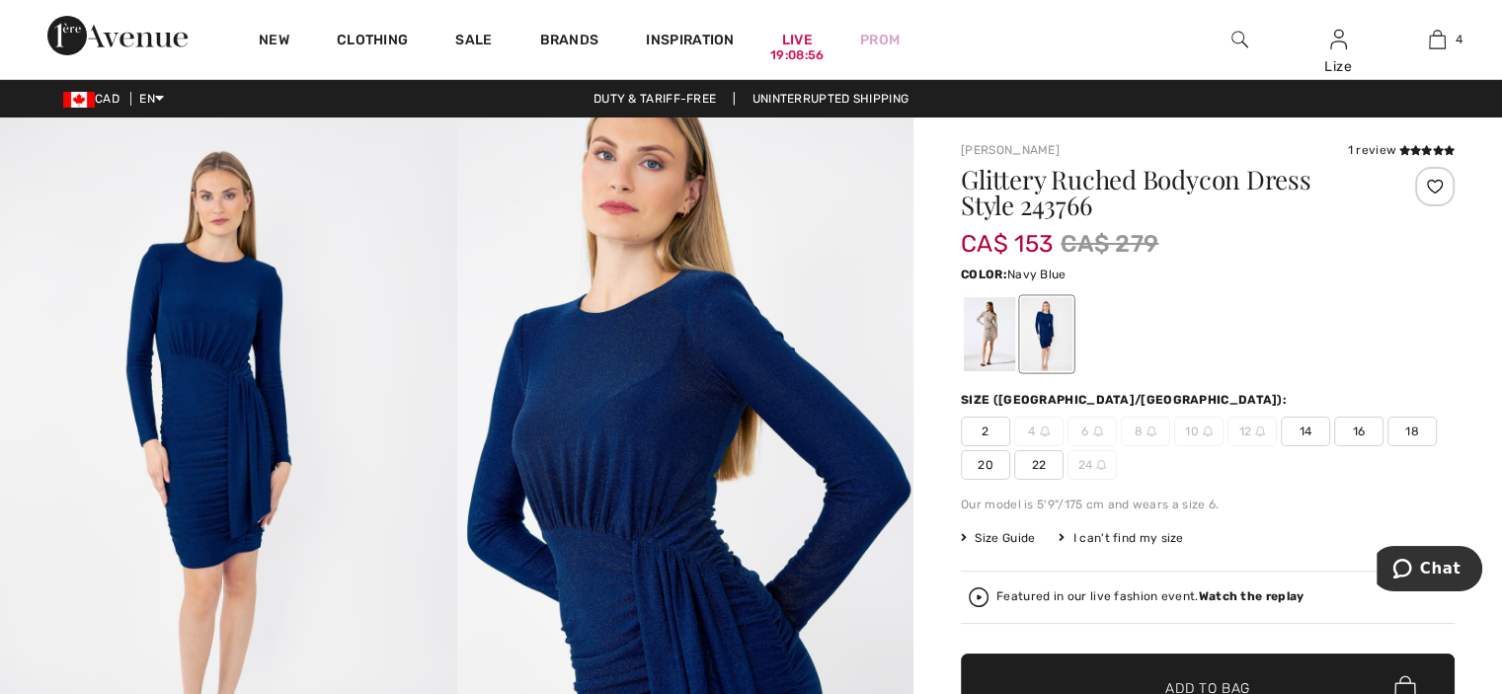
click at [1317, 434] on span "14" at bounding box center [1305, 432] width 49 height 30
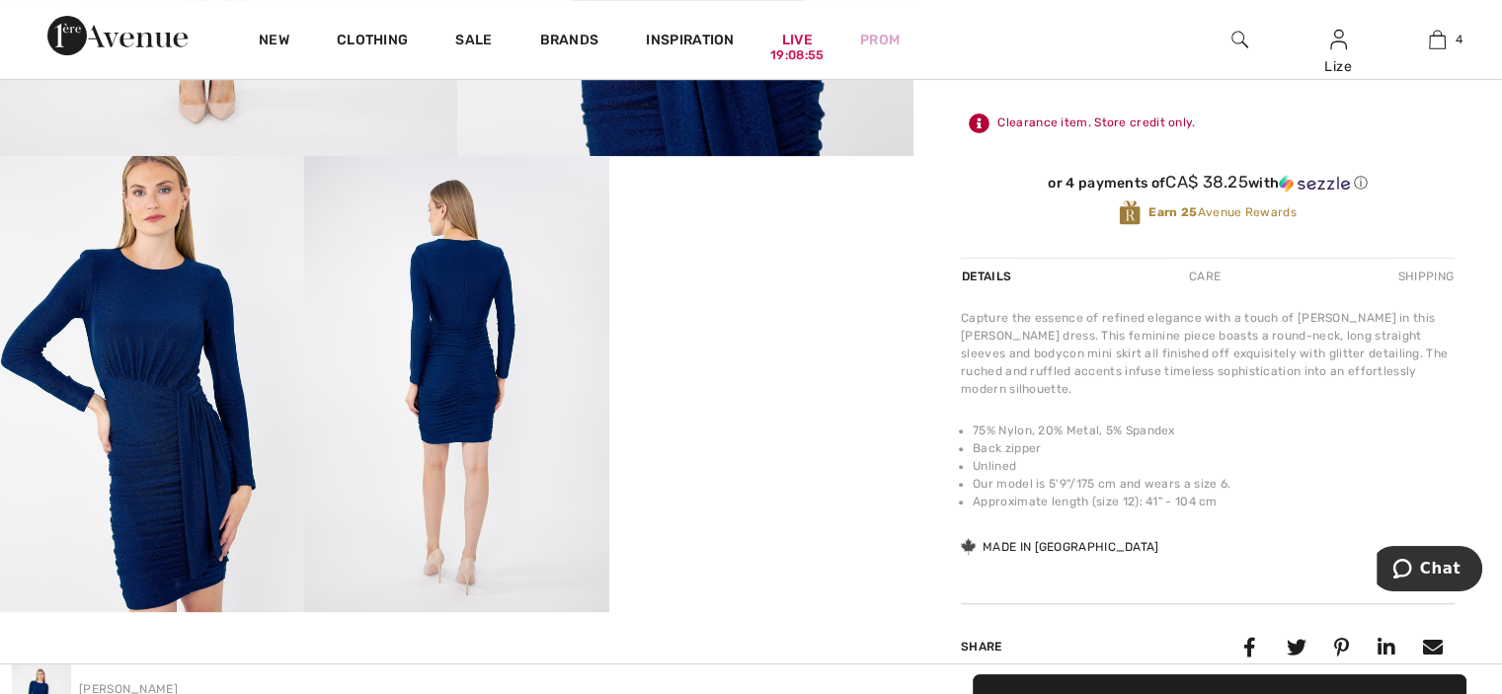
scroll to position [691, 0]
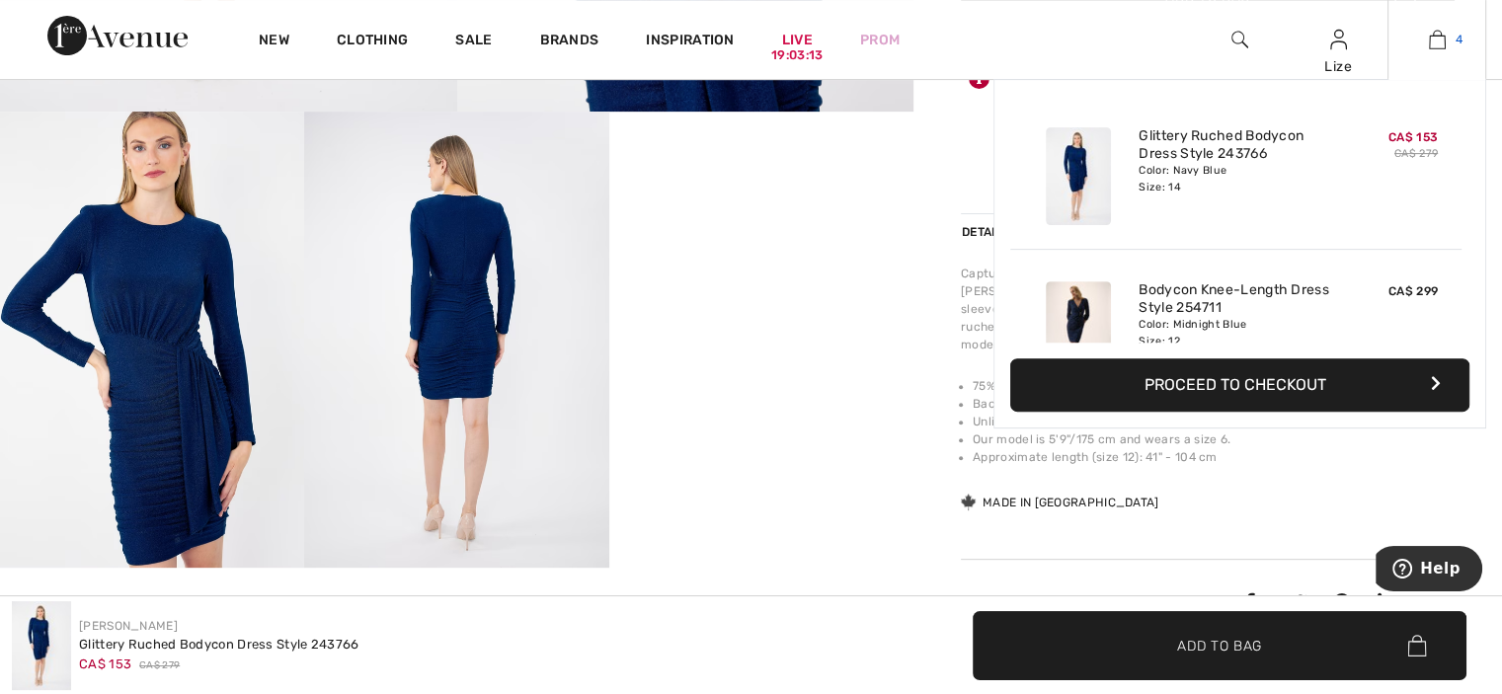
click at [1438, 34] on img at bounding box center [1437, 40] width 17 height 24
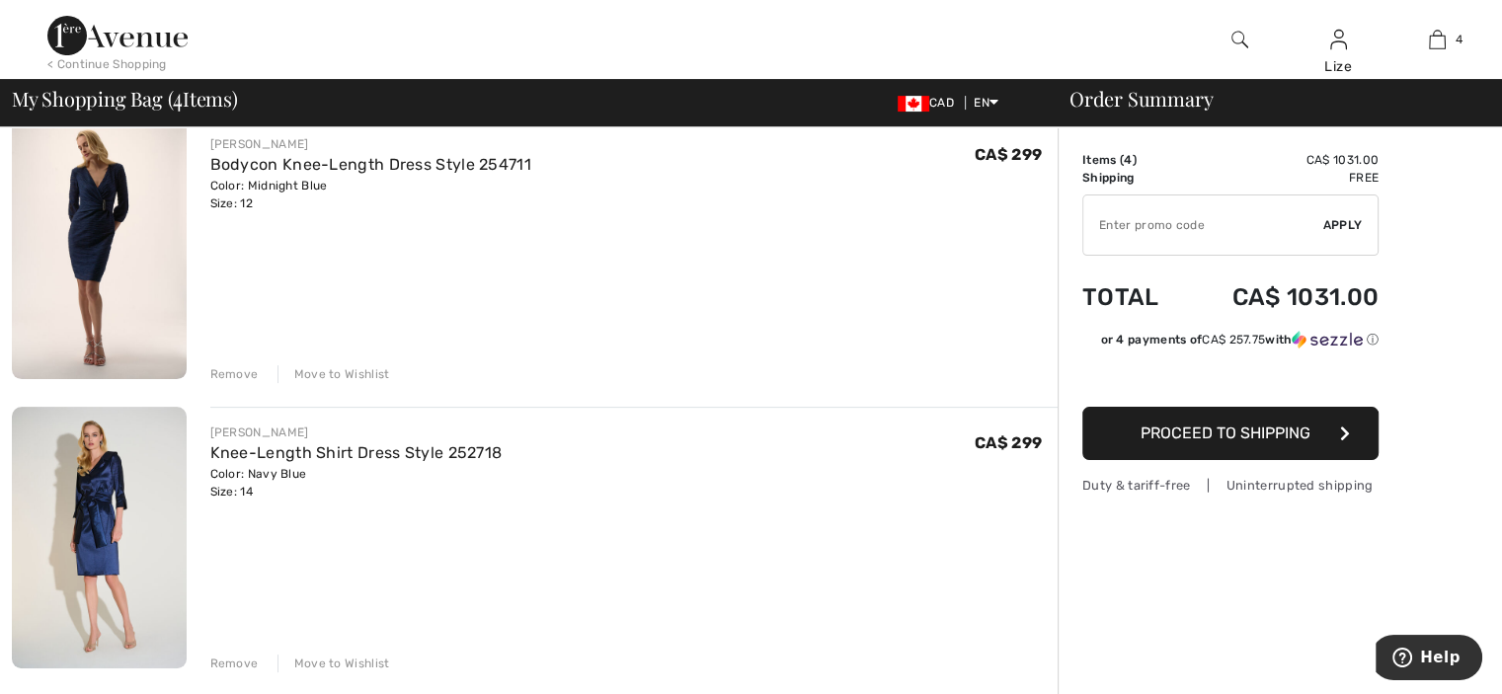
scroll to position [691, 0]
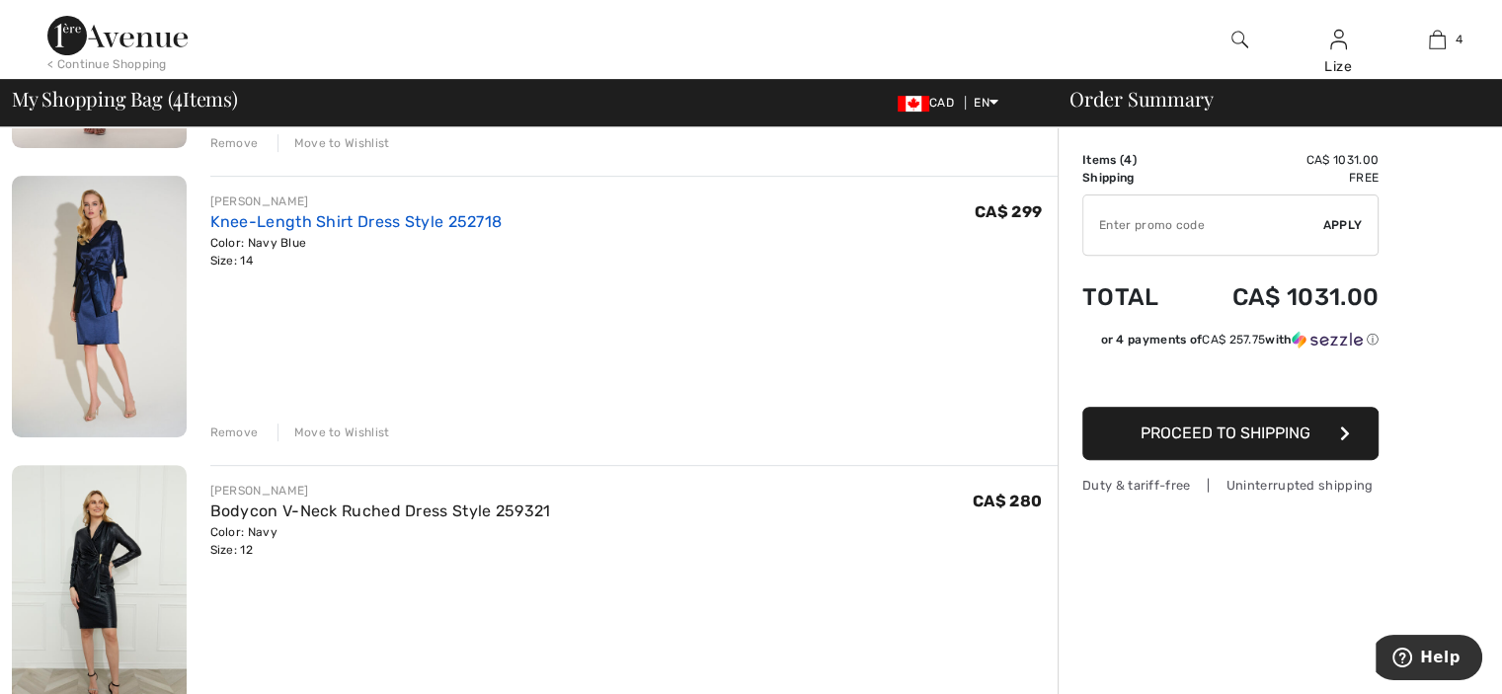
click at [317, 224] on link "Knee-Length Shirt Dress Style 252718" at bounding box center [356, 221] width 292 height 19
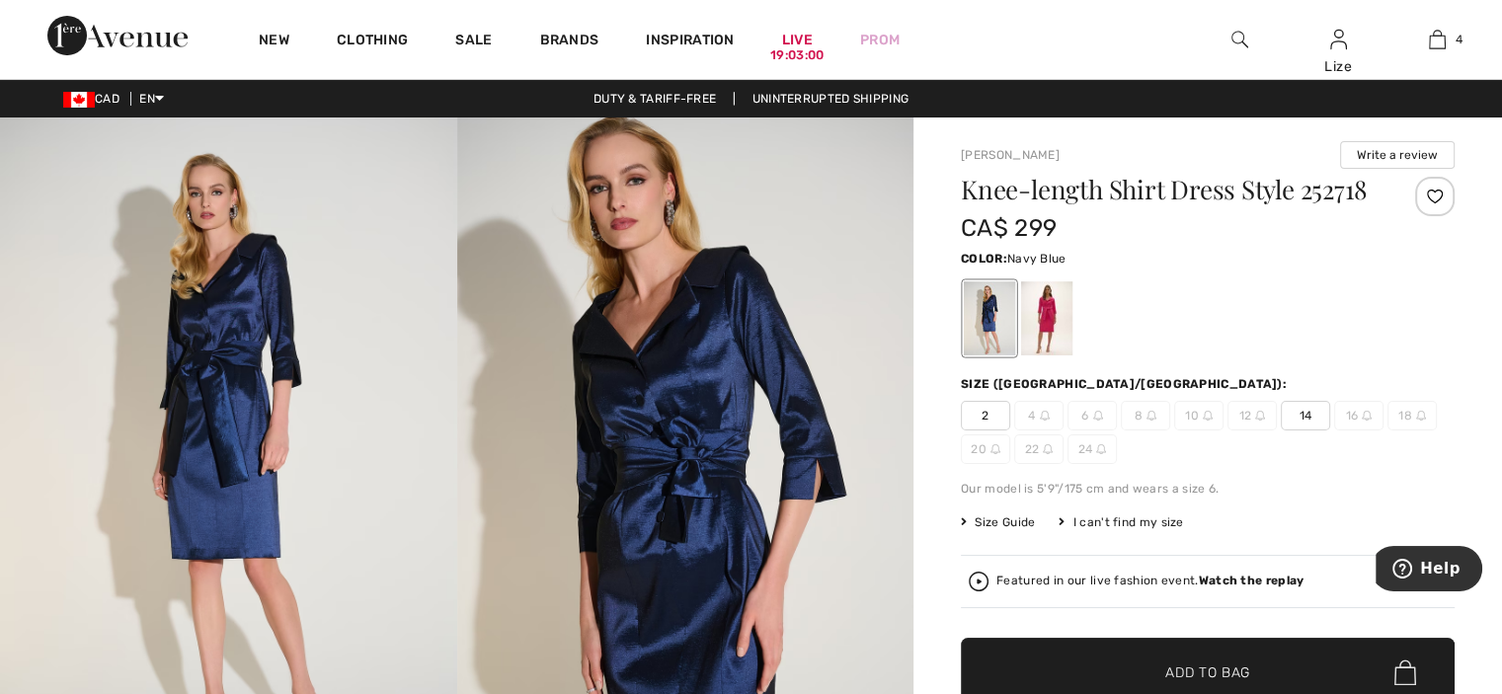
click at [1314, 416] on span "14" at bounding box center [1305, 416] width 49 height 30
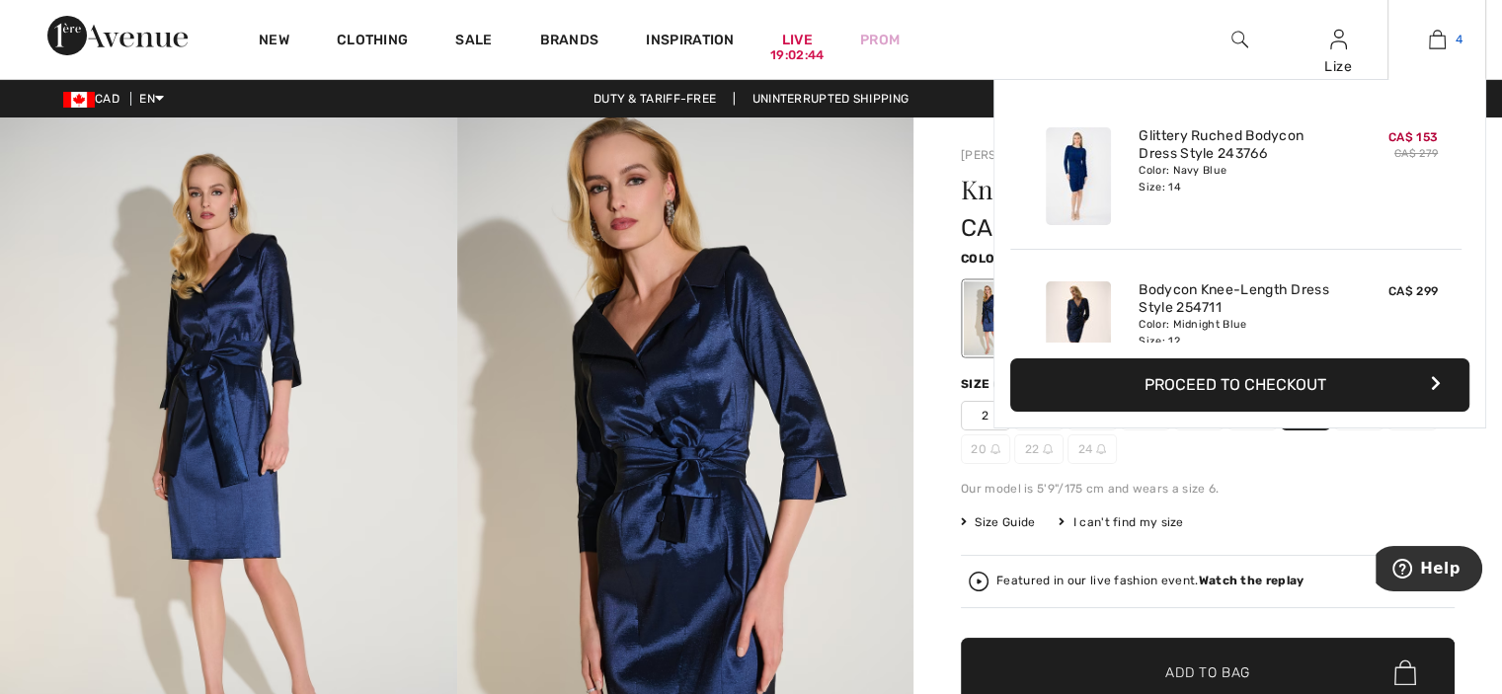
click at [1436, 38] on img at bounding box center [1437, 40] width 17 height 24
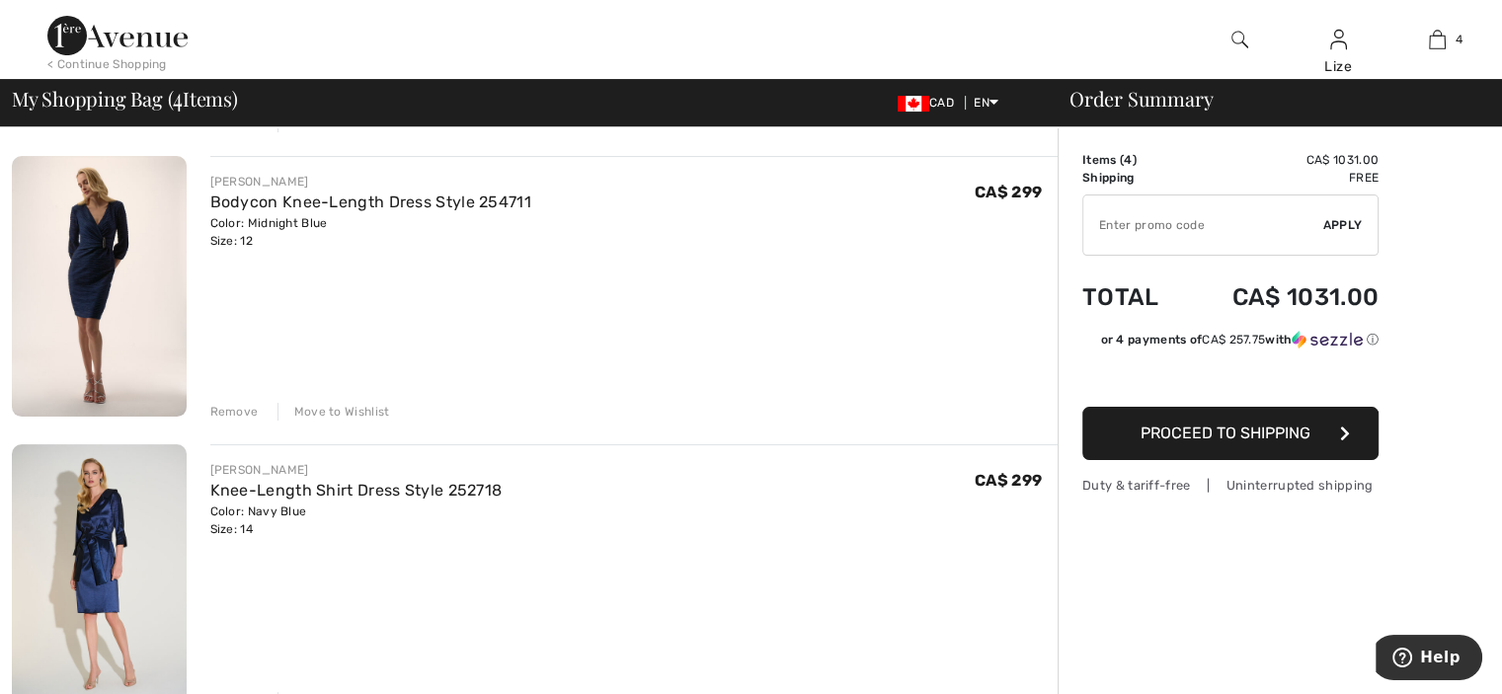
scroll to position [460, 0]
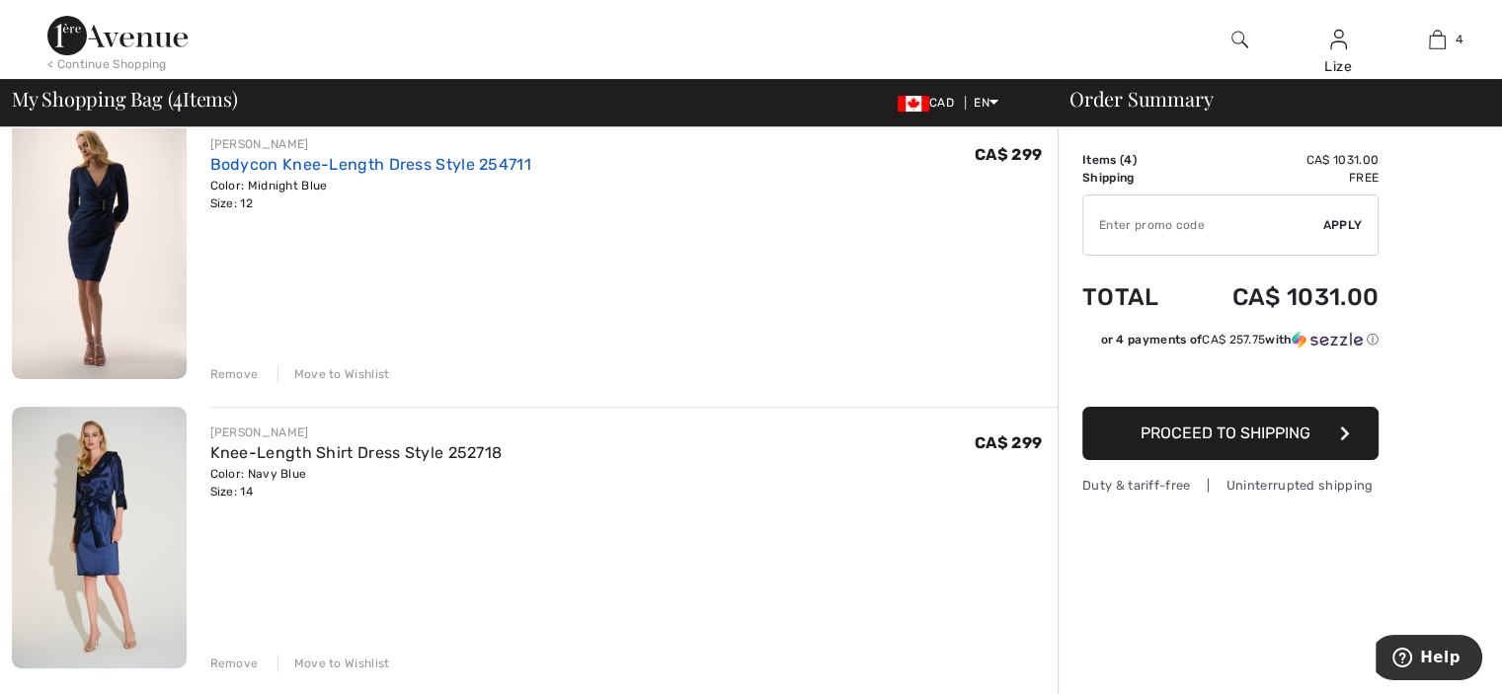
click at [361, 163] on link "Bodycon Knee-Length Dress Style 254711" at bounding box center [370, 164] width 321 height 19
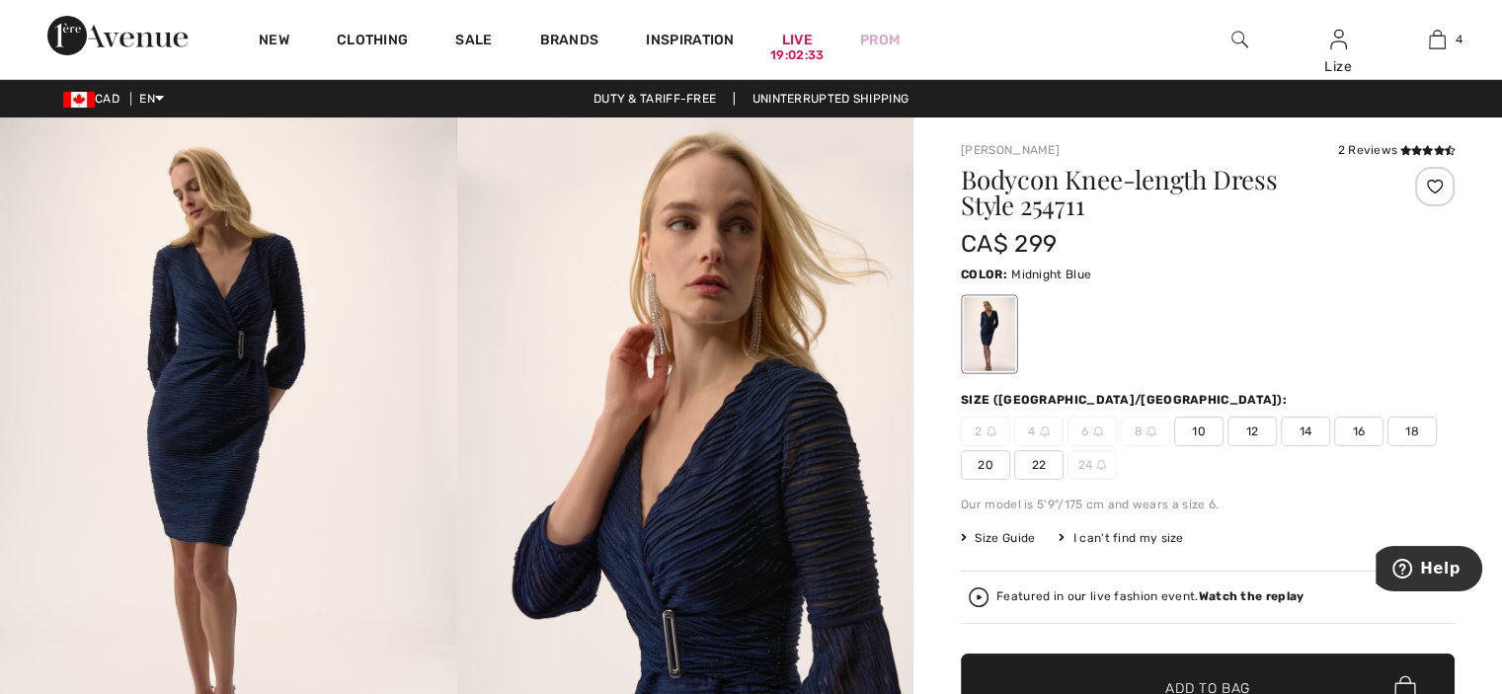
click at [1255, 429] on span "12" at bounding box center [1252, 432] width 49 height 30
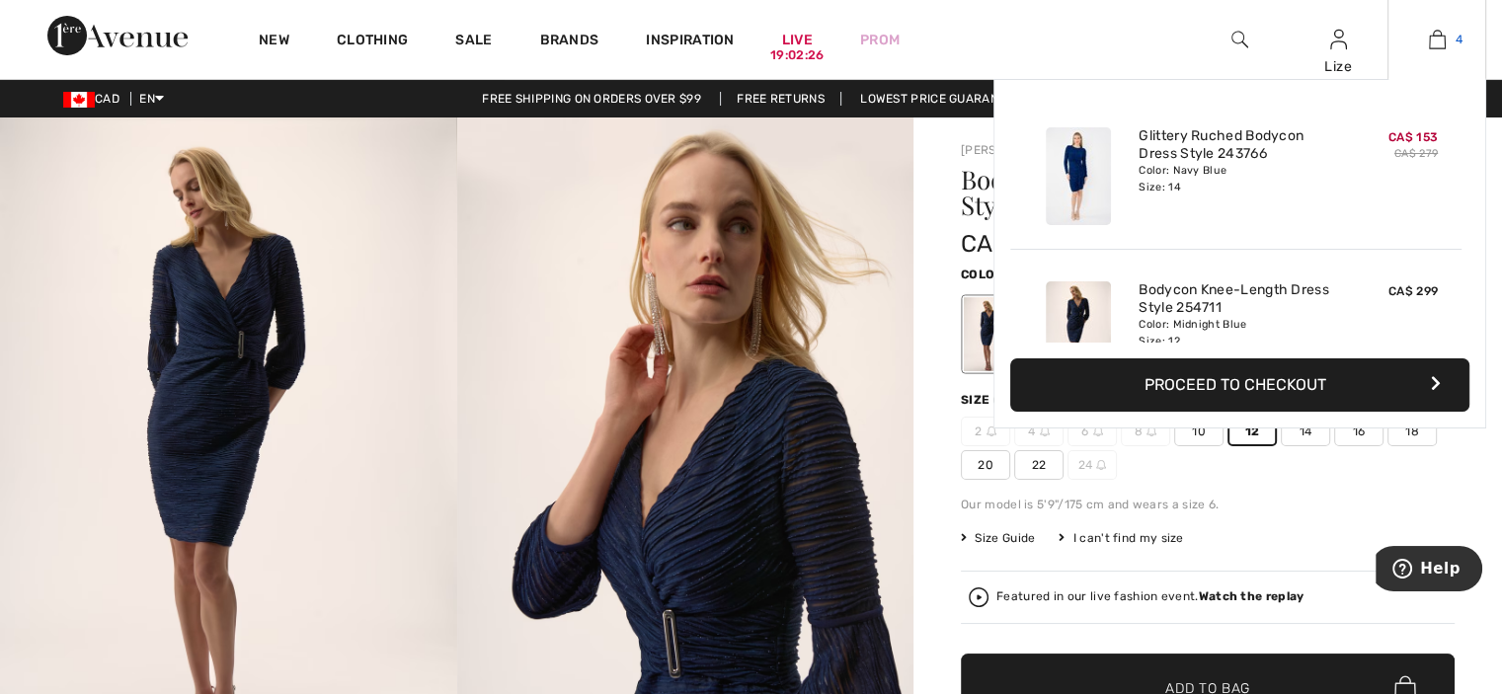
click at [1434, 39] on img at bounding box center [1437, 40] width 17 height 24
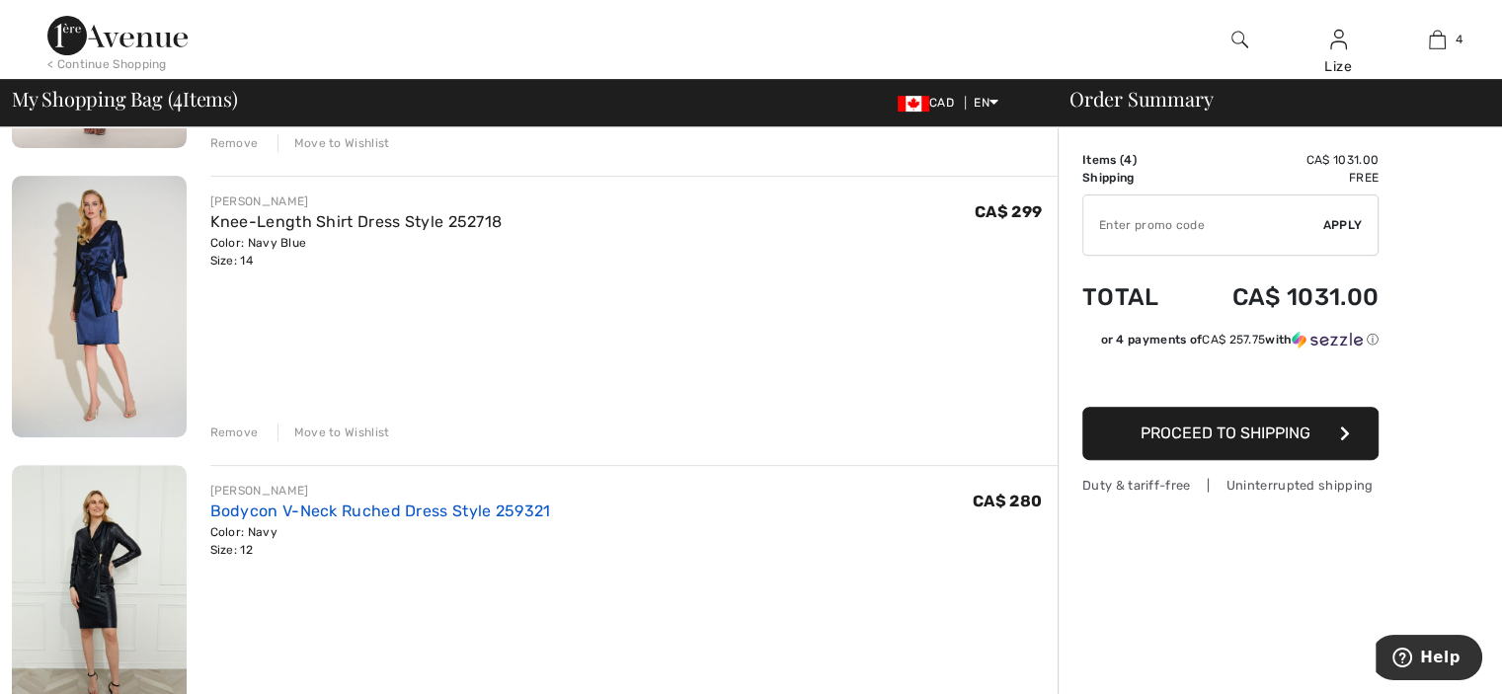
click at [383, 512] on link "Bodycon V-Neck Ruched Dress Style 259321" at bounding box center [380, 511] width 341 height 19
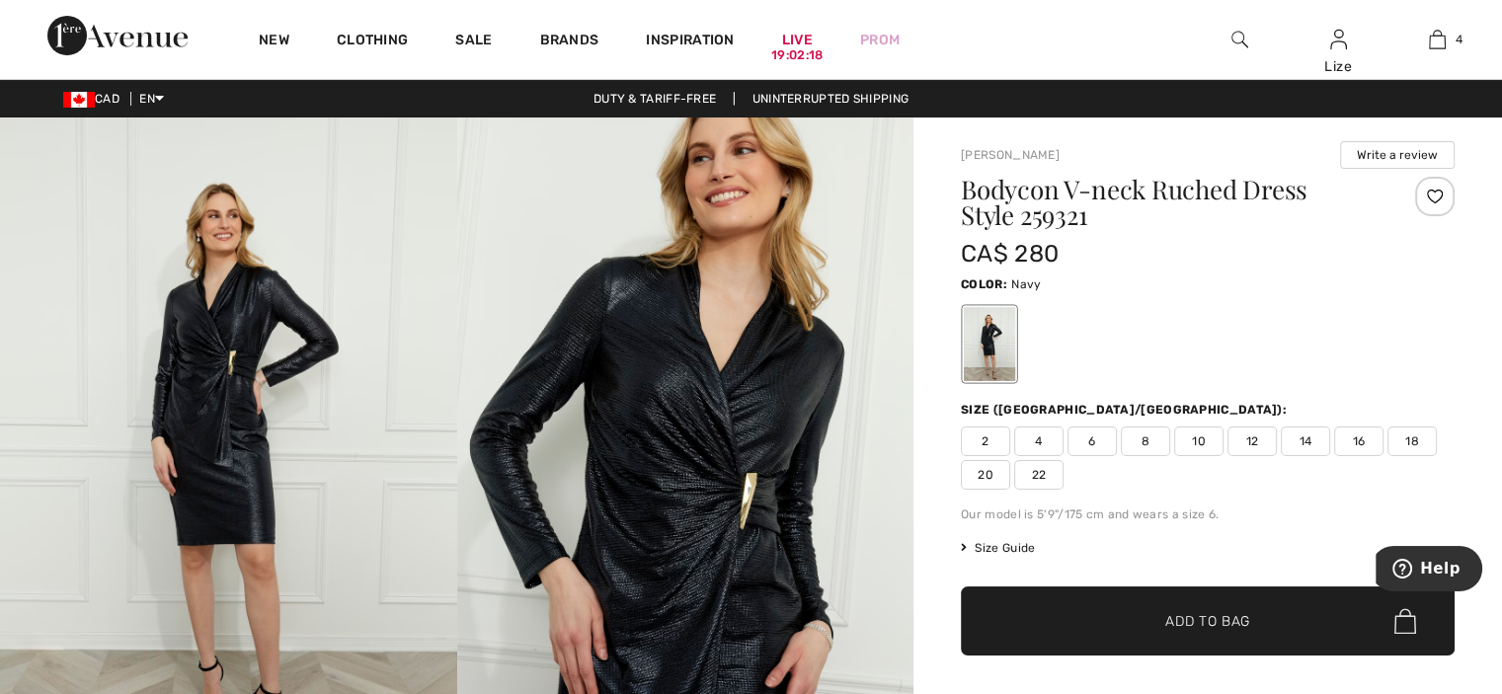
drag, startPoint x: 1249, startPoint y: 440, endPoint x: 1260, endPoint y: 437, distance: 11.3
click at [1250, 439] on span "12" at bounding box center [1252, 442] width 49 height 30
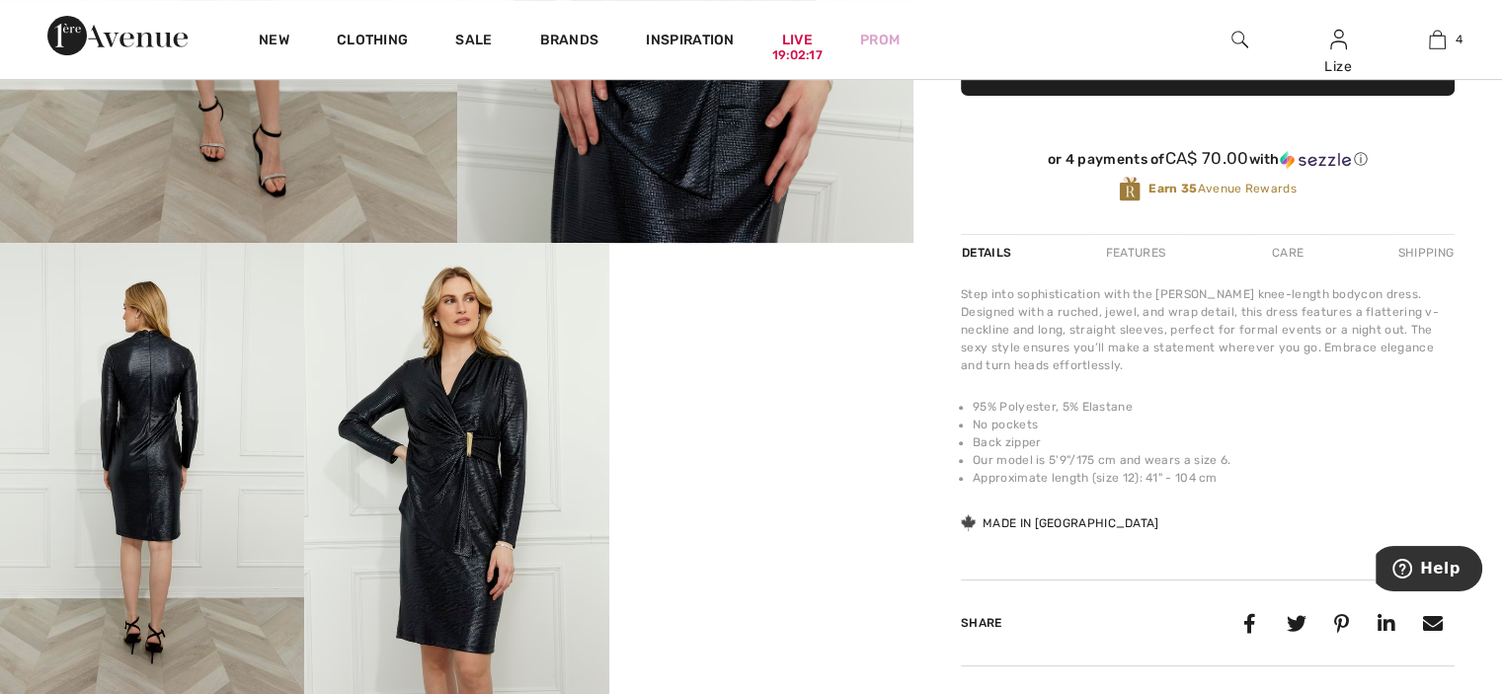
scroll to position [691, 0]
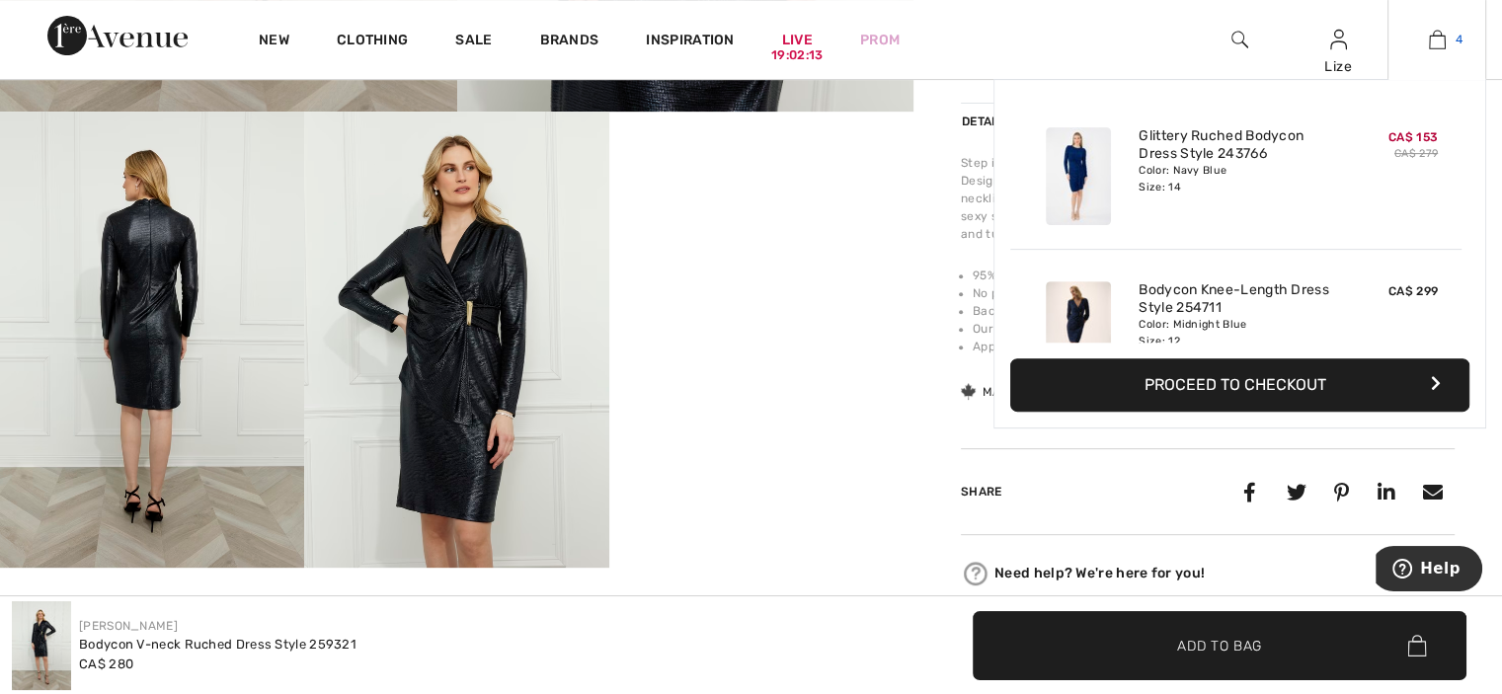
click at [1438, 42] on img at bounding box center [1437, 40] width 17 height 24
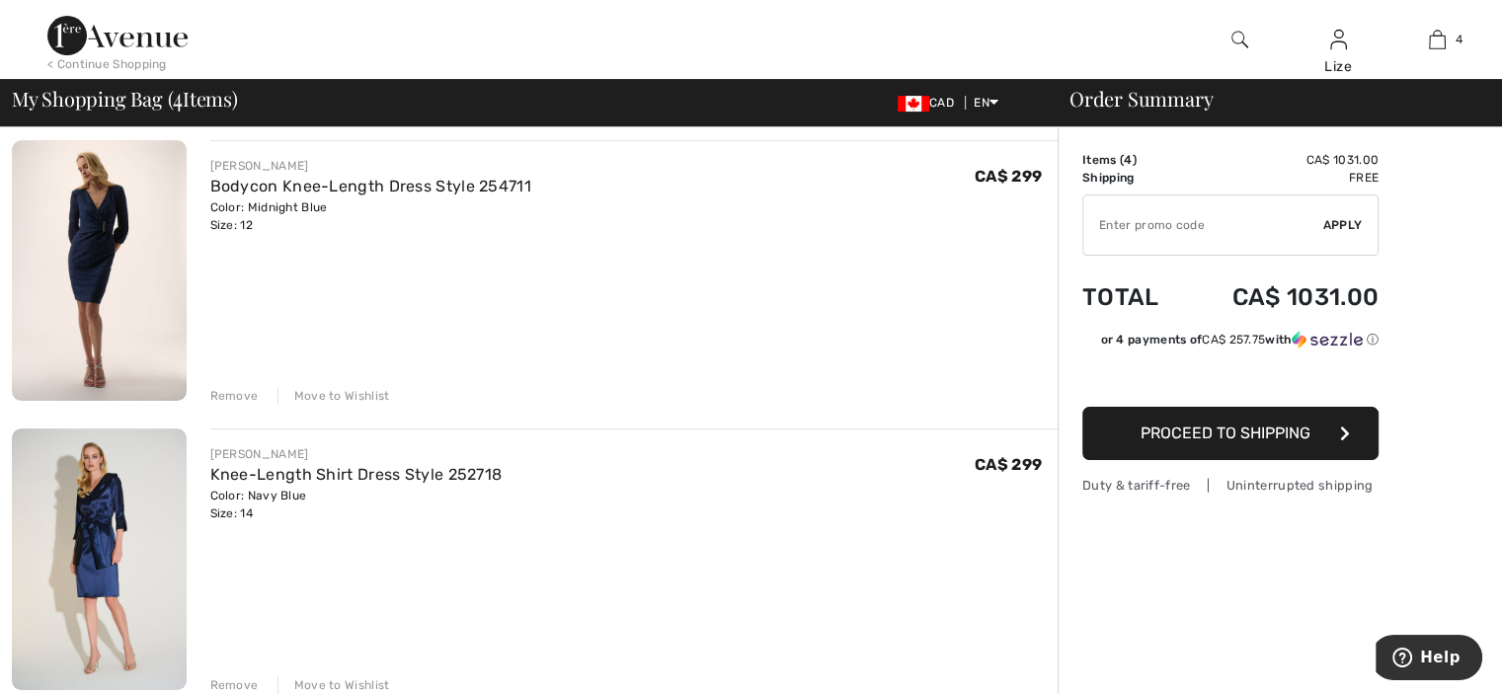
scroll to position [460, 0]
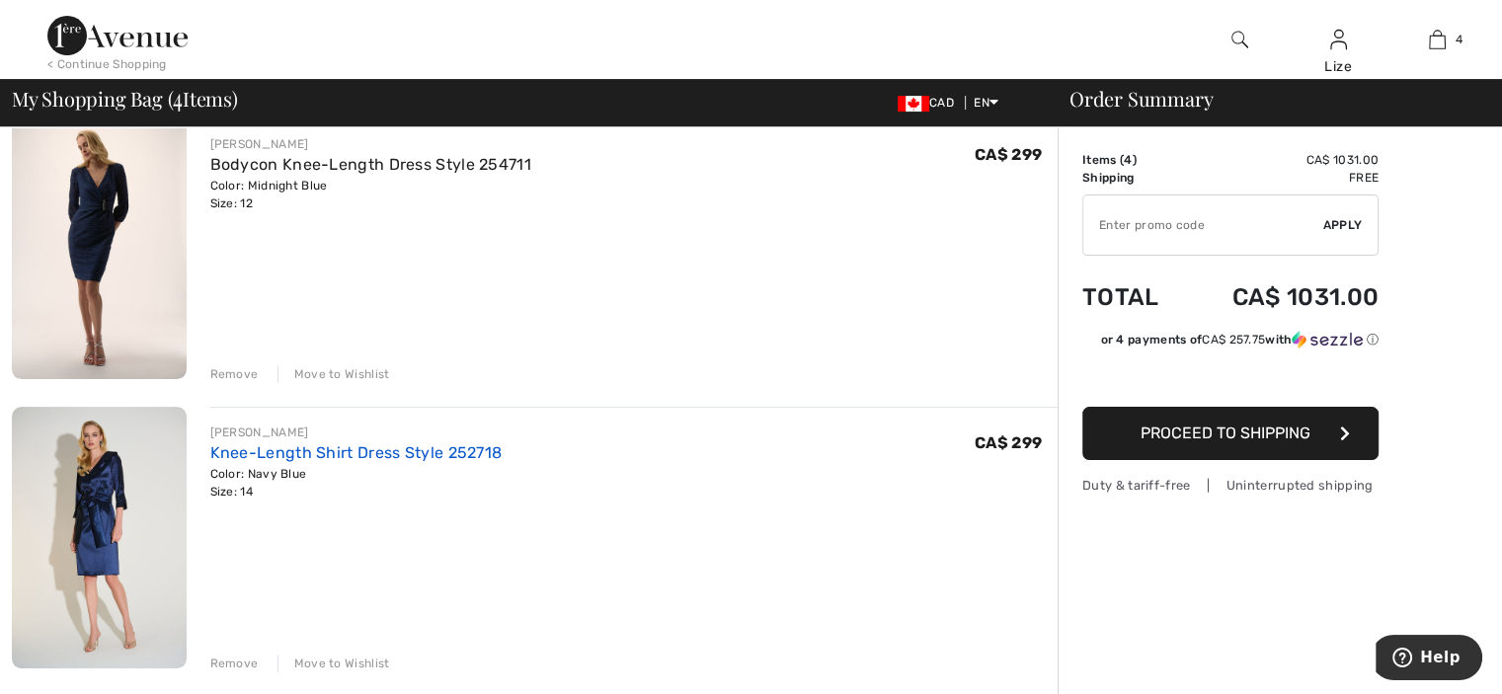
click at [367, 448] on link "Knee-Length Shirt Dress Style 252718" at bounding box center [356, 452] width 292 height 19
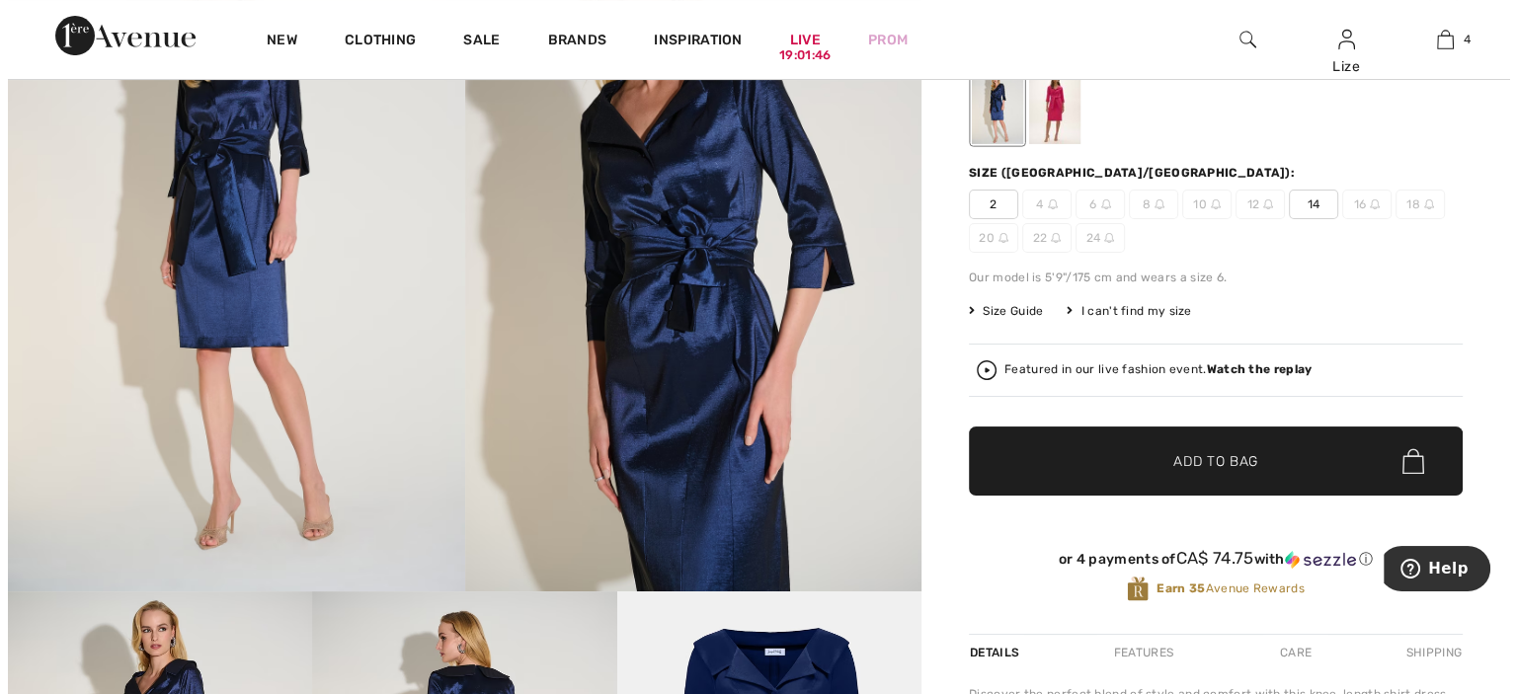
scroll to position [230, 0]
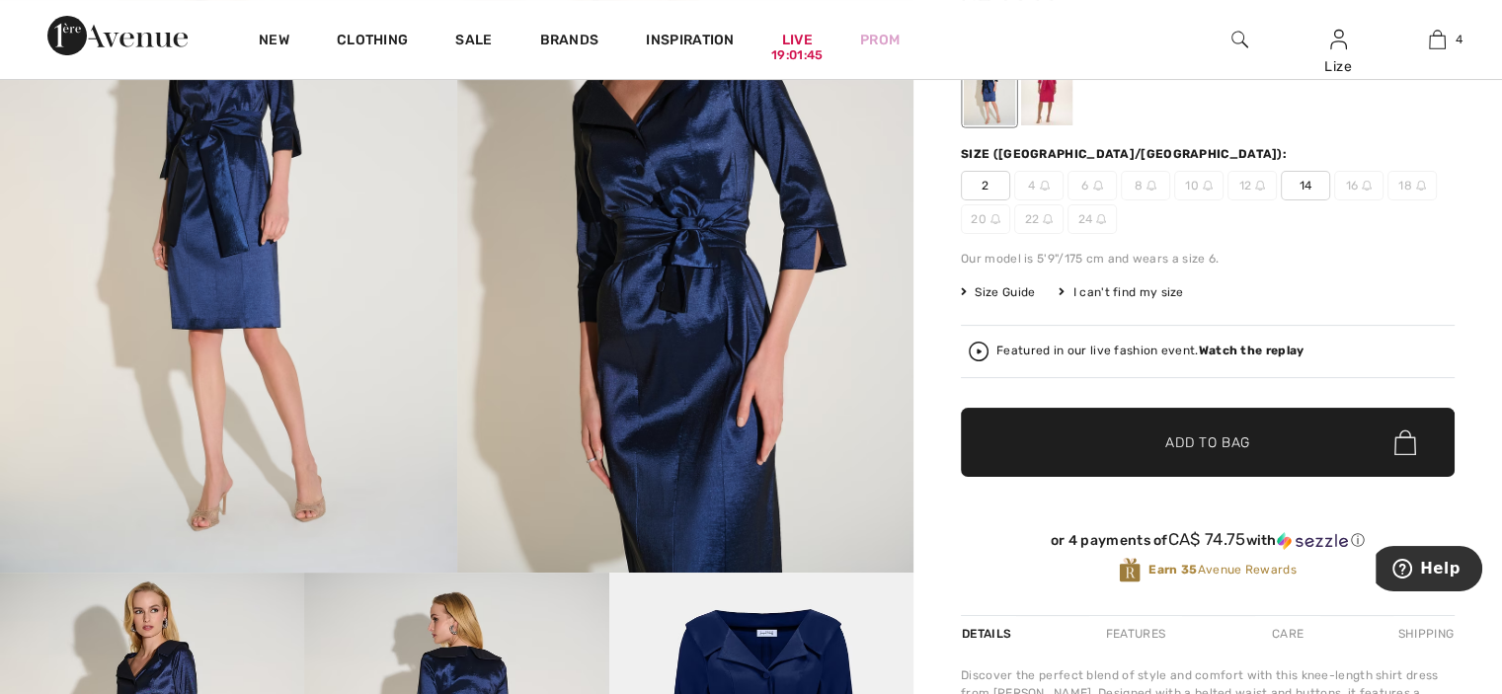
click at [1024, 287] on span "Size Guide" at bounding box center [998, 292] width 74 height 18
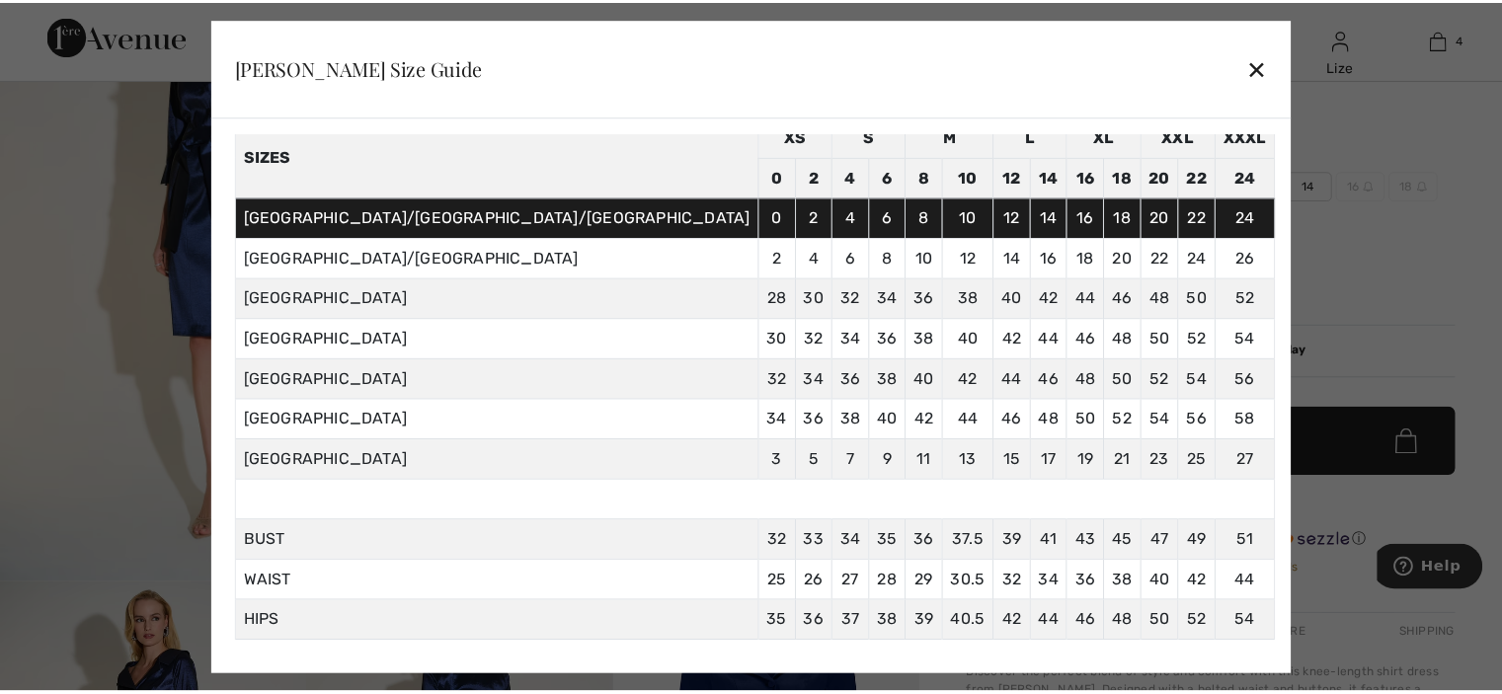
scroll to position [129, 0]
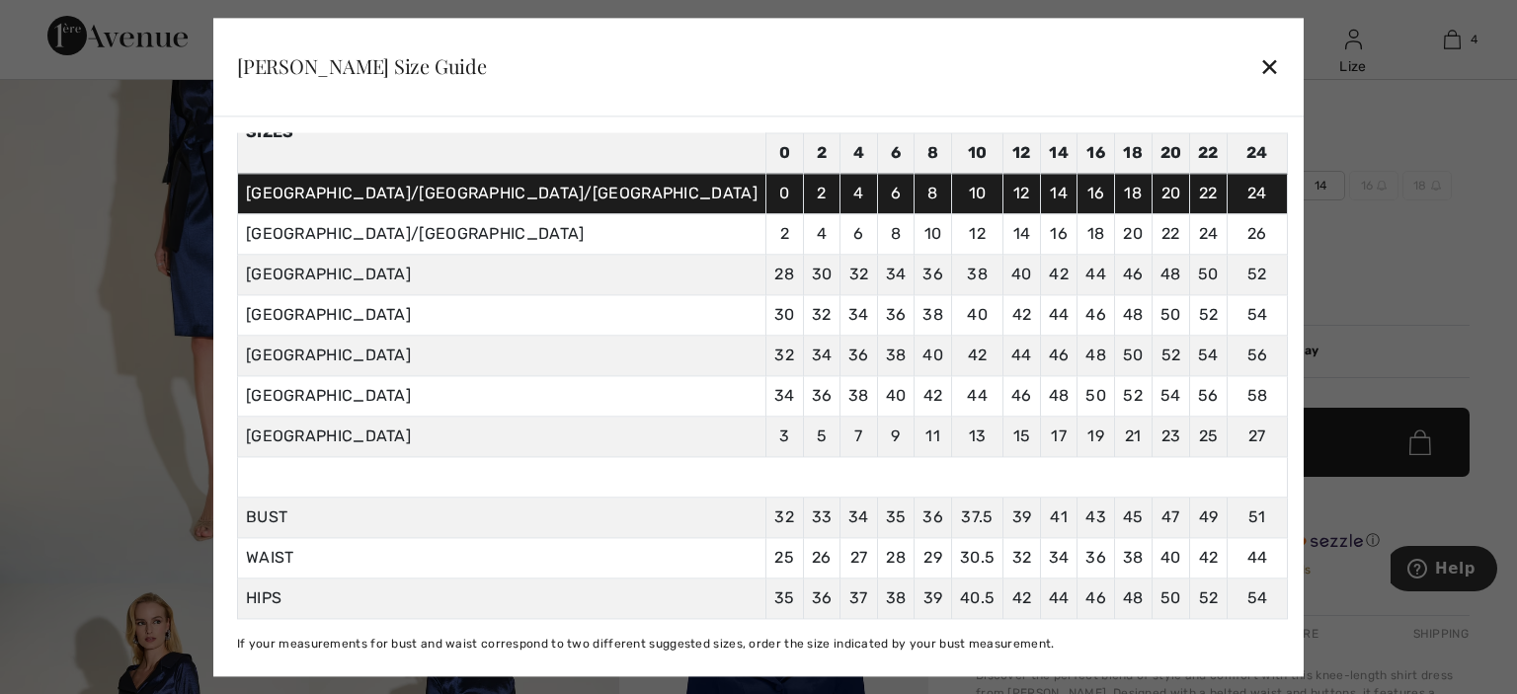
click at [1259, 64] on div "✕" at bounding box center [1269, 66] width 21 height 41
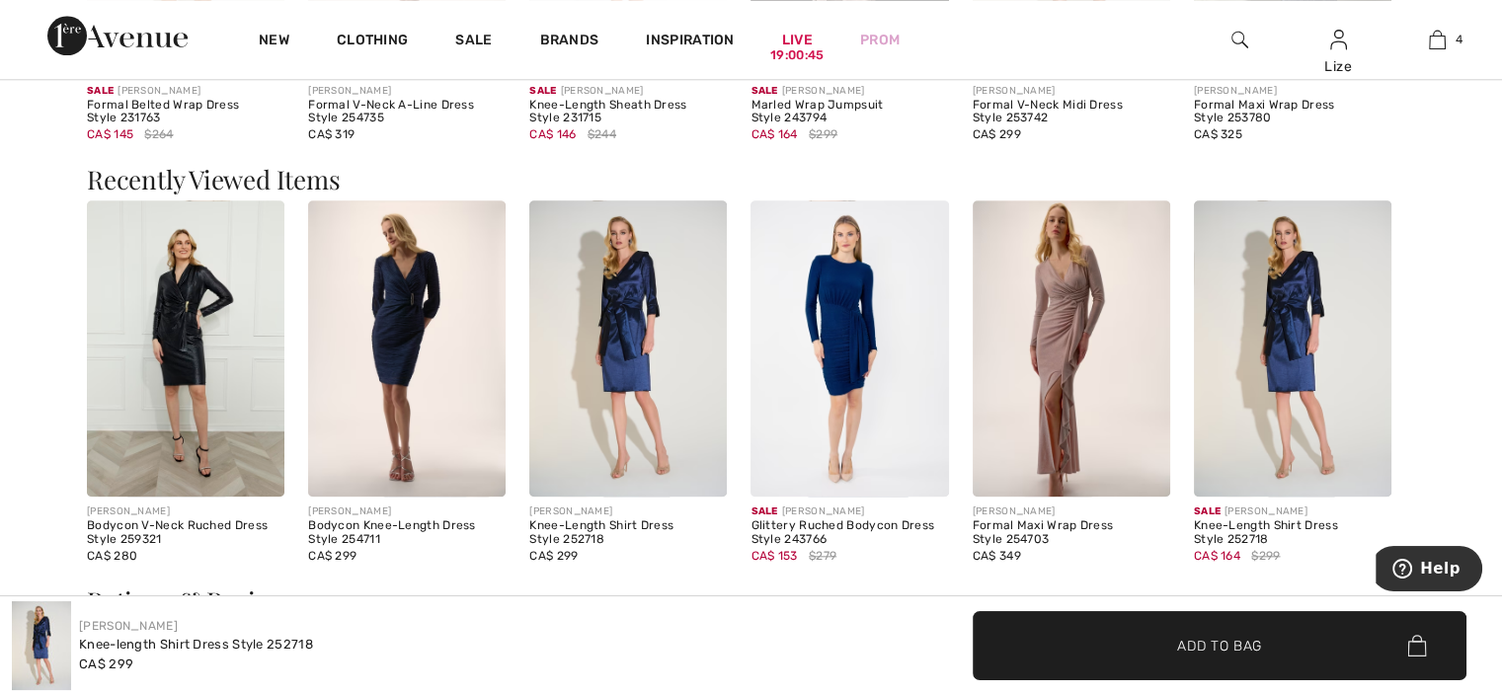
scroll to position [2074, 0]
